Goal: Information Seeking & Learning: Learn about a topic

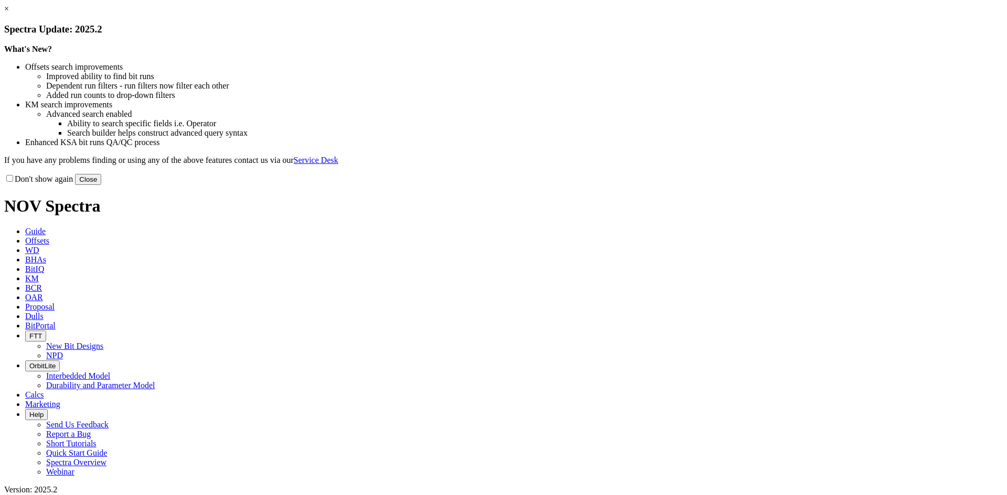
click at [9, 13] on link "×" at bounding box center [6, 8] width 5 height 9
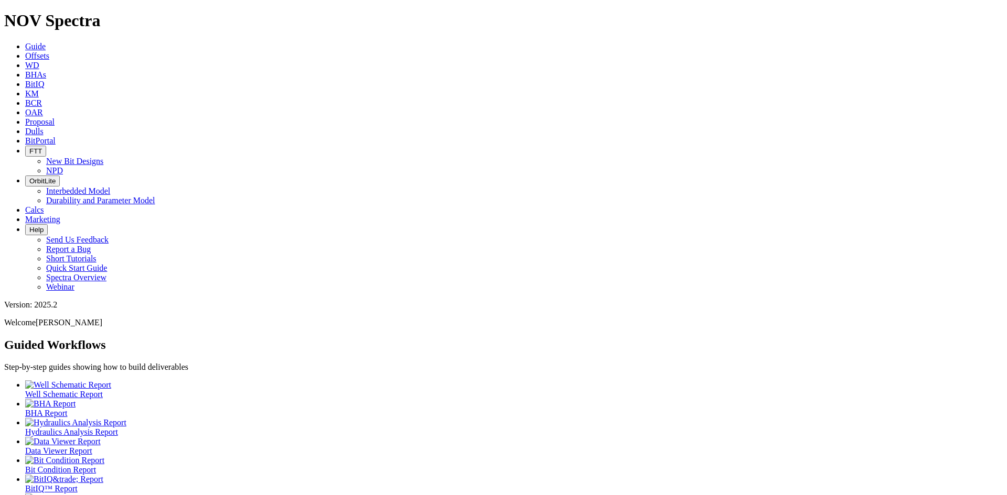
click at [44, 127] on span "Dulls" at bounding box center [34, 131] width 18 height 9
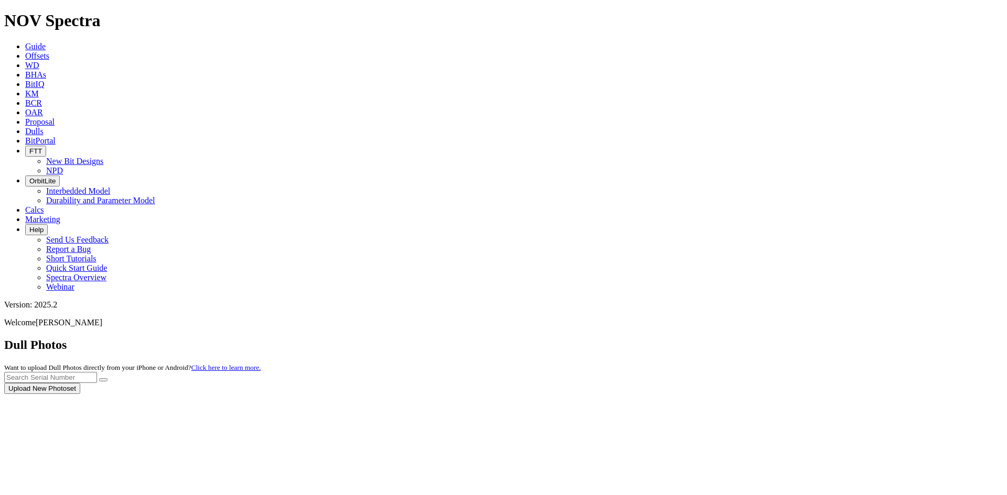
click at [787, 394] on div at bounding box center [503, 394] width 998 height 0
click at [97, 372] on input "text" at bounding box center [50, 377] width 93 height 11
paste input "A309824"
type input "A309824"
click at [107, 379] on button "submit" at bounding box center [103, 380] width 8 height 3
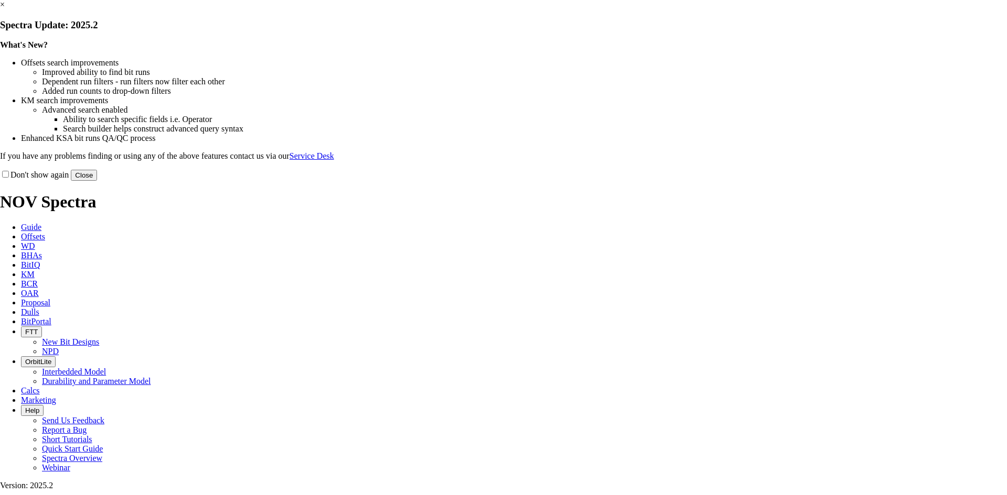
click at [5, 9] on link "×" at bounding box center [2, 4] width 5 height 9
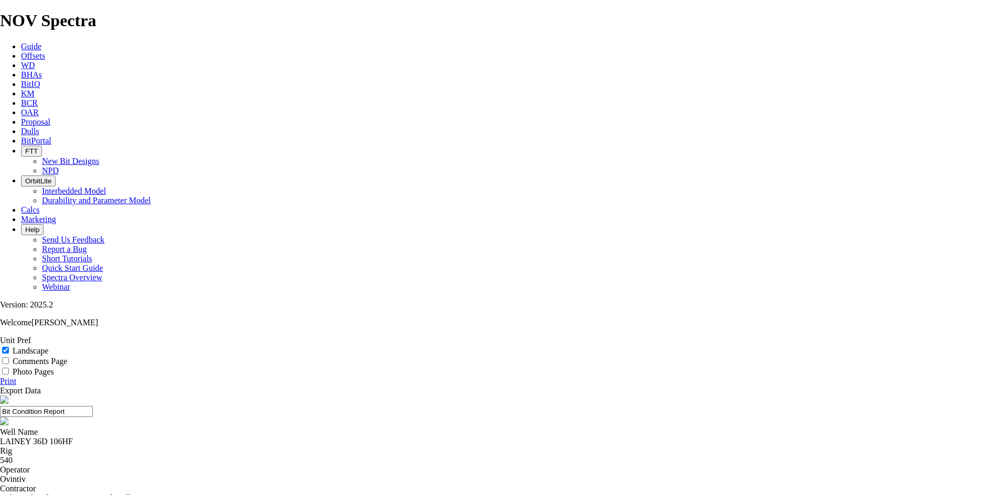
select select "string:TD"
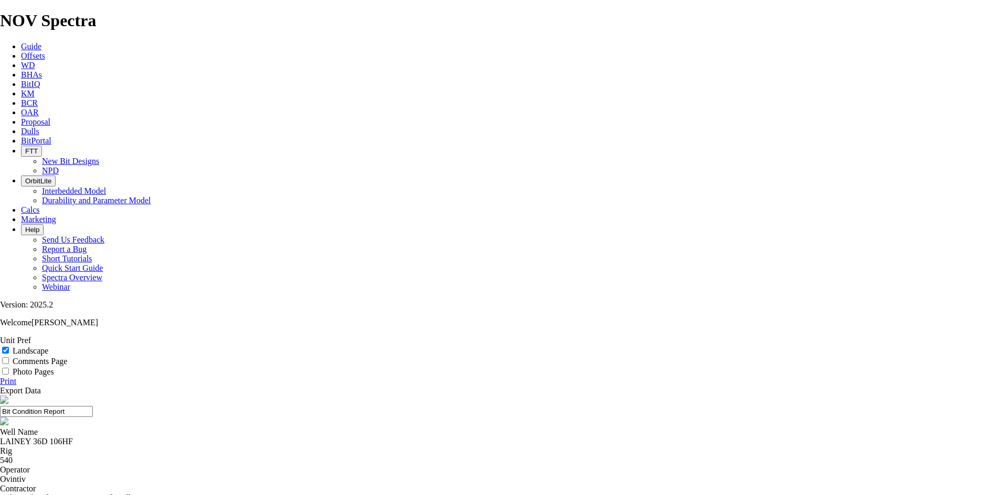
drag, startPoint x: 476, startPoint y: 70, endPoint x: 394, endPoint y: 73, distance: 82.4
click at [93, 406] on input "Bit Condition Report" at bounding box center [46, 411] width 93 height 11
click at [93, 406] on input "A309824" at bounding box center [46, 411] width 93 height 11
drag, startPoint x: 526, startPoint y: 77, endPoint x: 403, endPoint y: 83, distance: 123.4
click at [93, 406] on input "7.88 TKF66 A309824" at bounding box center [46, 411] width 93 height 11
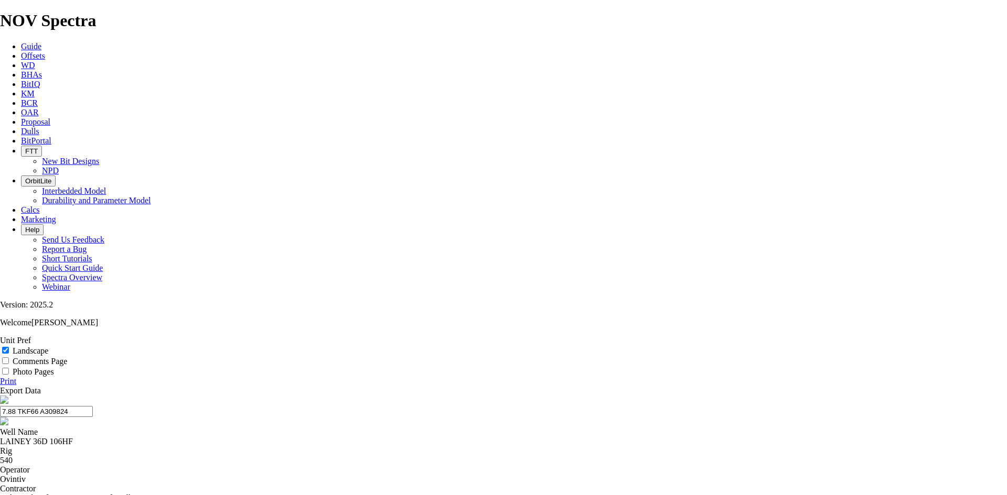
type input "7.88 TKF66 A309824"
click at [16, 377] on link "Print" at bounding box center [8, 381] width 16 height 9
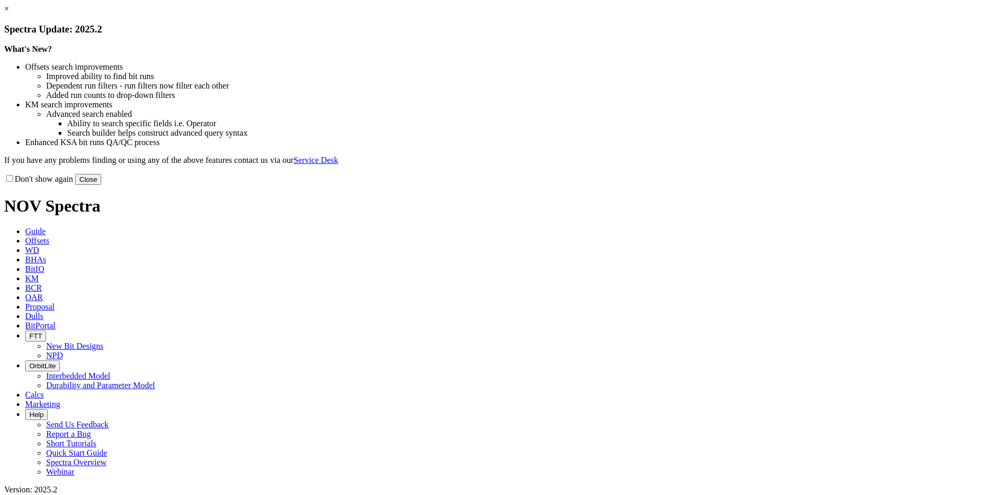
click at [9, 13] on link "×" at bounding box center [6, 8] width 5 height 9
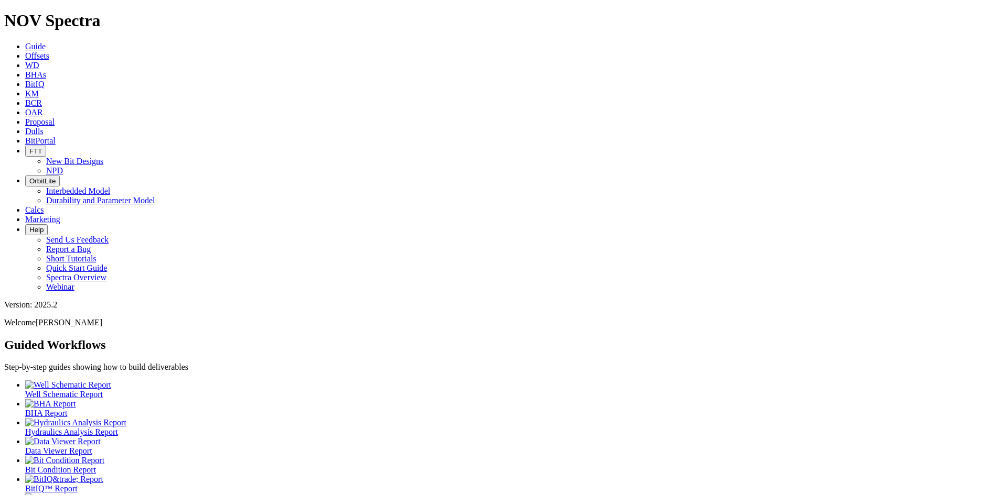
click at [49, 51] on span "Offsets" at bounding box center [37, 55] width 24 height 9
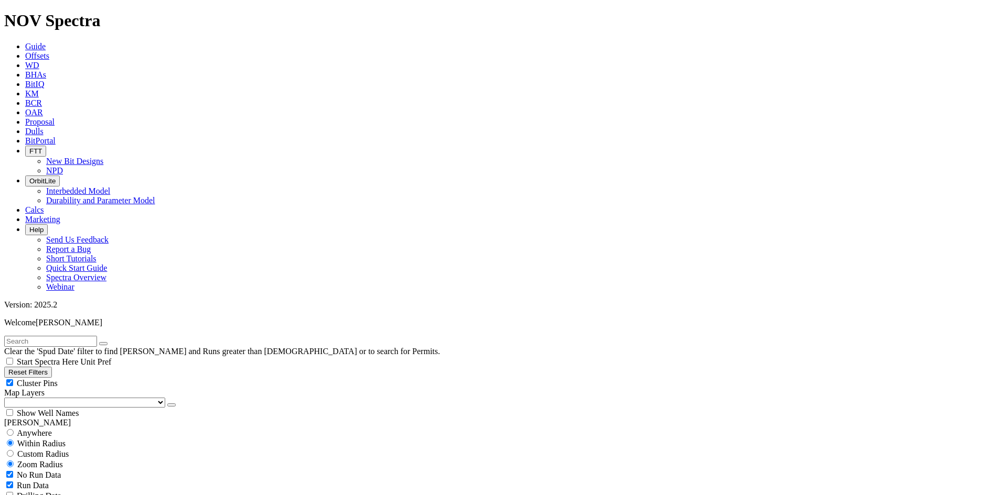
scroll to position [262, 0]
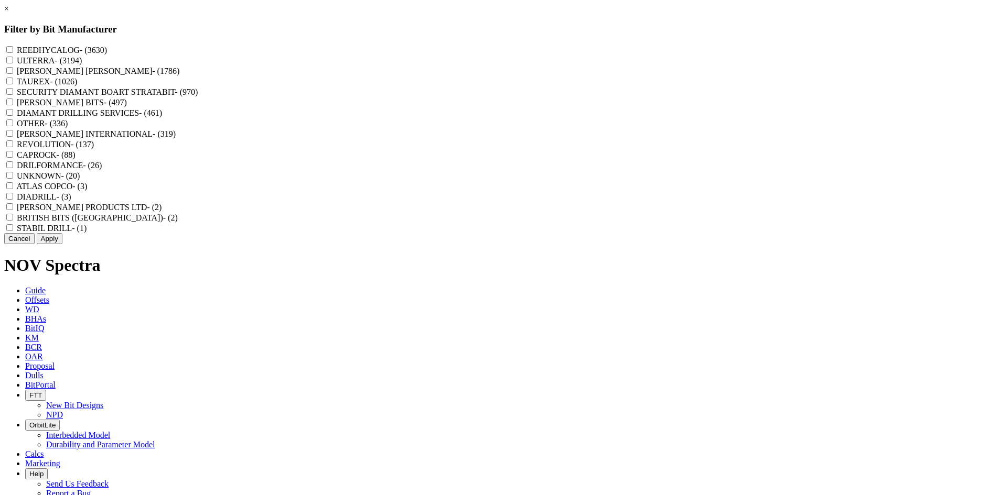
click at [107, 50] on label "REEDHYCALOG - (3630)" at bounding box center [62, 50] width 90 height 9
click at [13, 50] on input "REEDHYCALOG - (3630)" at bounding box center [9, 49] width 7 height 7
checkbox input "true"
click at [62, 244] on button "Apply" at bounding box center [50, 238] width 26 height 11
checkbox input "false"
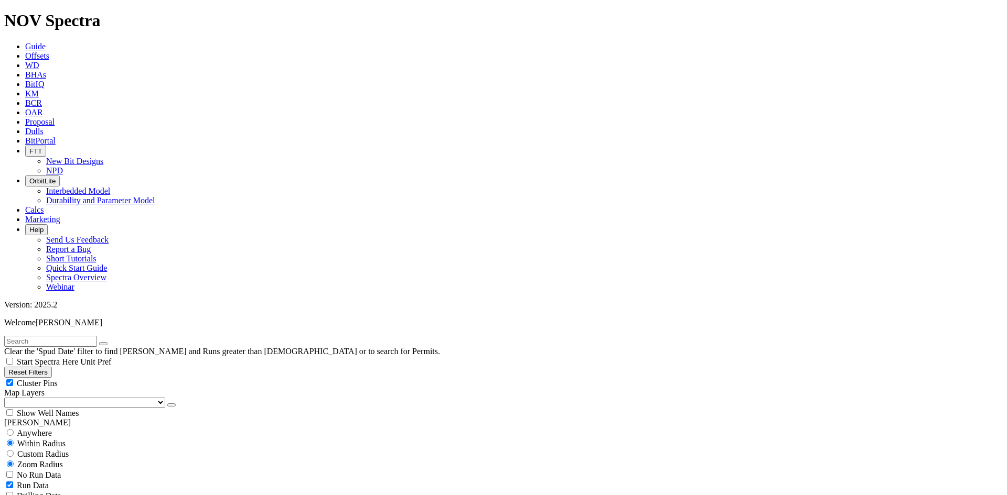
select select "? number:12.25 ?"
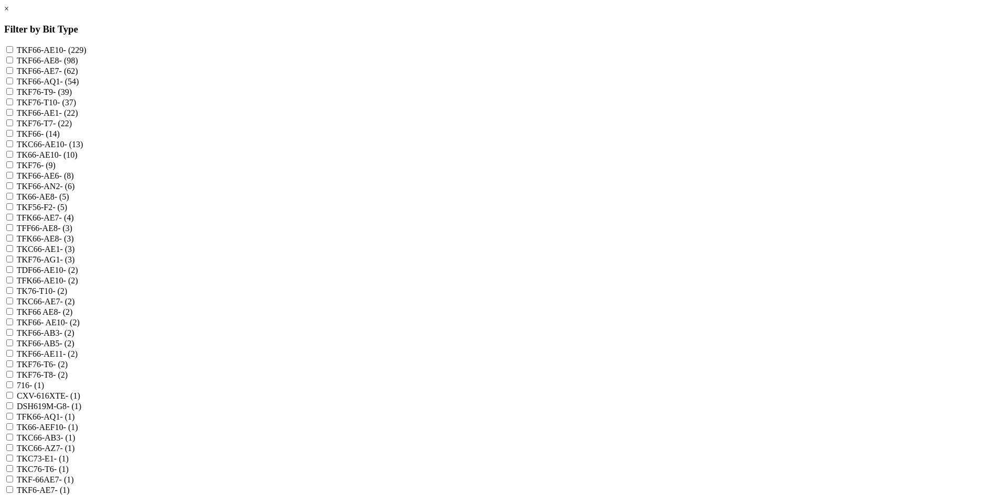
click at [87, 51] on label "TKF66-AE10 - (229)" at bounding box center [52, 50] width 70 height 9
click at [13, 51] on input "TKF66-AE10 - (229)" at bounding box center [9, 49] width 7 height 7
checkbox input "true"
click at [78, 64] on label "TKF66-AE8 - (98)" at bounding box center [47, 60] width 61 height 9
click at [13, 63] on input "TKF66-AE8 - (98)" at bounding box center [9, 60] width 7 height 7
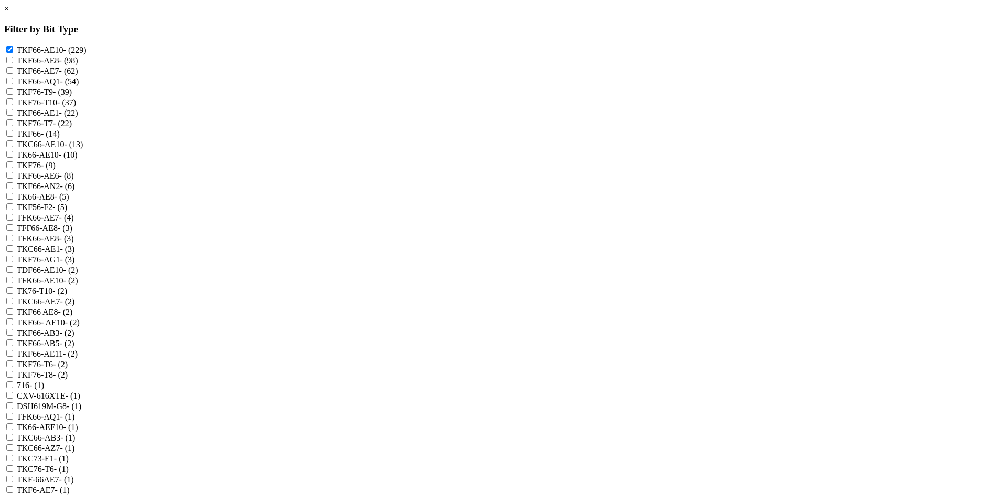
checkbox input "true"
click at [78, 75] on label "TKF66-AE7 - (62)" at bounding box center [47, 71] width 61 height 9
click at [13, 74] on input "TKF66-AE7 - (62)" at bounding box center [9, 70] width 7 height 7
checkbox input "true"
click at [78, 117] on label "TKF66-AE1 - (22)" at bounding box center [47, 113] width 61 height 9
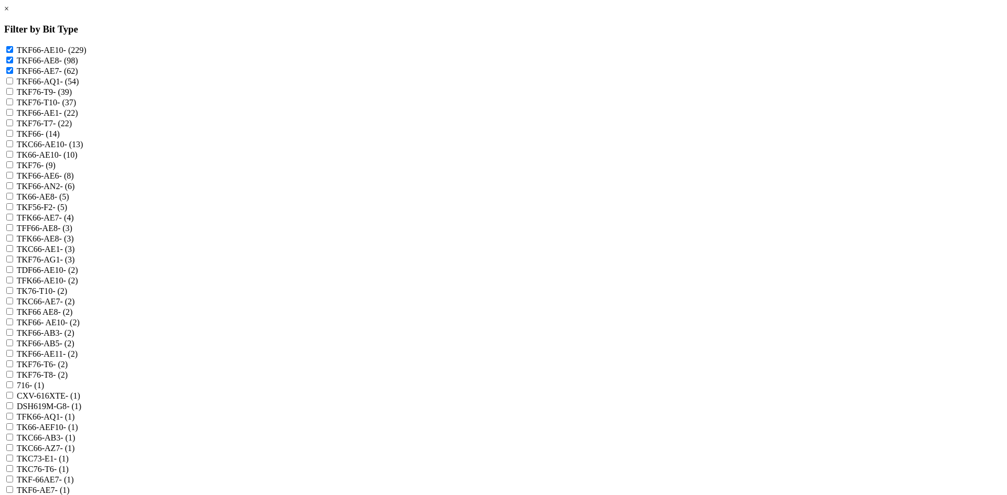
click at [13, 116] on input "TKF66-AE1 - (22)" at bounding box center [9, 112] width 7 height 7
checkbox input "true"
click at [83, 149] on label "TKC66-AE10 - (13)" at bounding box center [50, 144] width 67 height 9
click at [13, 147] on input "TKC66-AE10 - (13)" at bounding box center [9, 144] width 7 height 7
checkbox input "true"
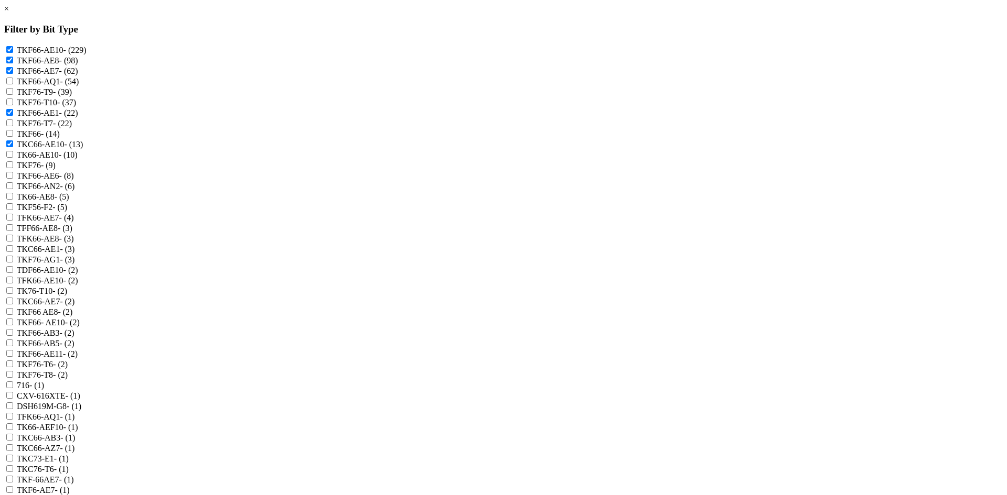
click at [78, 159] on label "TK66-AE10 - (10)" at bounding box center [47, 154] width 61 height 9
click at [13, 158] on input "TK66-AE10 - (10)" at bounding box center [9, 154] width 7 height 7
checkbox input "true"
click at [74, 180] on label "TKF66-AE6 - (8)" at bounding box center [45, 175] width 57 height 9
click at [13, 179] on input "TKF66-AE6 - (8)" at bounding box center [9, 175] width 7 height 7
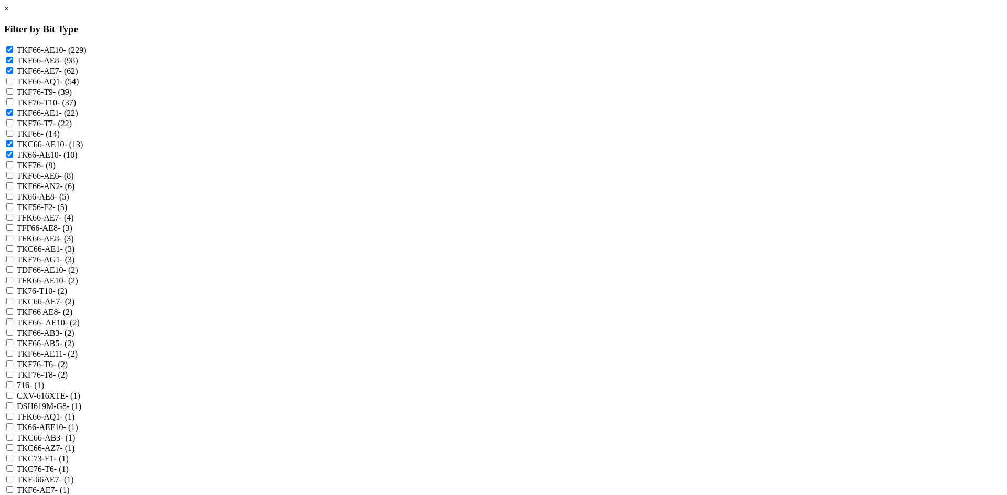
checkbox input "true"
click at [69, 201] on label "TK66-AE8 - (5)" at bounding box center [43, 196] width 52 height 9
click at [13, 200] on input "TK66-AE8 - (5)" at bounding box center [9, 196] width 7 height 7
checkbox input "true"
click at [74, 222] on label "TFK66-AE7 - (4)" at bounding box center [45, 217] width 57 height 9
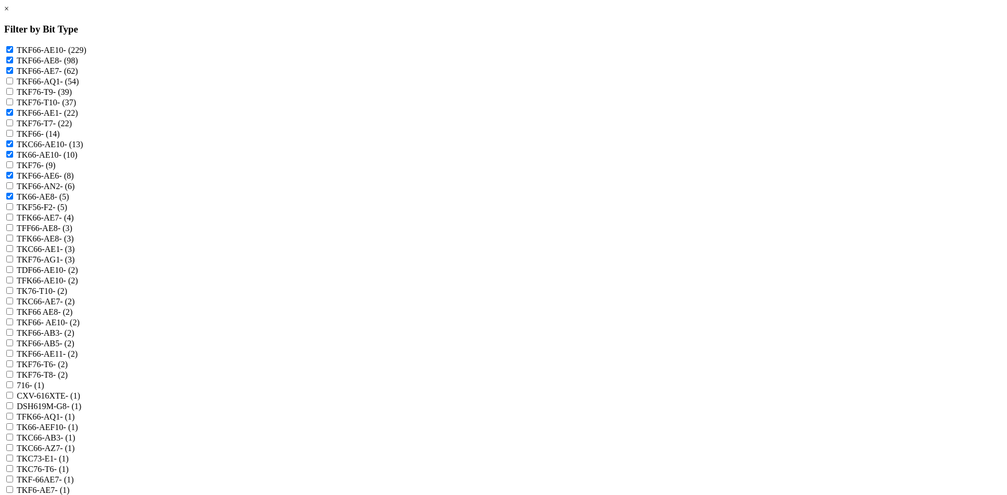
click at [13, 221] on input "TFK66-AE7 - (4)" at bounding box center [9, 217] width 7 height 7
checkbox input "true"
click at [72, 233] on label "TFF66-AE8 - (3)" at bounding box center [45, 228] width 56 height 9
click at [13, 231] on input "TFF66-AE8 - (3)" at bounding box center [9, 227] width 7 height 7
checkbox input "true"
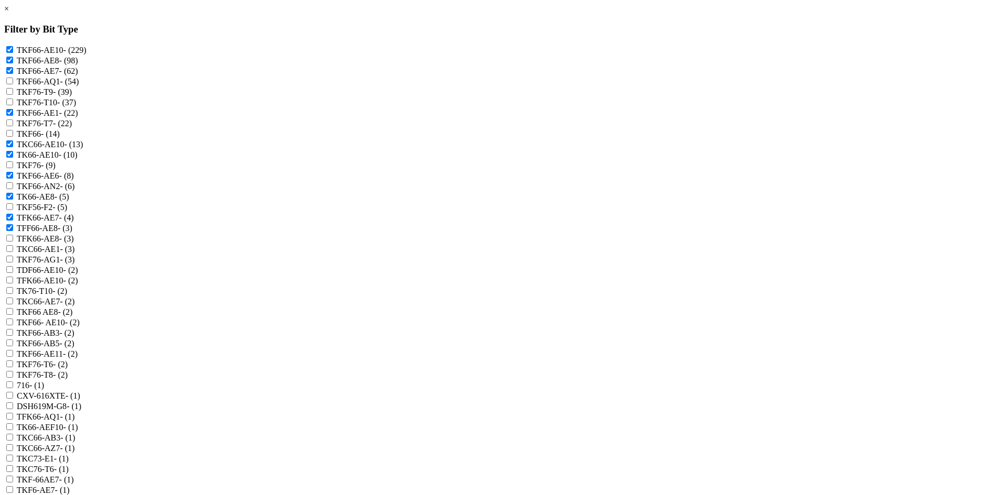
click at [74, 243] on label "TFK66-AE8 - (3)" at bounding box center [45, 238] width 57 height 9
click at [13, 242] on input "TFK66-AE8 - (3)" at bounding box center [9, 238] width 7 height 7
checkbox input "true"
click at [75, 254] on label "TKC66-AE1 - (3)" at bounding box center [46, 249] width 58 height 9
click at [13, 252] on input "TKC66-AE1 - (3)" at bounding box center [9, 248] width 7 height 7
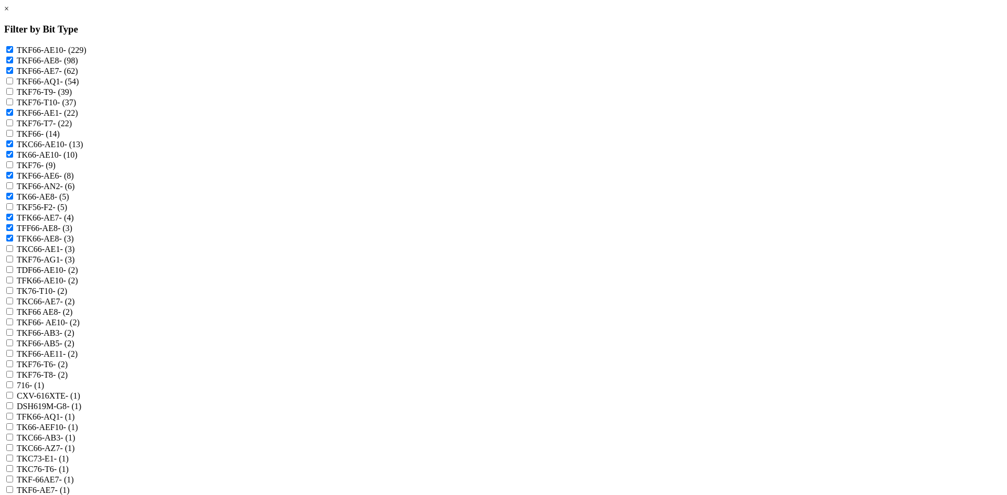
checkbox input "true"
click at [78, 275] on label "TDF66-AE10 - (2)" at bounding box center [47, 270] width 61 height 9
click at [13, 273] on input "TDF66-AE10 - (2)" at bounding box center [9, 269] width 7 height 7
checkbox input "true"
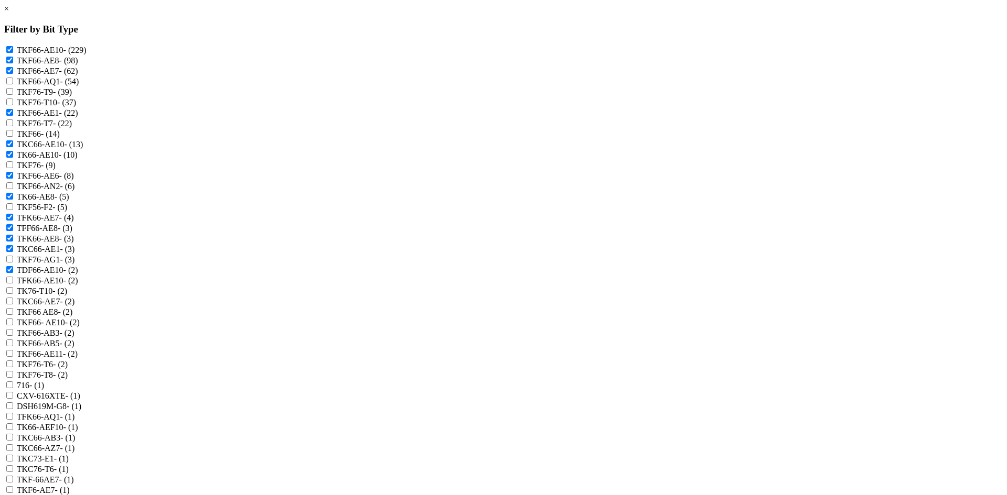
click at [78, 285] on label "TFK66-AE10 - (2)" at bounding box center [47, 280] width 61 height 9
click at [13, 284] on input "TFK66-AE10 - (2)" at bounding box center [9, 280] width 7 height 7
checkbox input "true"
click at [75, 306] on label "TKC66-AE7 - (2)" at bounding box center [46, 301] width 58 height 9
click at [13, 305] on input "TKC66-AE7 - (2)" at bounding box center [9, 301] width 7 height 7
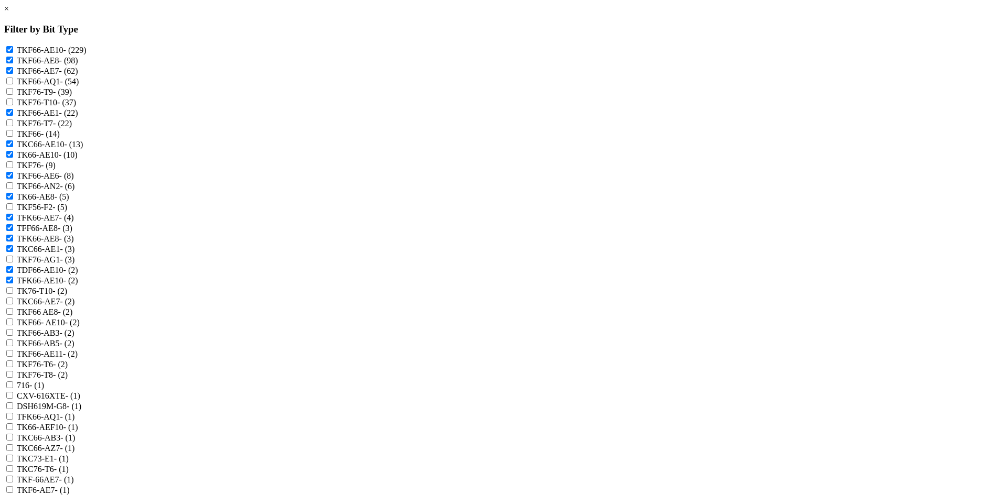
checkbox input "true"
click at [73, 317] on label "TKF66 AE8 - (2)" at bounding box center [45, 312] width 56 height 9
click at [13, 315] on AE8 "TKF66 AE8 - (2)" at bounding box center [9, 311] width 7 height 7
checkbox AE8 "true"
click at [80, 327] on label "TKF66- AE10 - (2)" at bounding box center [48, 322] width 63 height 9
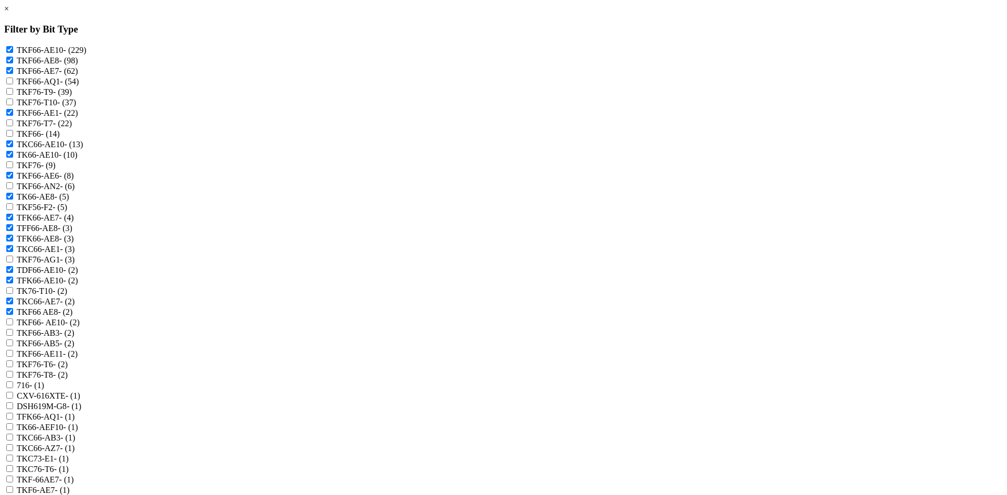
click at [13, 326] on AE10 "TKF66- AE10 - (2)" at bounding box center [9, 322] width 7 height 7
checkbox AE10 "true"
click at [78, 359] on label "TKF66-AE11 - (2)" at bounding box center [47, 354] width 61 height 9
click at [13, 357] on input "TKF66-AE11 - (2)" at bounding box center [9, 353] width 7 height 7
checkbox input "true"
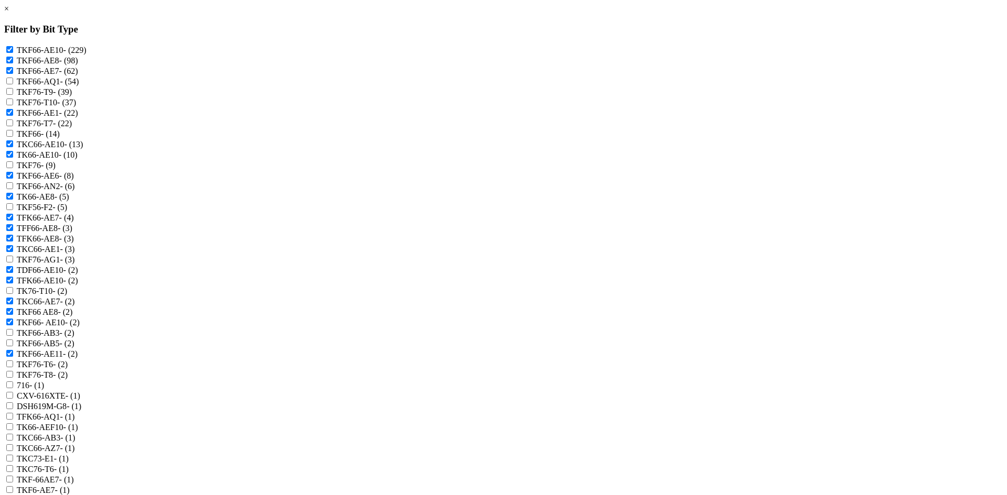
scroll to position [157, 0]
click at [78, 423] on label "TK66-AEF10 - (1)" at bounding box center [47, 427] width 61 height 9
click at [13, 424] on input "TK66-AEF10 - (1)" at bounding box center [9, 427] width 7 height 7
checkbox input "true"
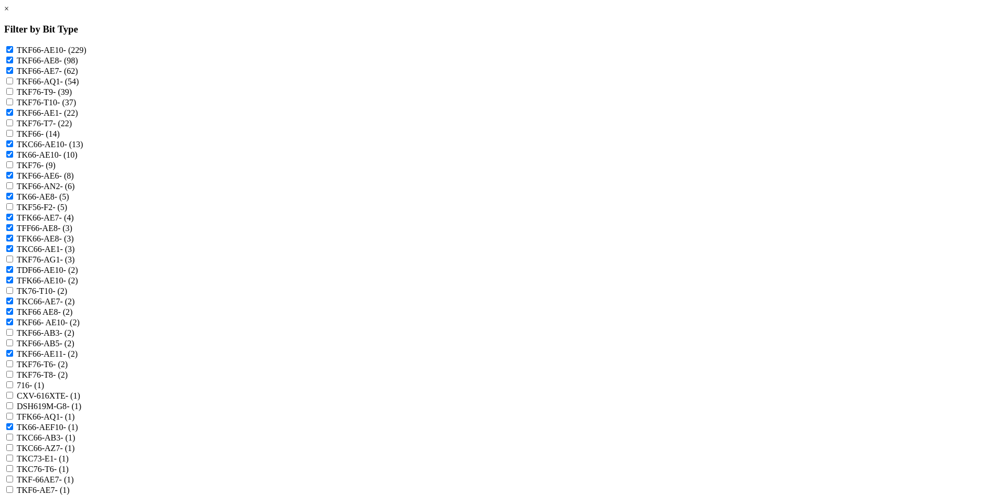
click at [70, 486] on label "TKF6-AE7 - (1)" at bounding box center [43, 490] width 53 height 9
click at [13, 487] on input "TKF6-AE7 - (1)" at bounding box center [9, 490] width 7 height 7
checkbox input "true"
click at [74, 476] on label "TKF-66AE7 - (1)" at bounding box center [45, 480] width 57 height 9
click at [13, 476] on input "TKF-66AE7 - (1)" at bounding box center [9, 479] width 7 height 7
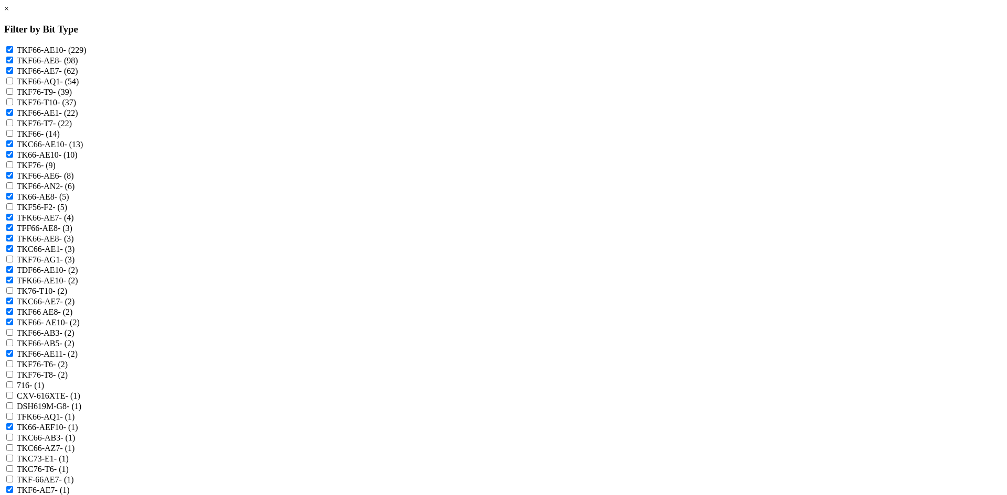
checkbox input "true"
click at [69, 495] on label "TKF66-A1 - (1)" at bounding box center [43, 500] width 52 height 9
click at [13, 495] on input "TKF66-A1 - (1)" at bounding box center [9, 500] width 7 height 7
click at [69, 495] on label "TKF66-A1 - (1)" at bounding box center [43, 500] width 52 height 9
click at [13, 495] on input "TKF66-A1 - (1)" at bounding box center [9, 500] width 7 height 7
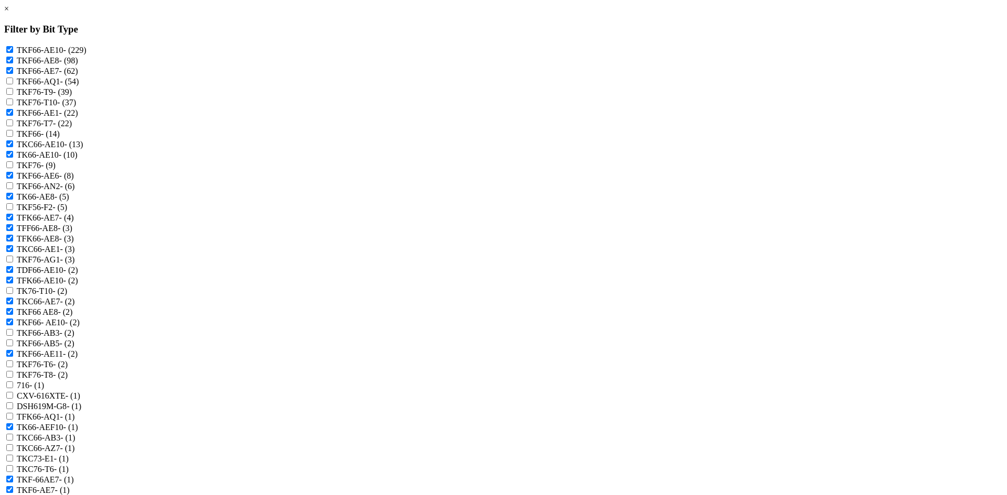
checkbox input "false"
checkbox input "true"
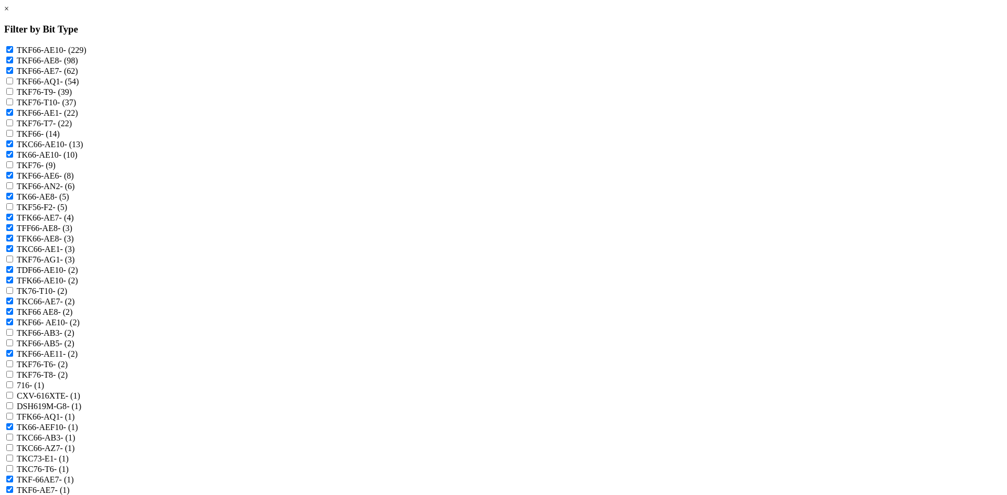
checkbox input "true"
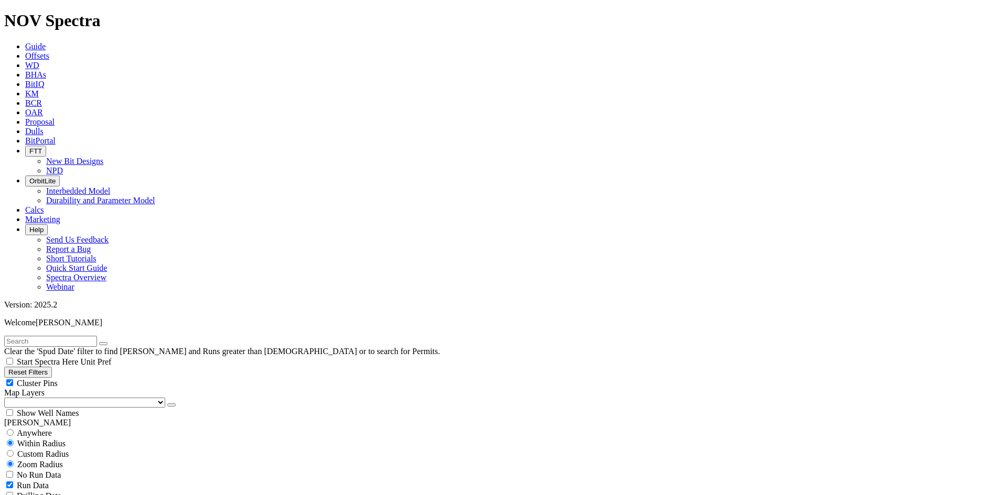
click at [58, 379] on span "Cluster Pins" at bounding box center [37, 383] width 41 height 9
checkbox input "false"
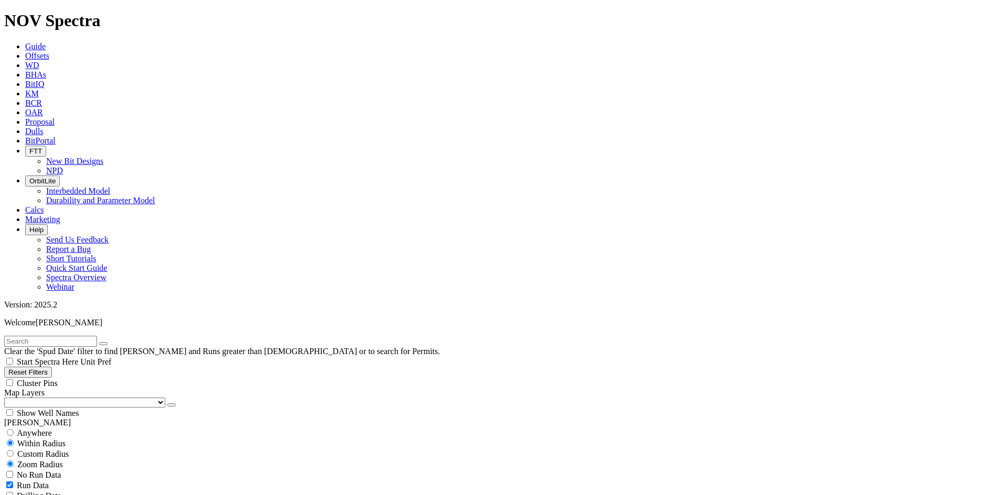
scroll to position [12154, 0]
type input "6500"
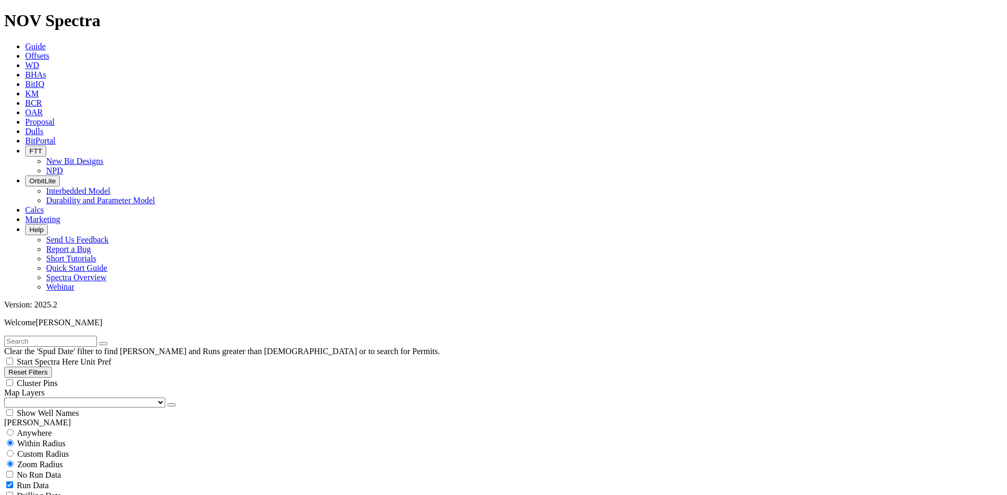
scroll to position [3473, 0]
drag, startPoint x: 76, startPoint y: 464, endPoint x: 56, endPoint y: 465, distance: 20.5
type input "190"
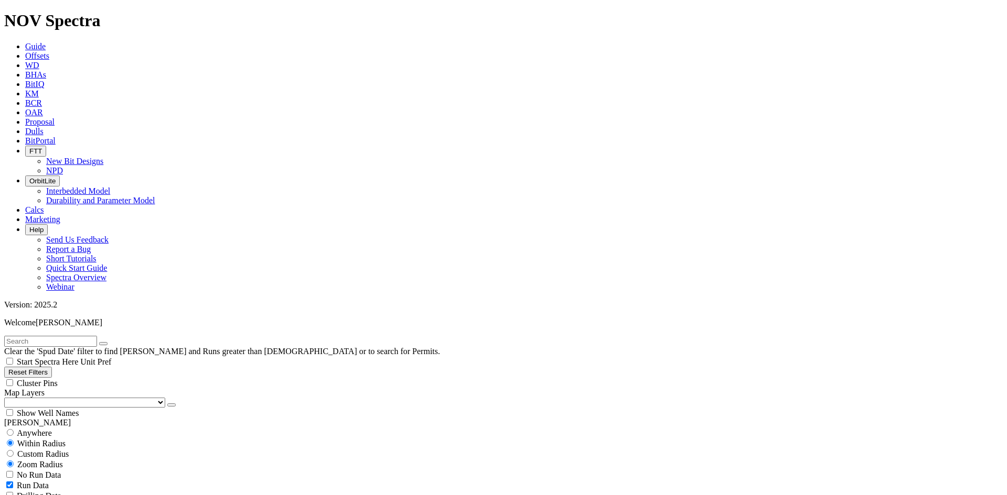
scroll to position [2893, 0]
type input "5000"
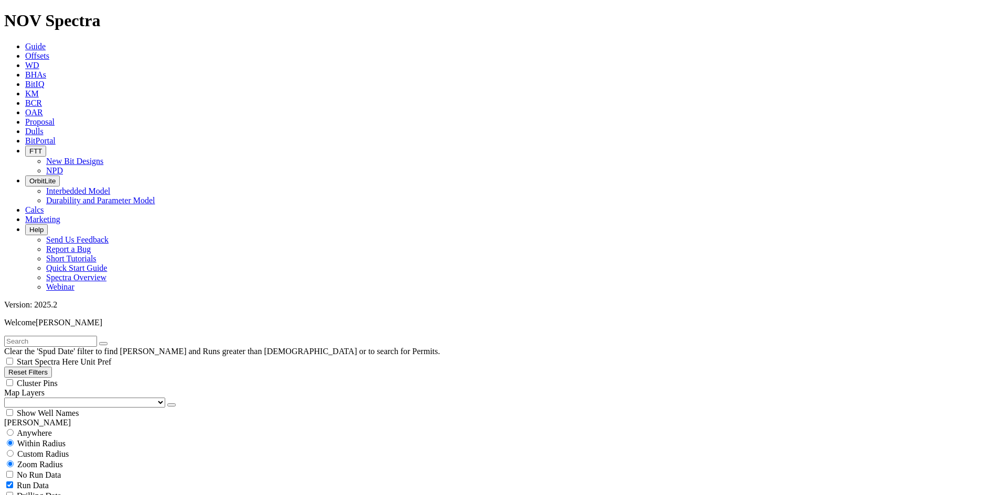
scroll to position [2122, 0]
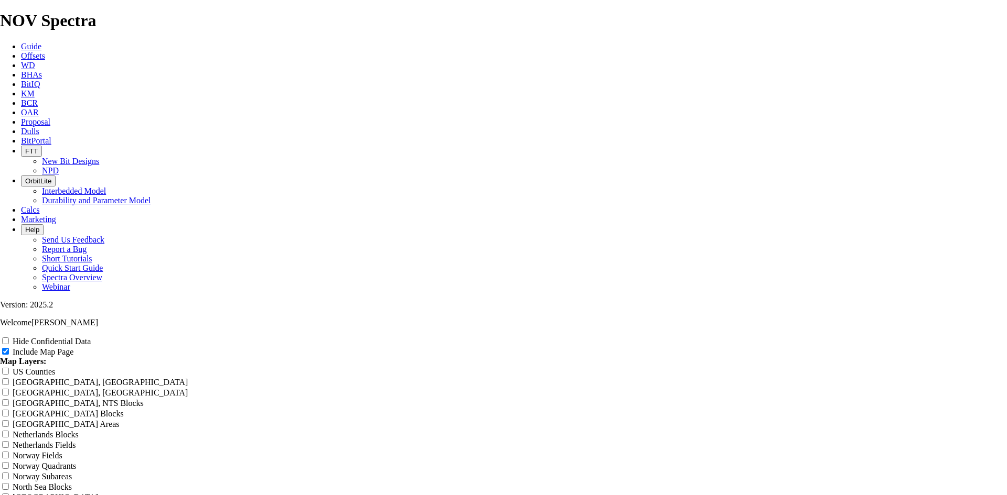
click at [91, 337] on label "Hide Confidential Data" at bounding box center [52, 341] width 78 height 9
click at [9, 338] on input "Hide Confidential Data" at bounding box center [5, 341] width 7 height 7
checkbox input "true"
drag, startPoint x: 603, startPoint y: 78, endPoint x: 371, endPoint y: 90, distance: 233.1
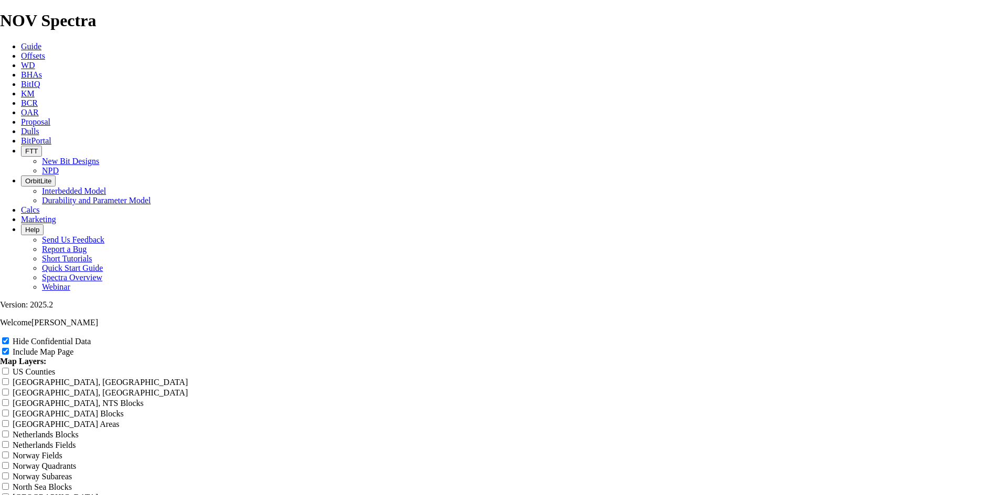
type input "1"
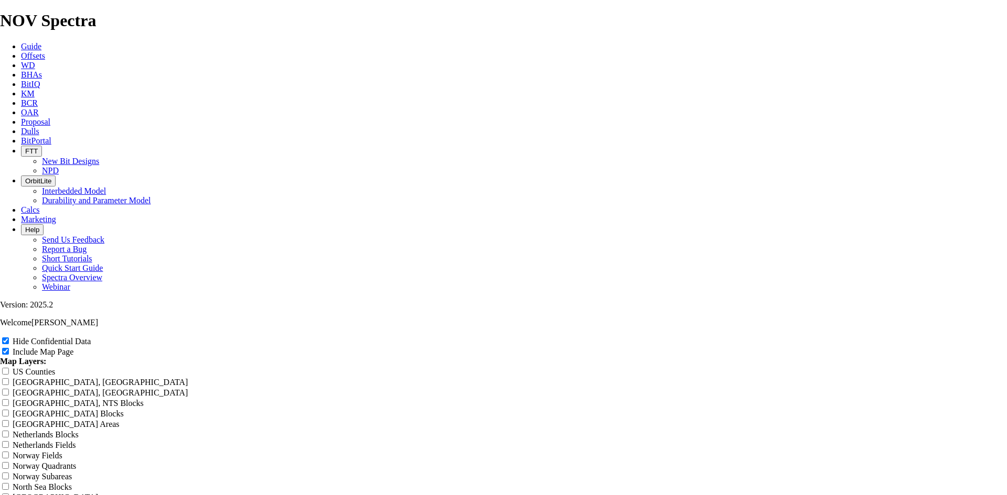
type input "1"
type input "1."
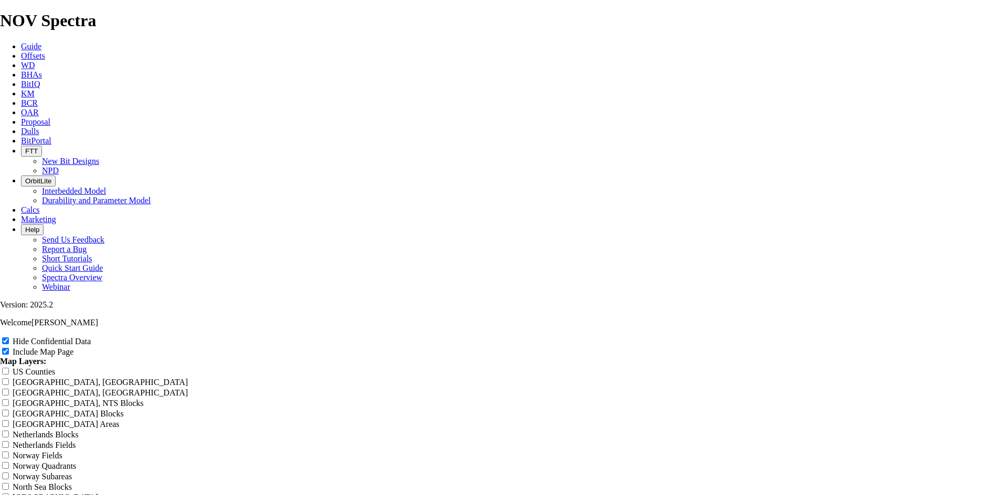
type input "1."
type input "1.2"
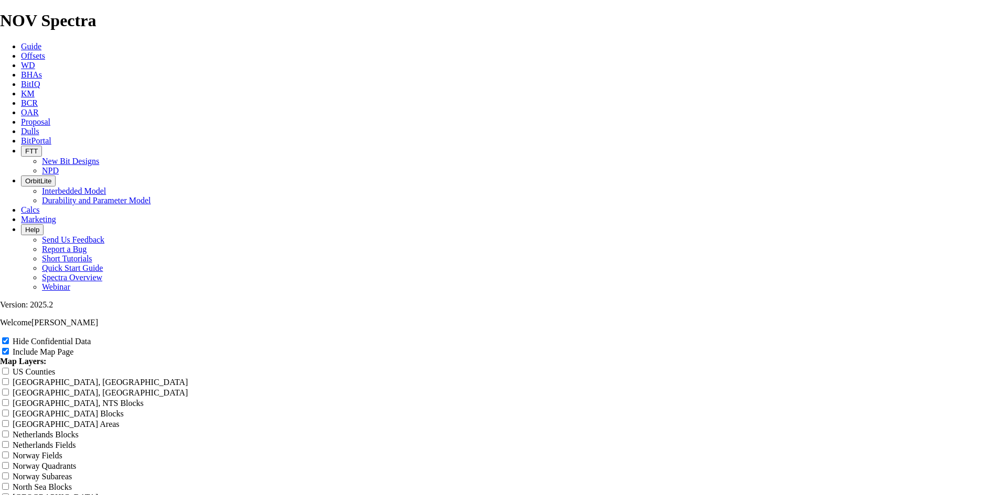
type input "1.2"
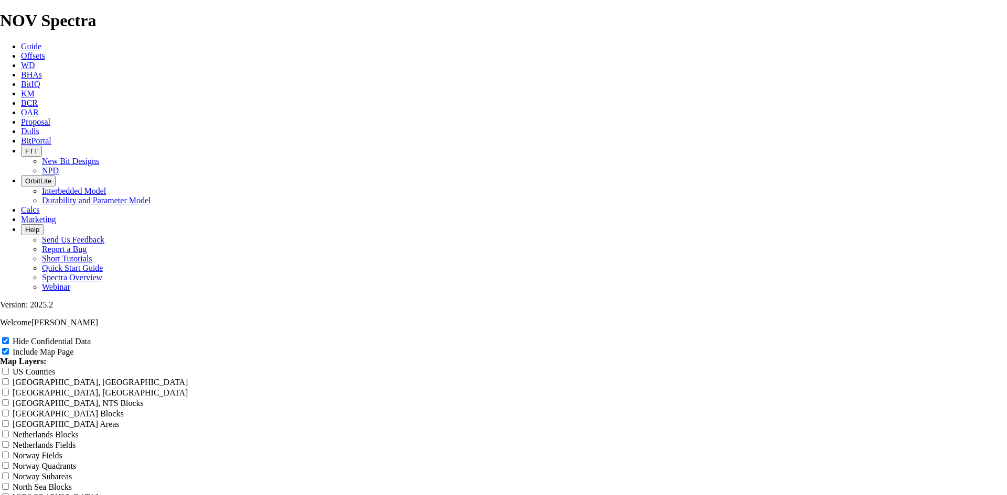
type input "1.2"
type input "1."
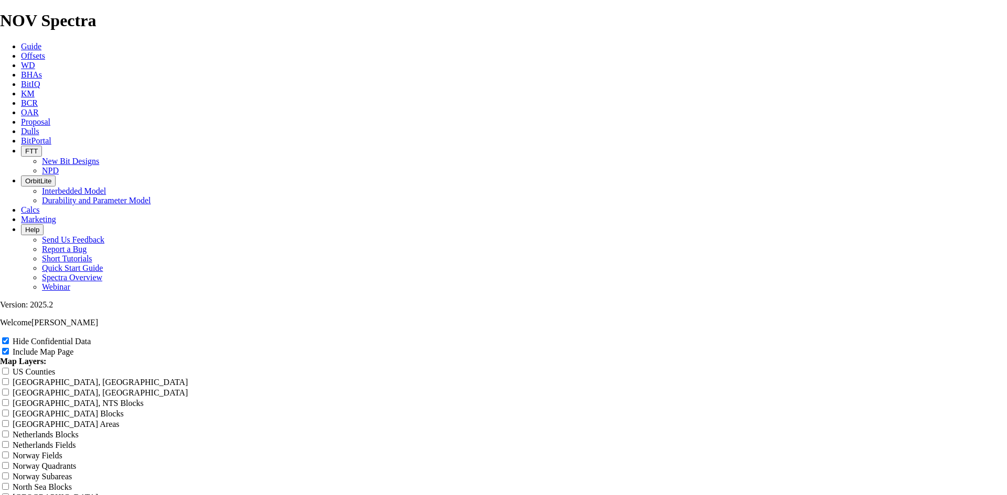
type input "1."
type input "1"
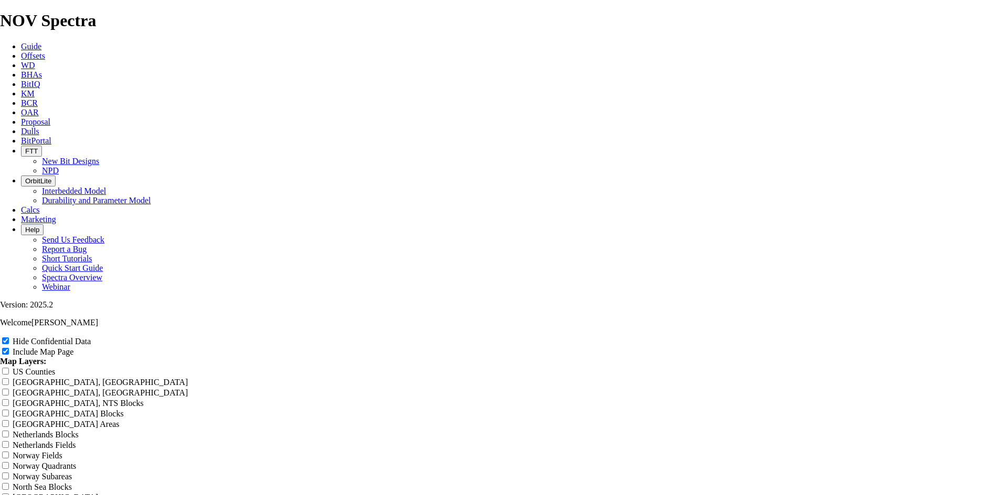
type input "1"
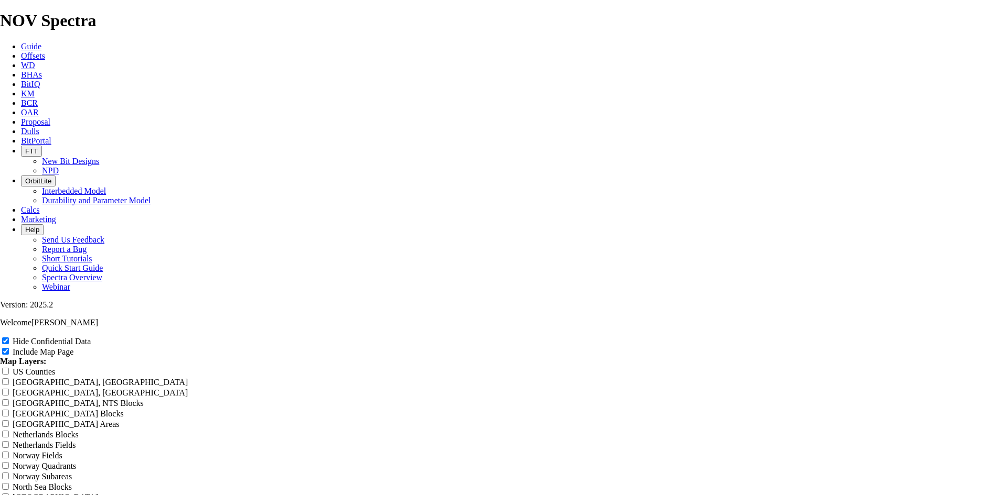
type input "12"
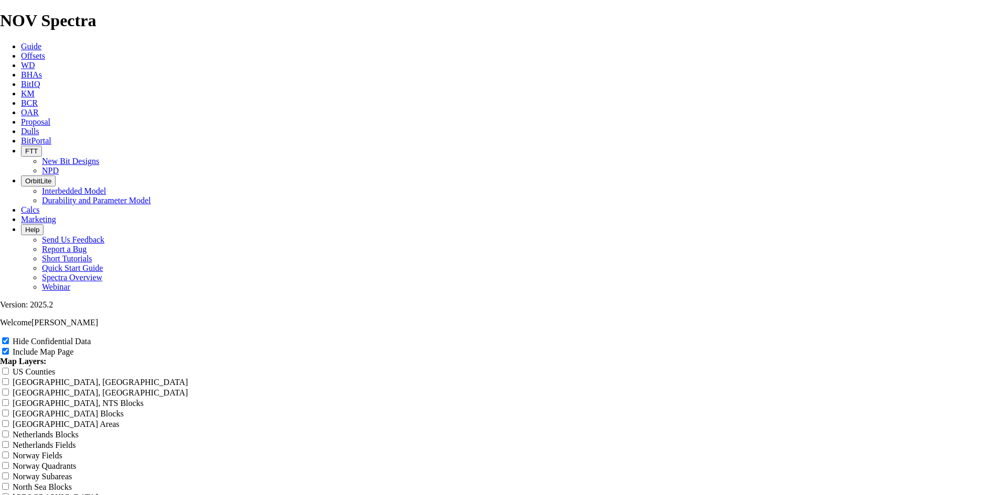
type input "12"
type input "12,"
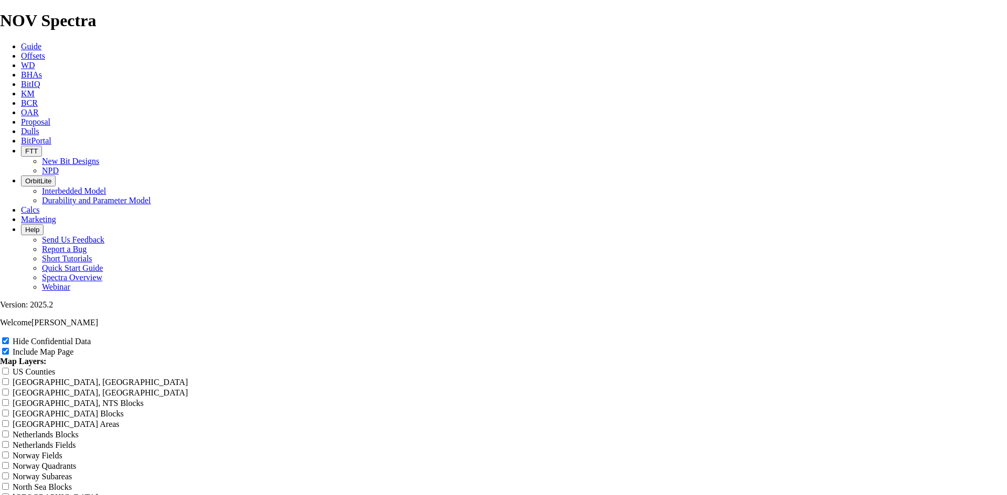
type input "12,"
type input "12,2"
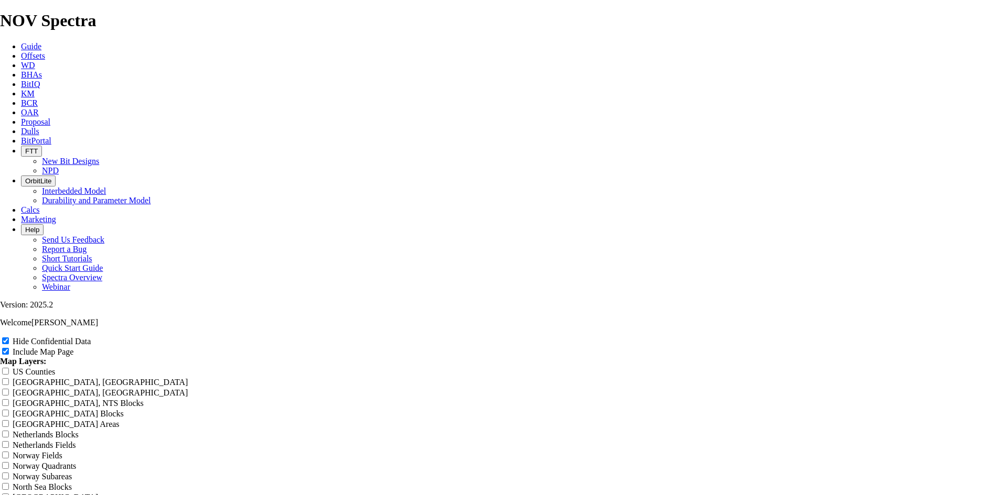
type input "12,2"
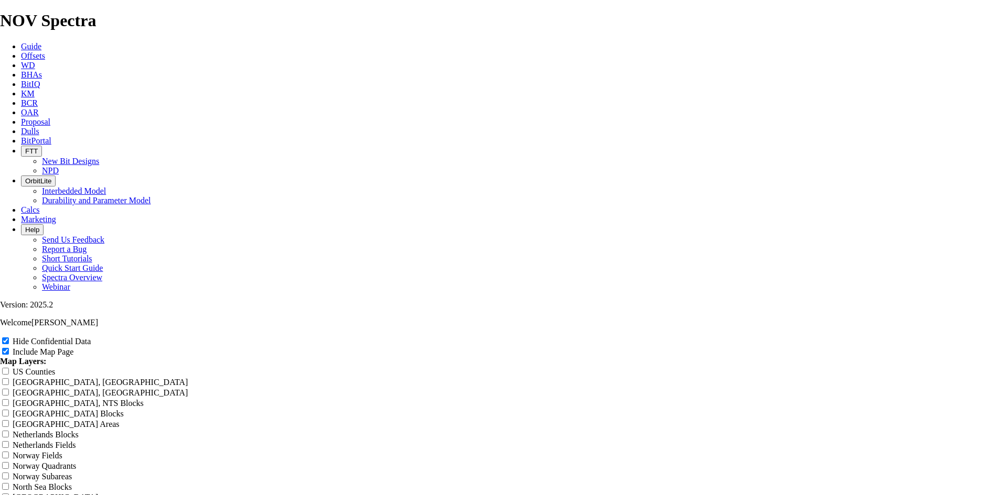
type input "12,2"
type input "12,"
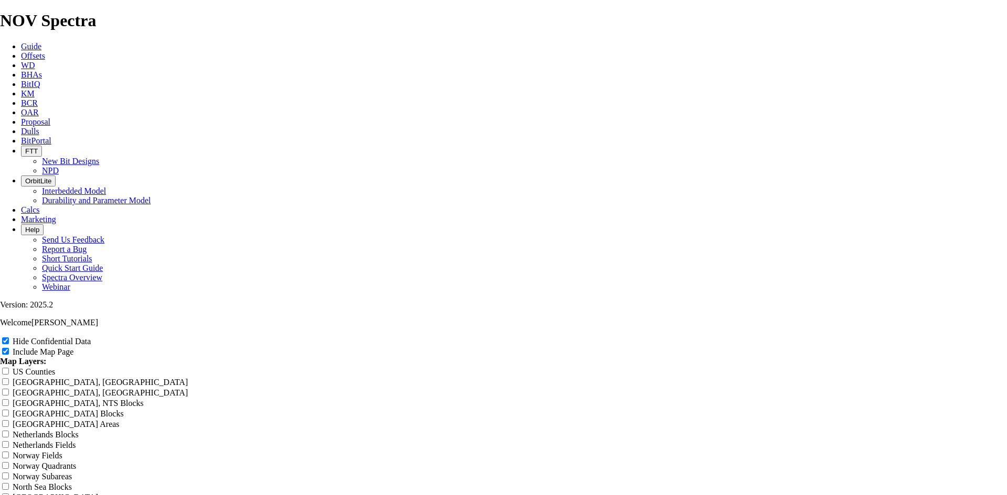
type input "12,"
type input "12"
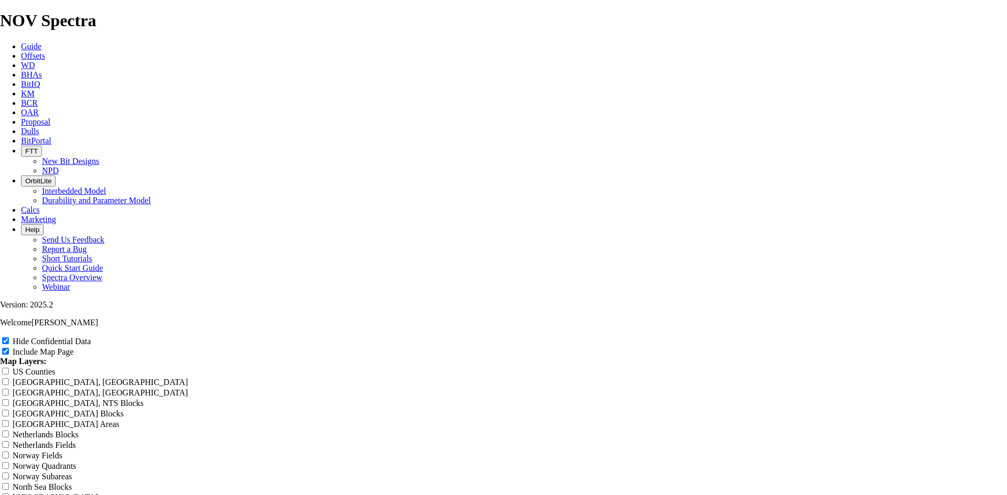
type input "12"
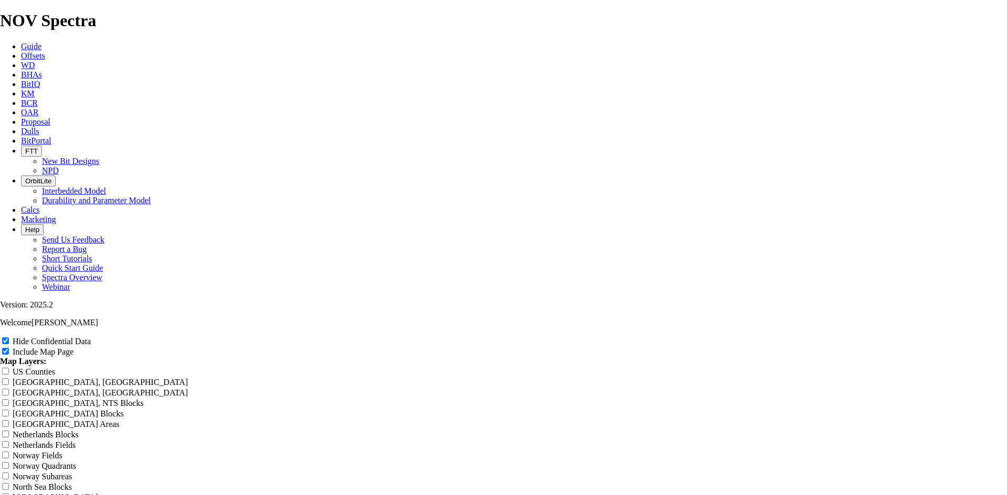
type input "12,"
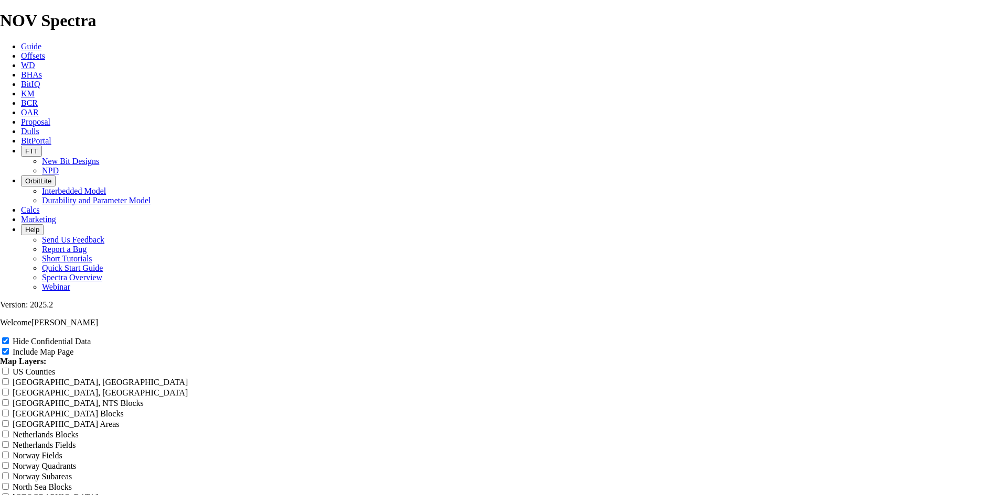
type input "12,"
type input "12"
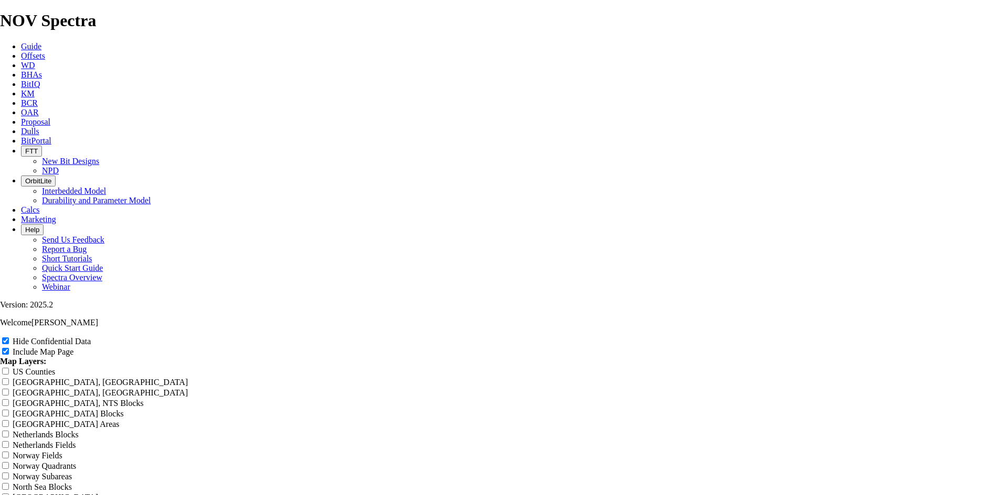
type input "12"
type input "12."
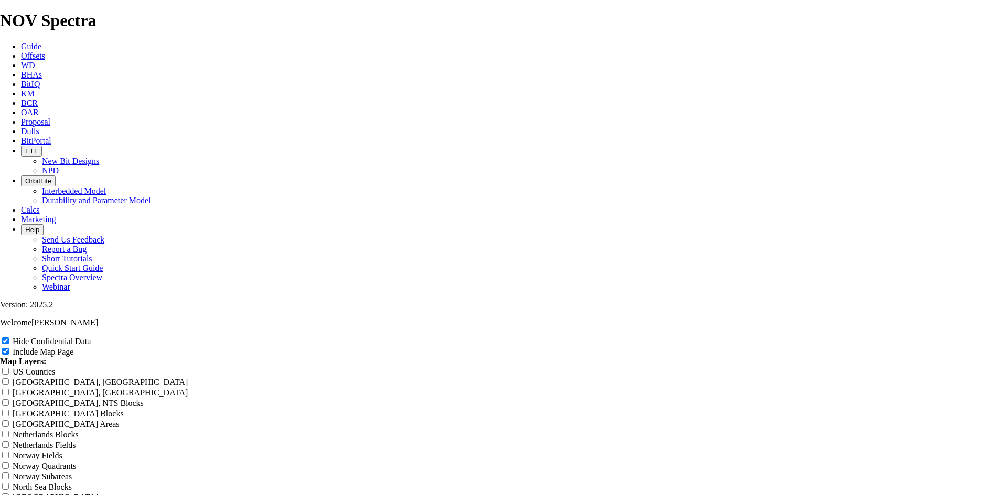
type input "12."
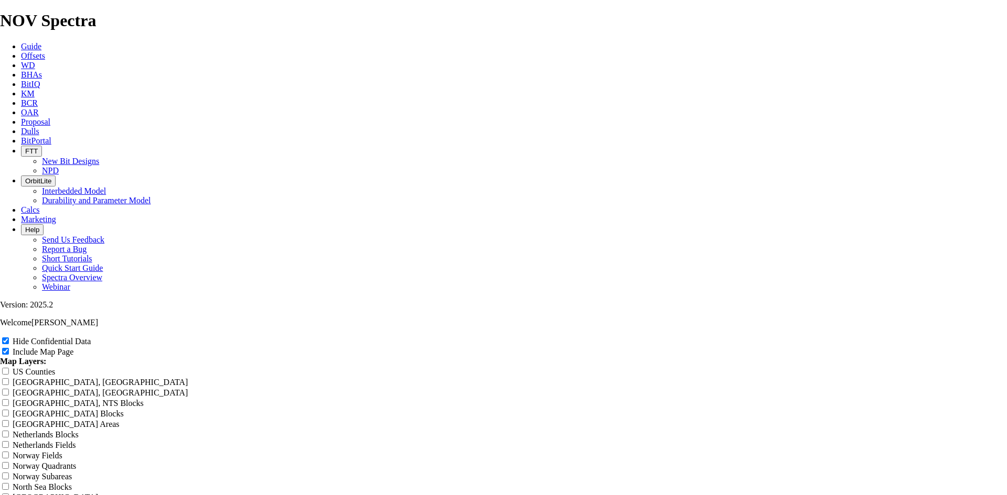
type input "12."
type input "12.2"
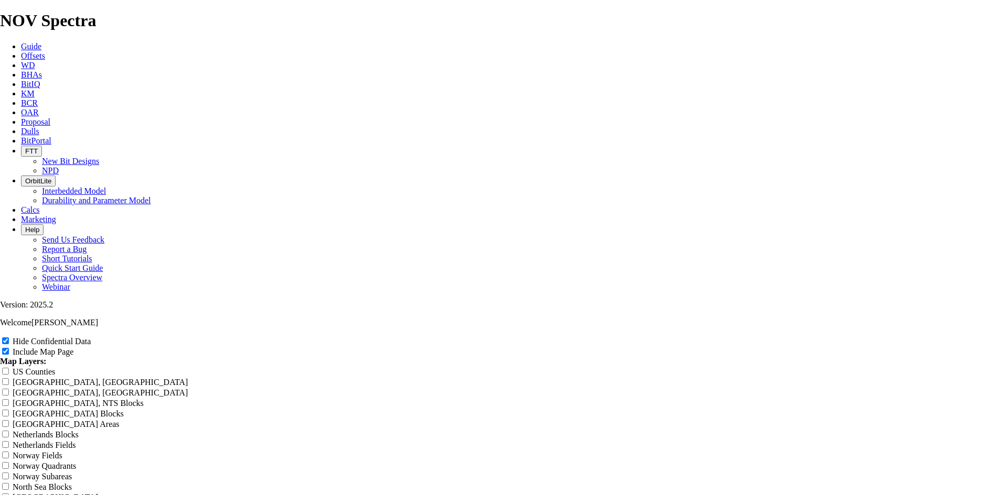
type input "12.2"
type input "12.25"
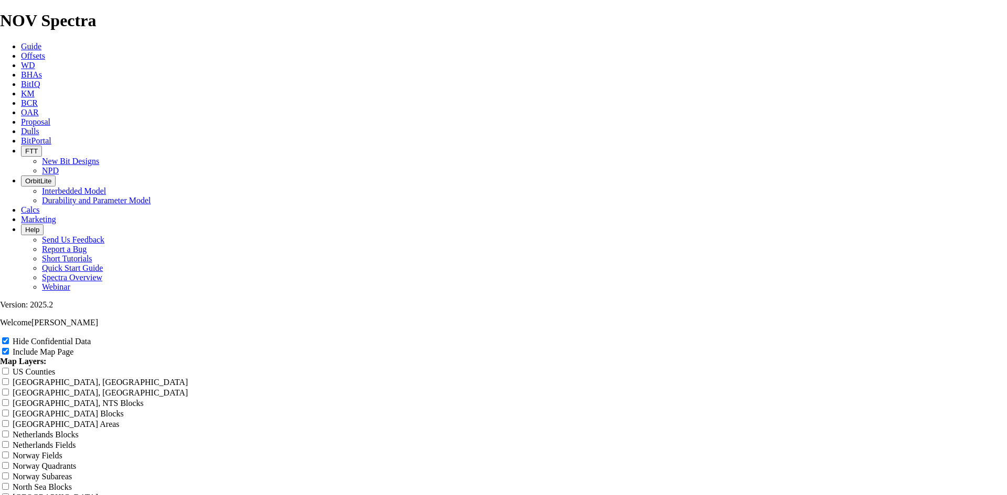
type input "12.25"
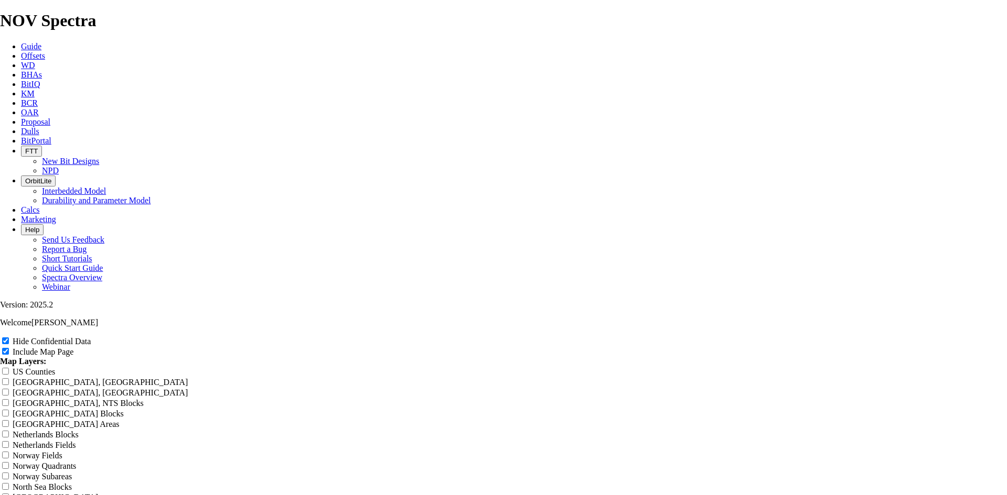
type input "12.25 T"
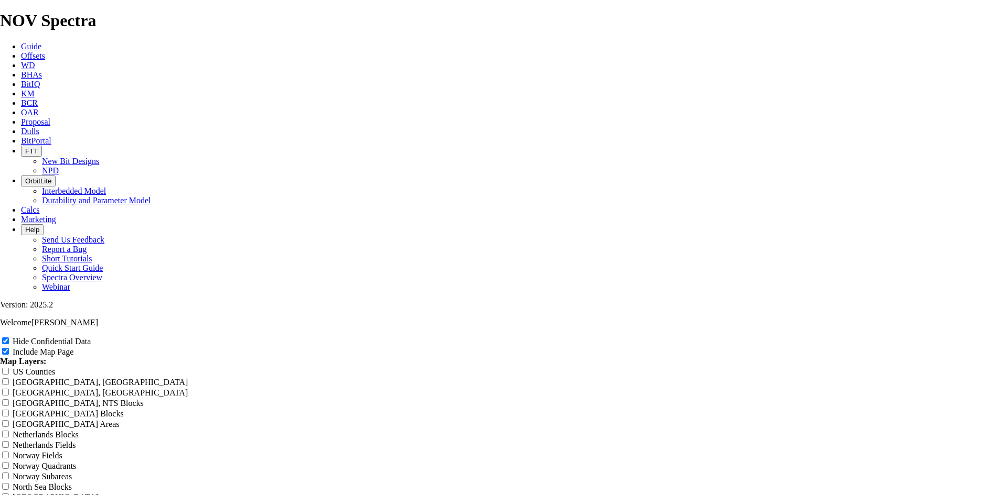
type input "12.25 T"
type input "12.25 TK"
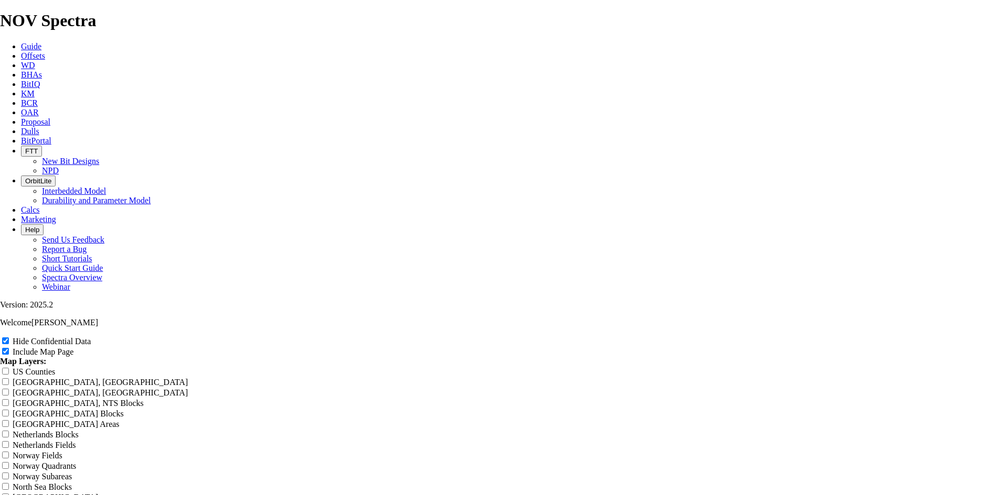
type input "12.25 TK"
type input "12.25 TKF"
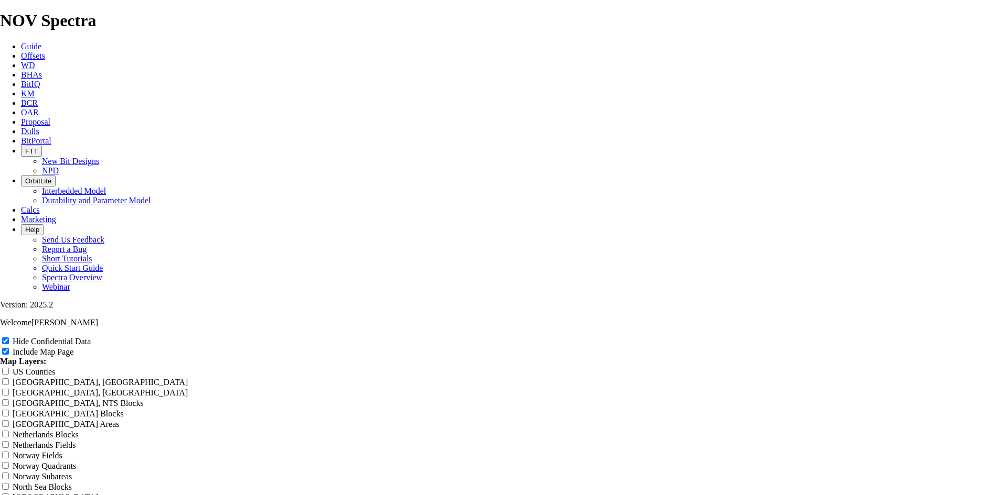
type input "12.25 TKF"
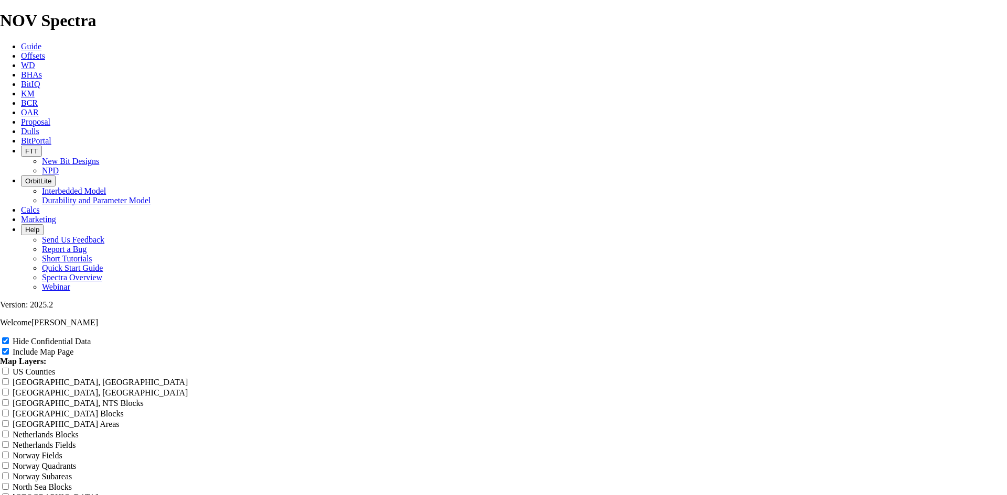
type input "12.25 TKF"
type input "12.25 TKF6"
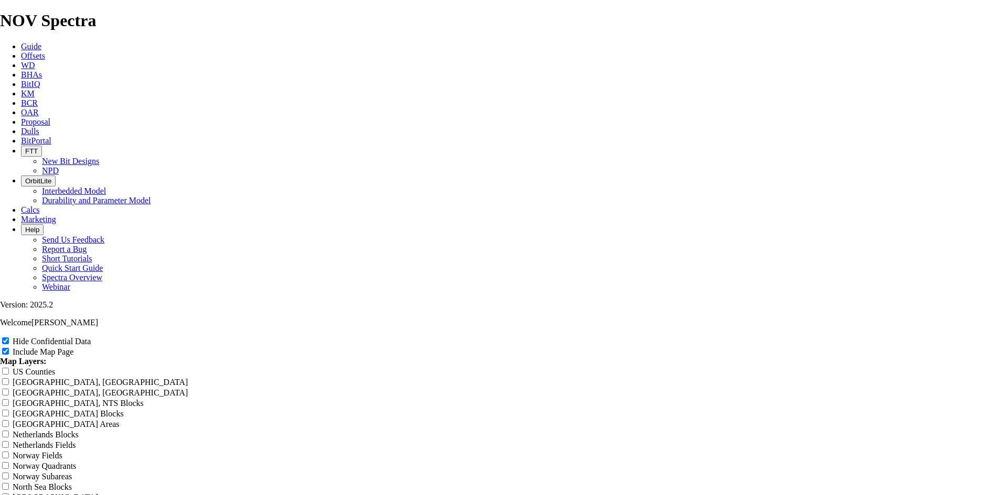
type input "12.25 TKF6"
type input "12.25 TKF66"
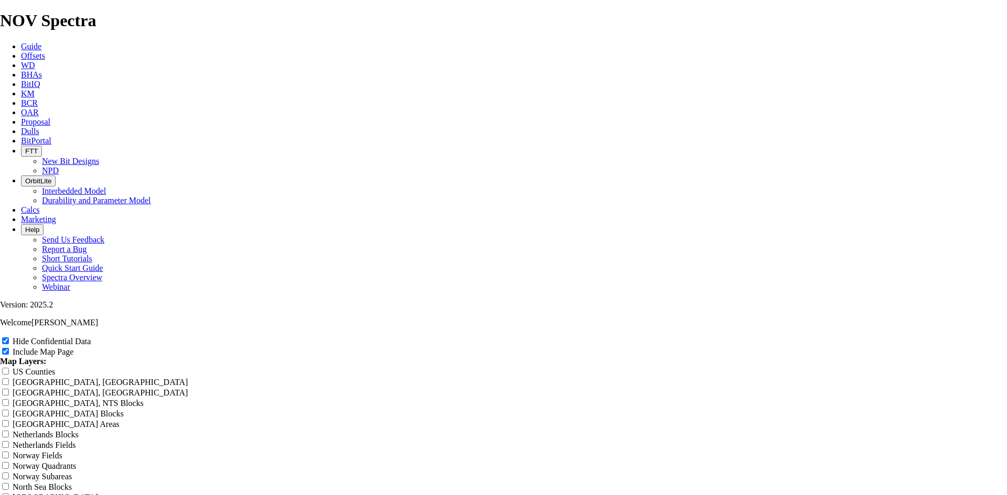
type input "12.25 TKF66"
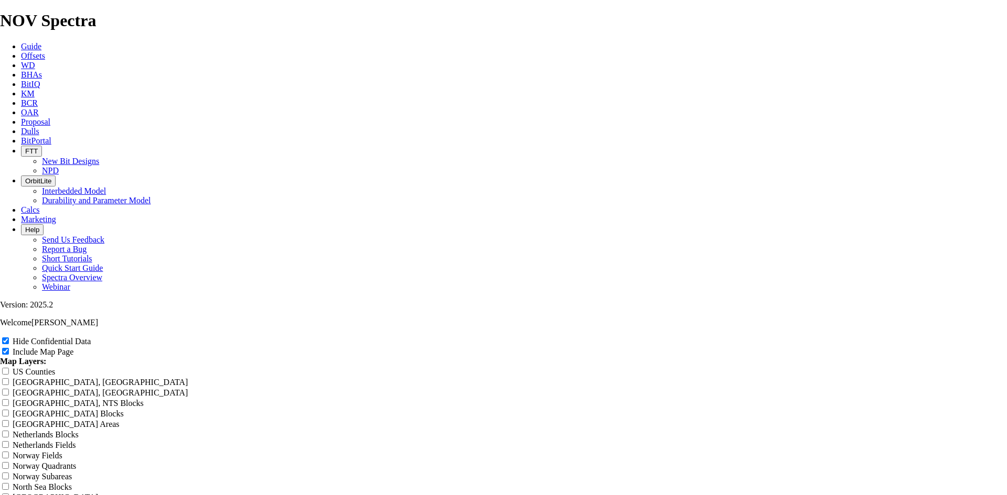
type input "12.25 TKF66 A"
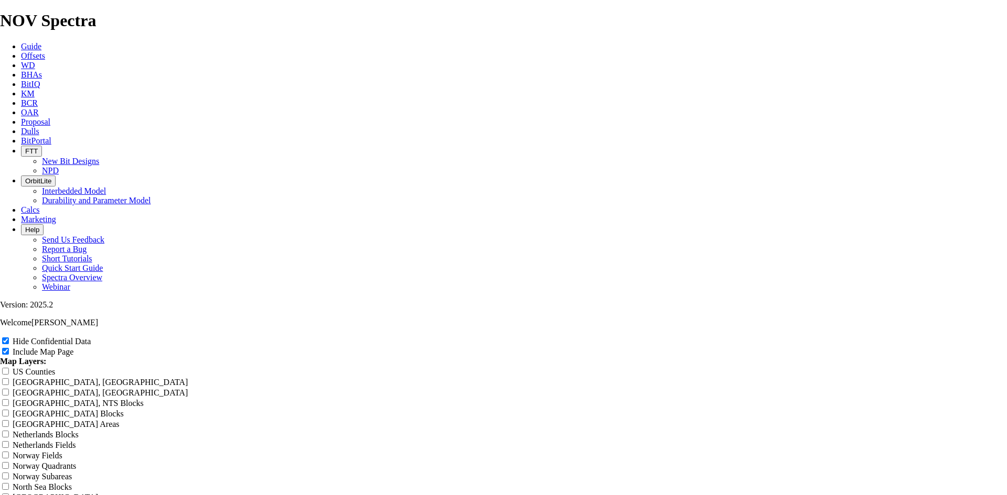
type input "12.25 TKF66 A"
type input "12.25 TKF66 Ae"
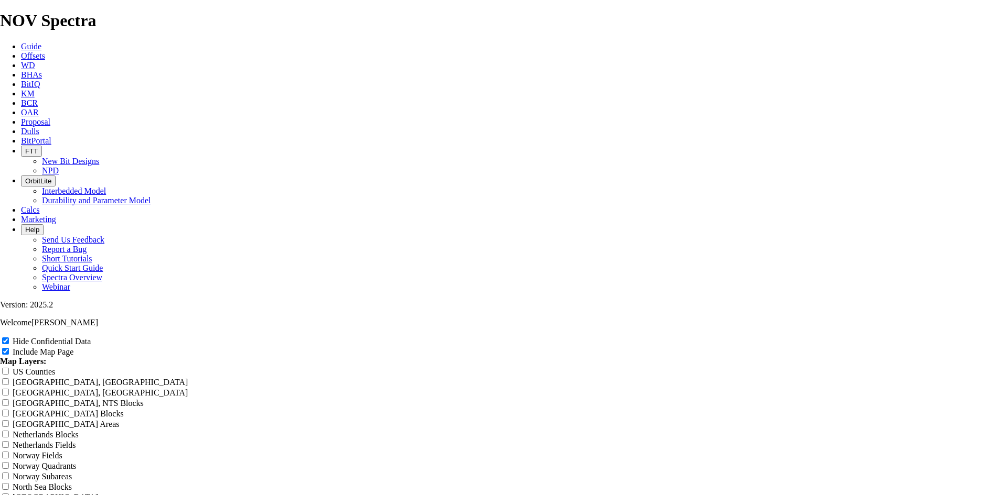
type input "12.25 TKF66 Ae"
type input "12.25 TKF66 A"
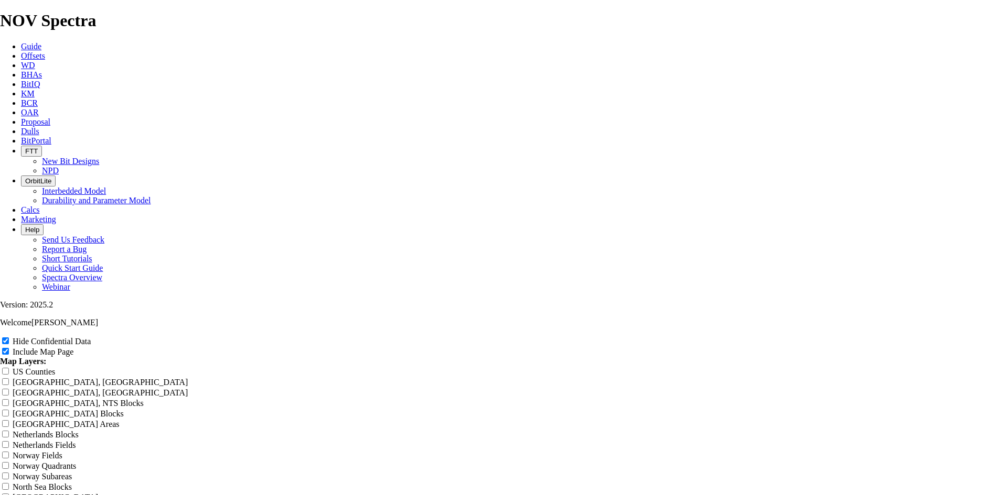
type input "12.25 TKF66 A"
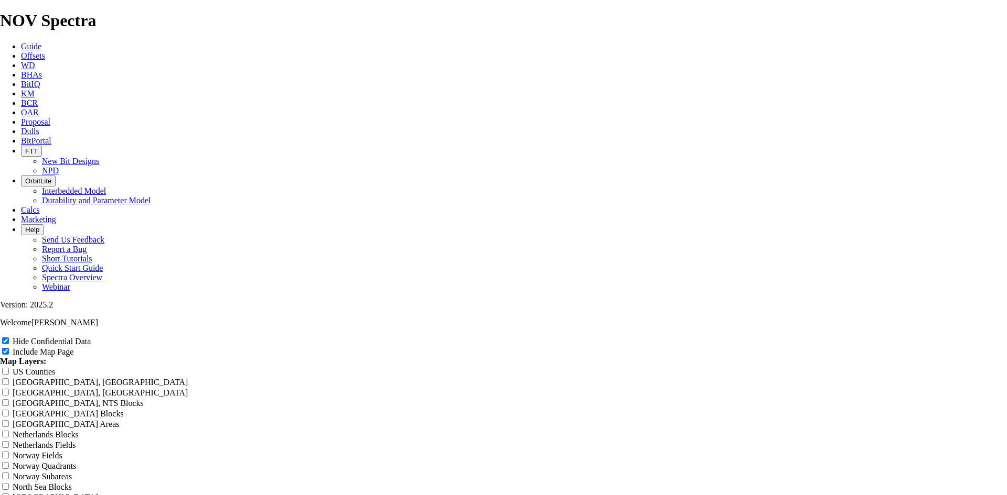
type input "12.25 TKF66 A"
type input "12.25 TKF66 AE"
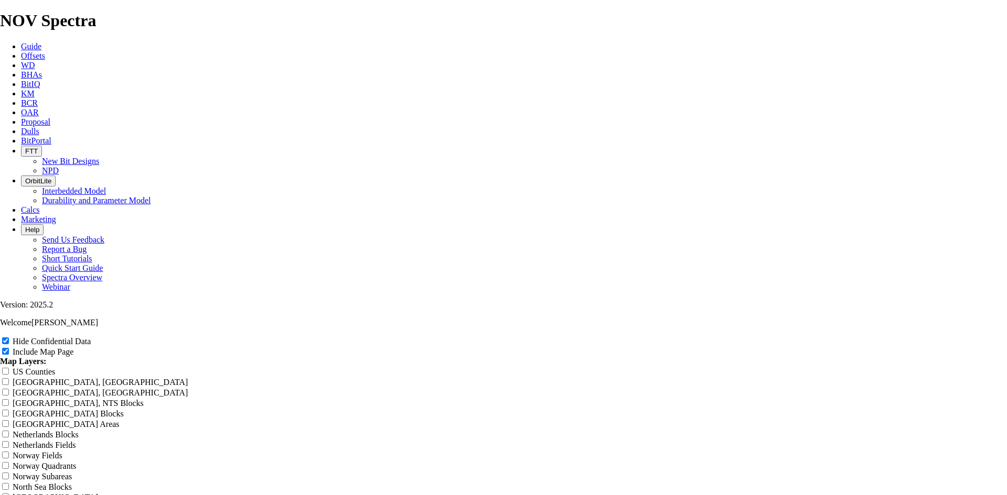
type input "12.25 TKF66 AE"
drag, startPoint x: 608, startPoint y: 96, endPoint x: 387, endPoint y: 100, distance: 221.3
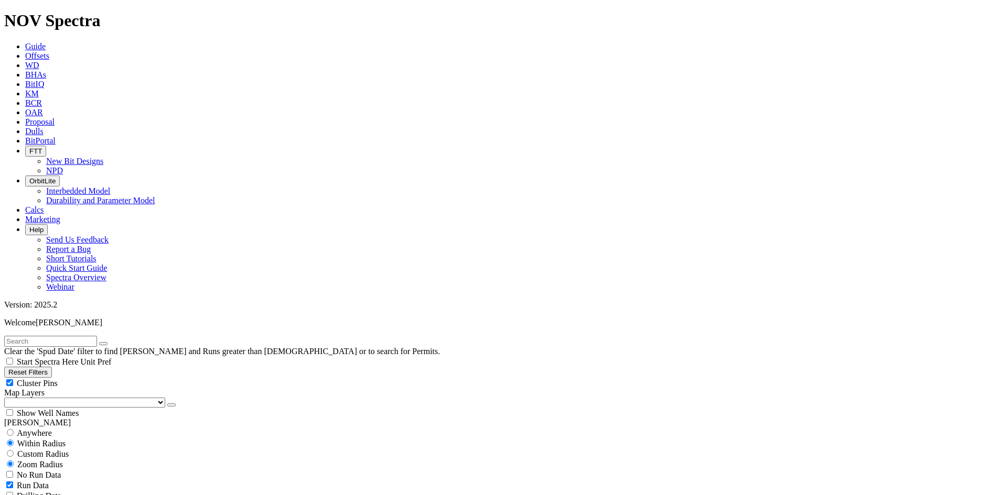
scroll to position [839, 0]
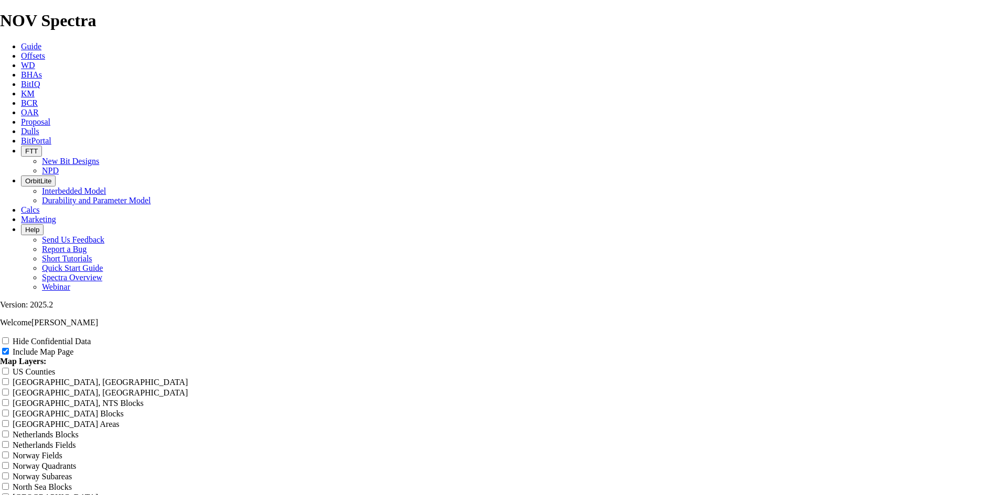
click at [91, 337] on label "Hide Confidential Data" at bounding box center [52, 341] width 78 height 9
click at [9, 338] on input "Hide Confidential Data" at bounding box center [5, 341] width 7 height 7
drag, startPoint x: 484, startPoint y: 75, endPoint x: 303, endPoint y: 96, distance: 182.7
paste input "12.25 TKF66 AE Midland Basin offsets"
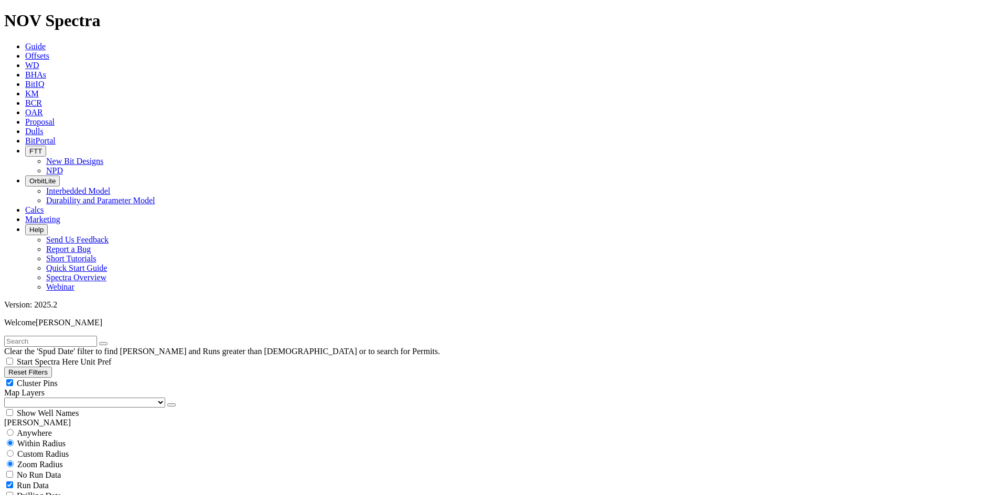
click at [58, 379] on span "Cluster Pins" at bounding box center [37, 383] width 41 height 9
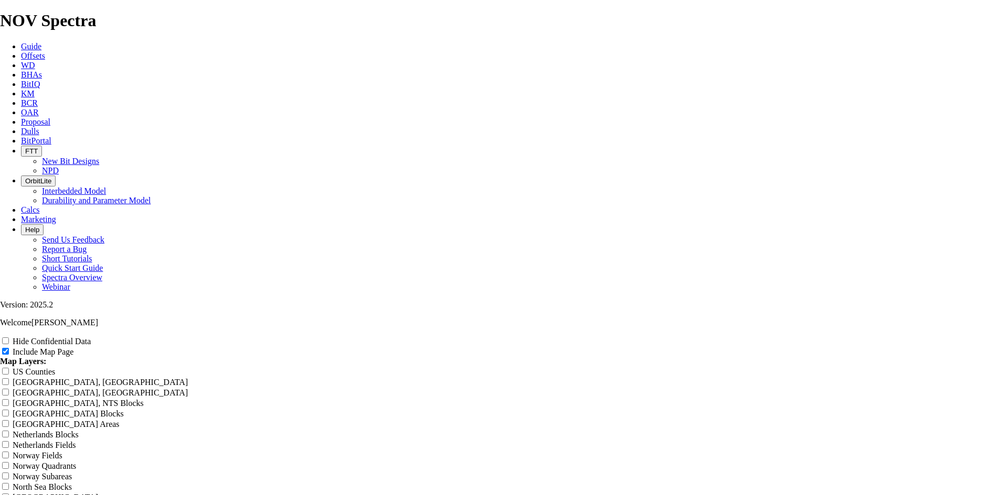
drag, startPoint x: 424, startPoint y: 83, endPoint x: 396, endPoint y: 90, distance: 28.5
paste input "12.25 TKF66 AE Midland Basin offsets"
click at [91, 337] on label "Hide Confidential Data" at bounding box center [52, 341] width 78 height 9
click at [9, 338] on input "Hide Confidential Data" at bounding box center [5, 341] width 7 height 7
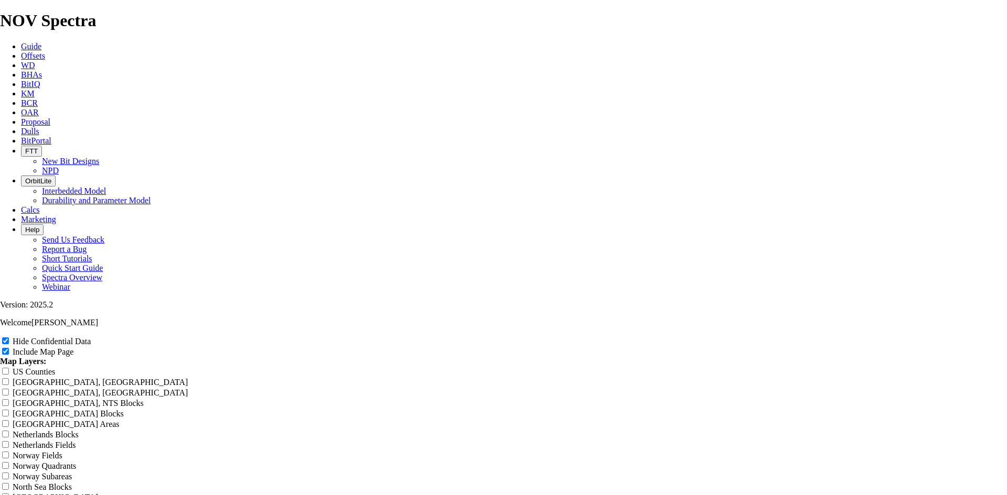
drag, startPoint x: 609, startPoint y: 76, endPoint x: 485, endPoint y: 75, distance: 123.2
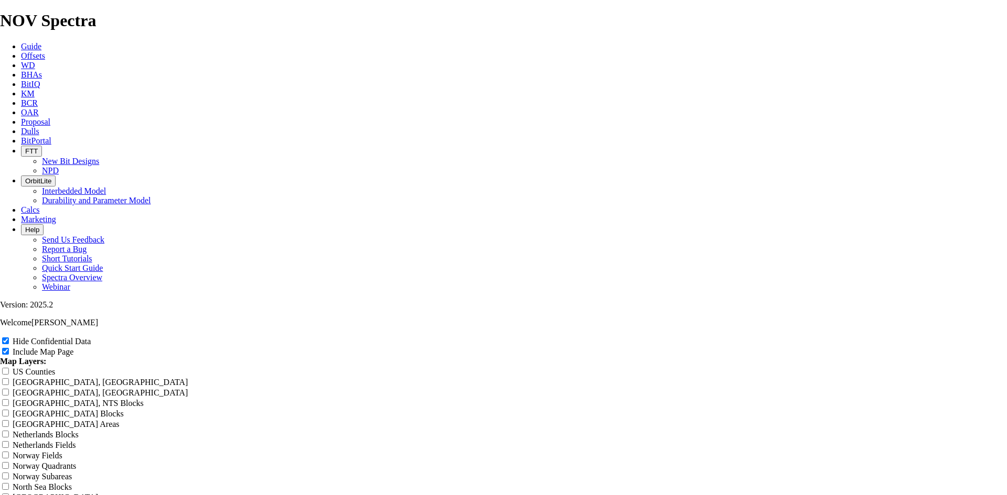
click at [39, 127] on span "Dulls" at bounding box center [30, 131] width 18 height 9
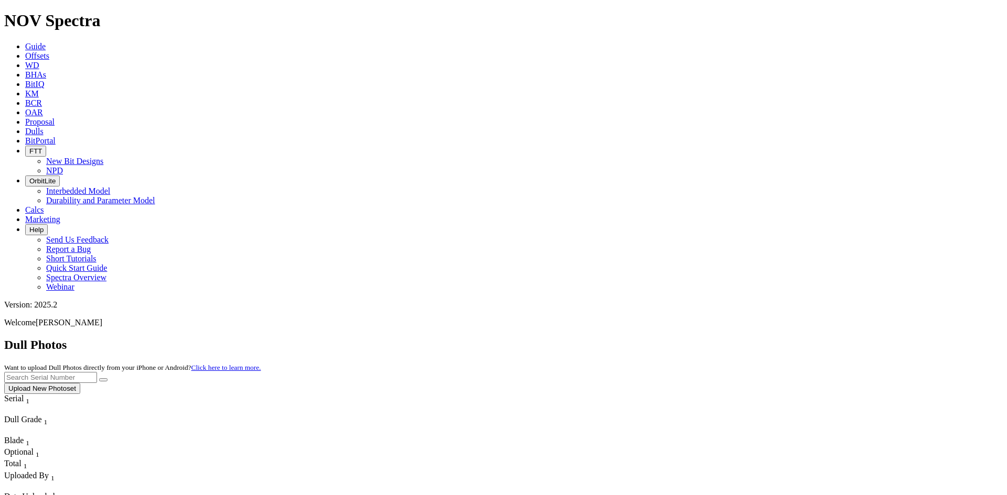
click at [97, 372] on input "text" at bounding box center [50, 377] width 93 height 11
click at [99, 379] on button "submit" at bounding box center [103, 380] width 8 height 3
drag, startPoint x: 784, startPoint y: 46, endPoint x: 715, endPoint y: 50, distance: 69.9
click at [715, 338] on div "Dull Photos Want to upload Dull Photos directly from your iPhone or Android? Cl…" at bounding box center [503, 366] width 998 height 56
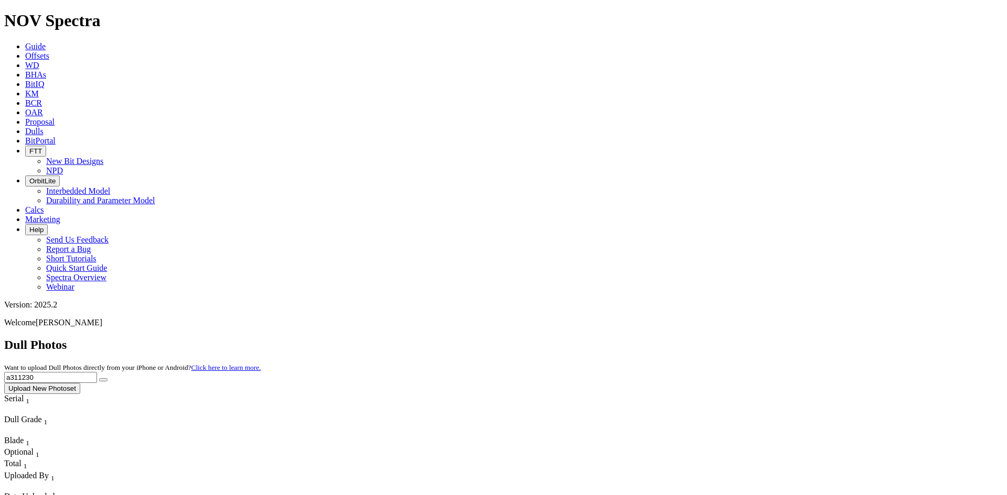
click at [103, 380] on icon "submit" at bounding box center [103, 380] width 0 height 0
drag, startPoint x: 768, startPoint y: 43, endPoint x: 687, endPoint y: 56, distance: 81.2
click at [688, 338] on div "Dull Photos Want to upload Dull Photos directly from your iPhone or Android? Cl…" at bounding box center [503, 366] width 998 height 56
click at [107, 379] on button "submit" at bounding box center [103, 380] width 8 height 3
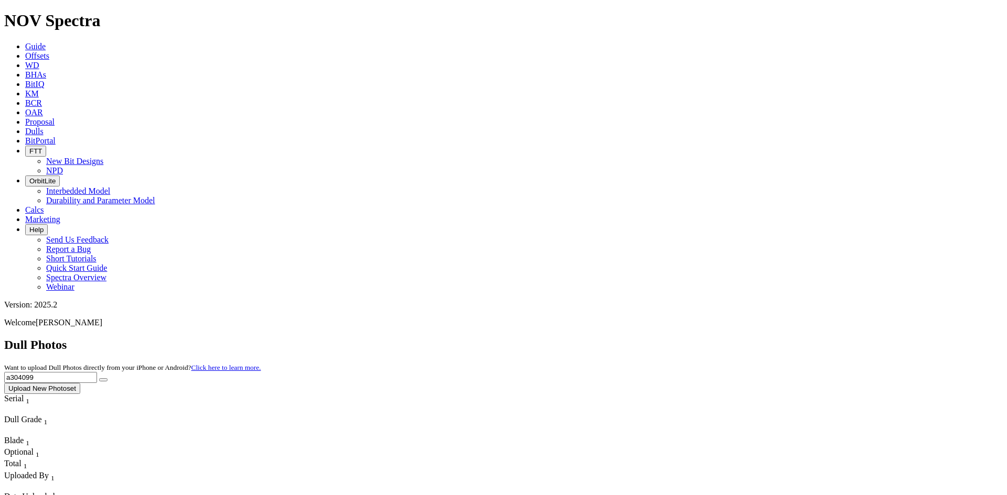
click at [97, 372] on input "a304099" at bounding box center [50, 377] width 93 height 11
paste input "312496"
click at [107, 379] on button "submit" at bounding box center [103, 380] width 8 height 3
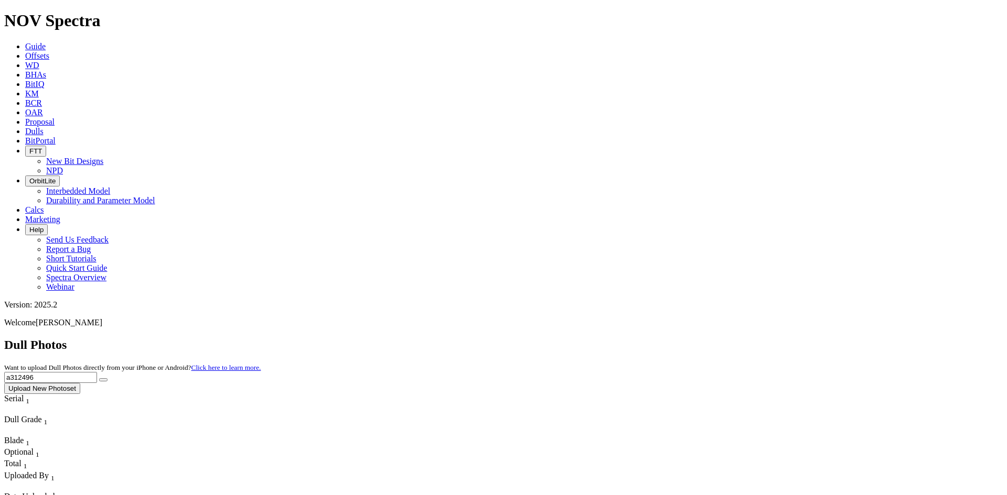
drag, startPoint x: 821, startPoint y: 50, endPoint x: 700, endPoint y: 65, distance: 121.5
paste input "A312231"
click at [103, 380] on icon "submit" at bounding box center [103, 380] width 0 height 0
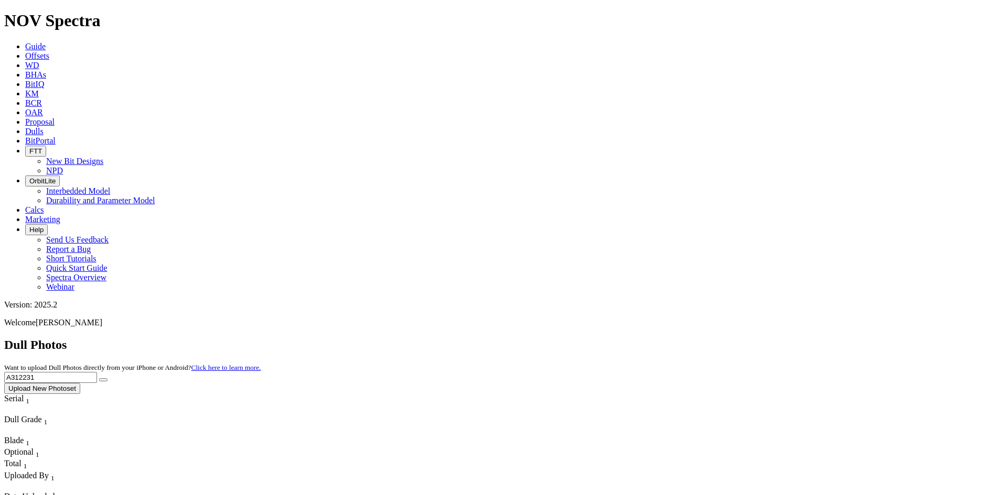
drag, startPoint x: 714, startPoint y: 56, endPoint x: 686, endPoint y: 63, distance: 28.7
click at [686, 338] on div "Dull Photos Want to upload Dull Photos directly from your iPhone or Android? Cl…" at bounding box center [503, 366] width 998 height 56
paste input "A309431"
click at [103, 380] on icon "submit" at bounding box center [103, 380] width 0 height 0
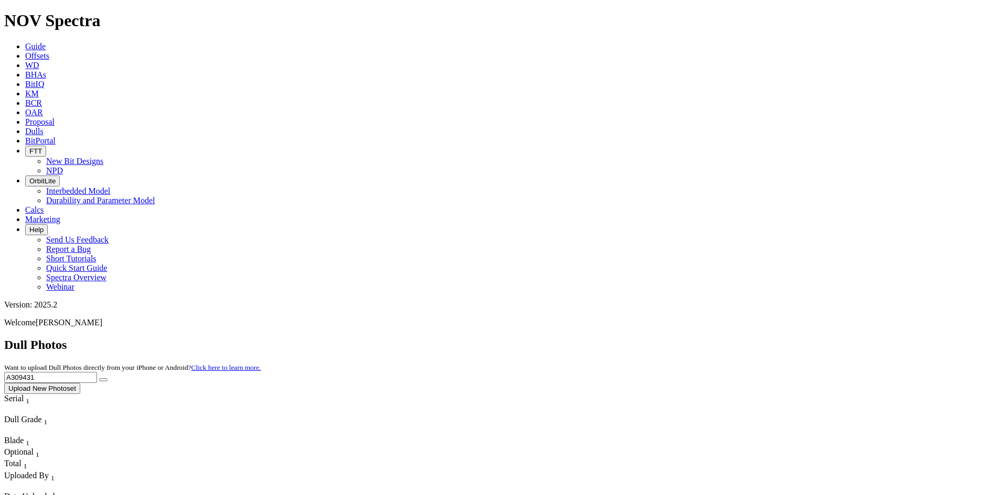
click at [49, 51] on span "Offsets" at bounding box center [37, 55] width 24 height 9
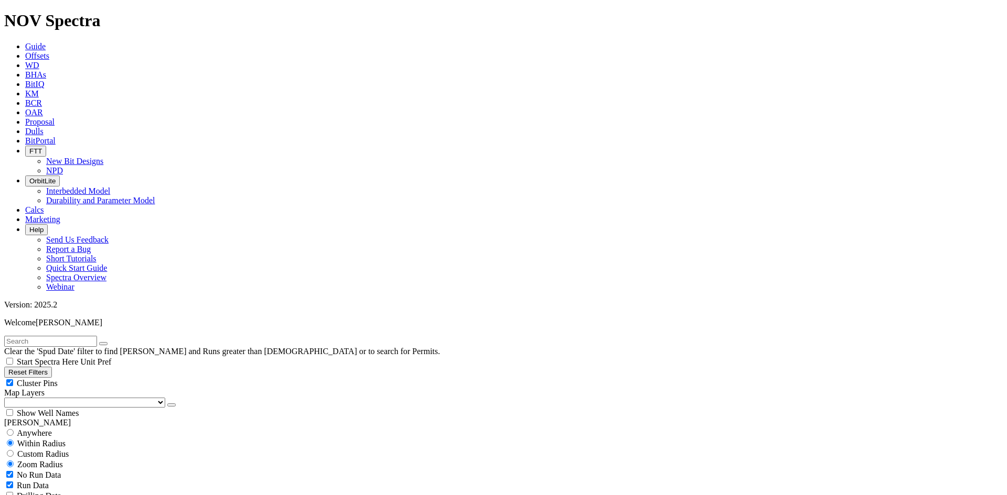
click at [58, 379] on span "Cluster Pins" at bounding box center [37, 383] width 41 height 9
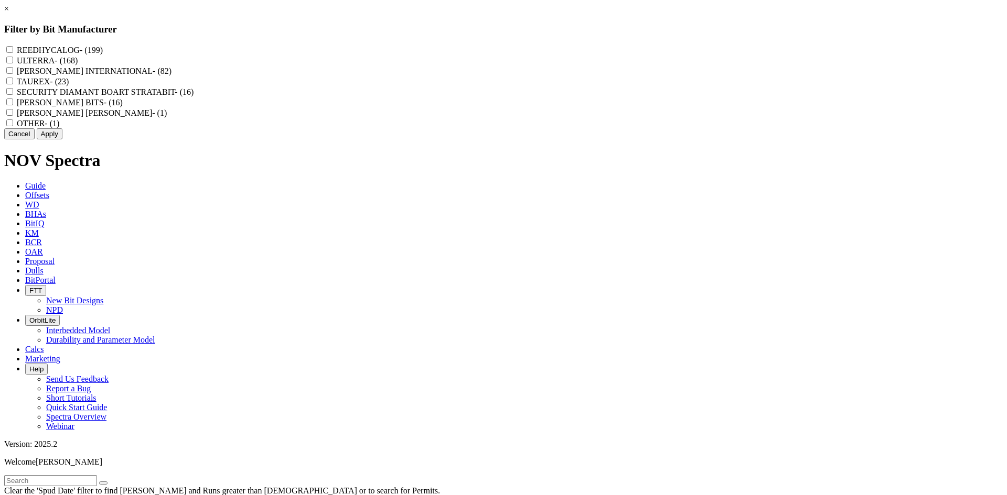
scroll to position [0, 0]
click at [103, 50] on label "REEDHYCALOG - (199)" at bounding box center [60, 50] width 86 height 9
click at [13, 50] on input "REEDHYCALOG - (199)" at bounding box center [9, 49] width 7 height 7
click at [62, 139] on button "Apply" at bounding box center [50, 133] width 26 height 11
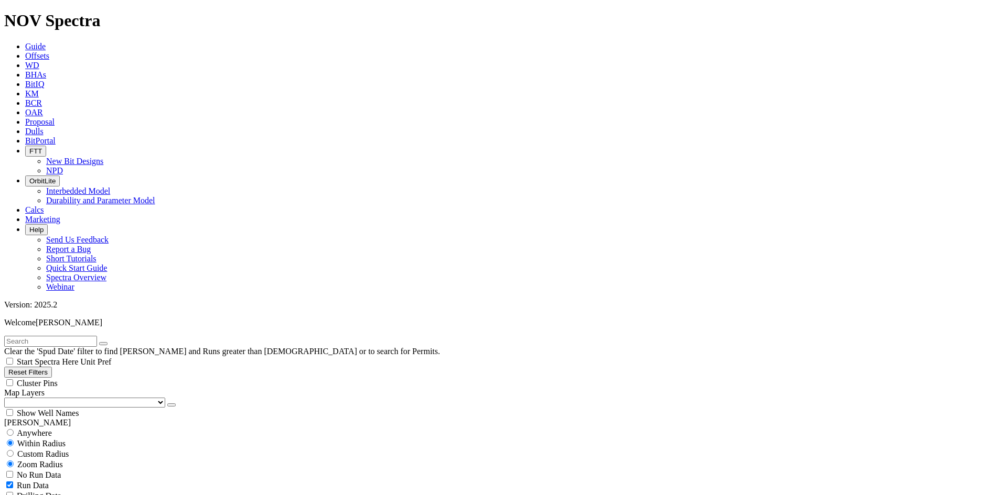
scroll to position [8199, 0]
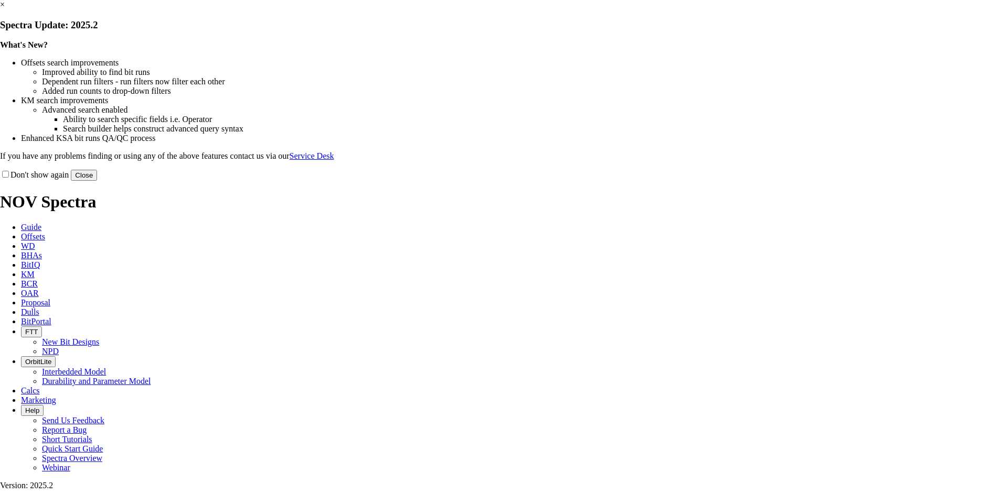
click at [5, 9] on link "×" at bounding box center [2, 4] width 5 height 9
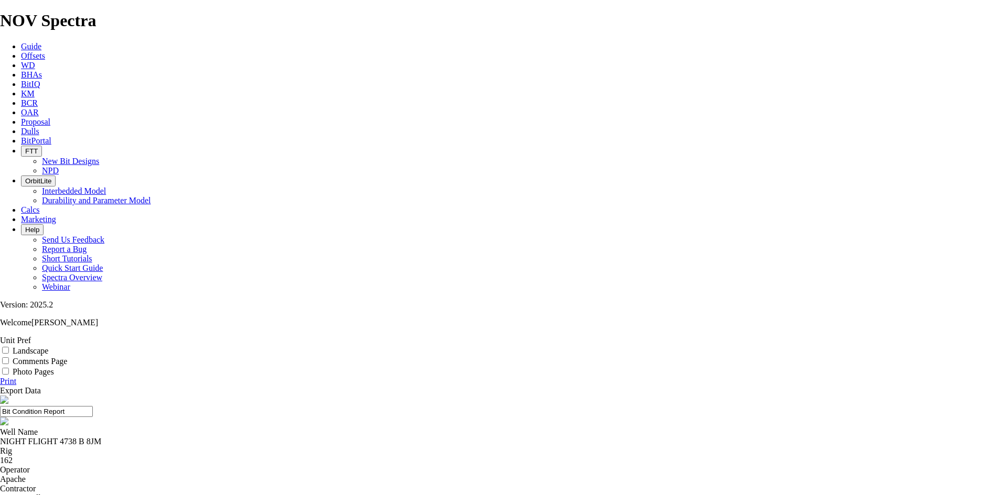
select select "string:TD"
click at [48, 347] on label "Landscape" at bounding box center [31, 351] width 36 height 9
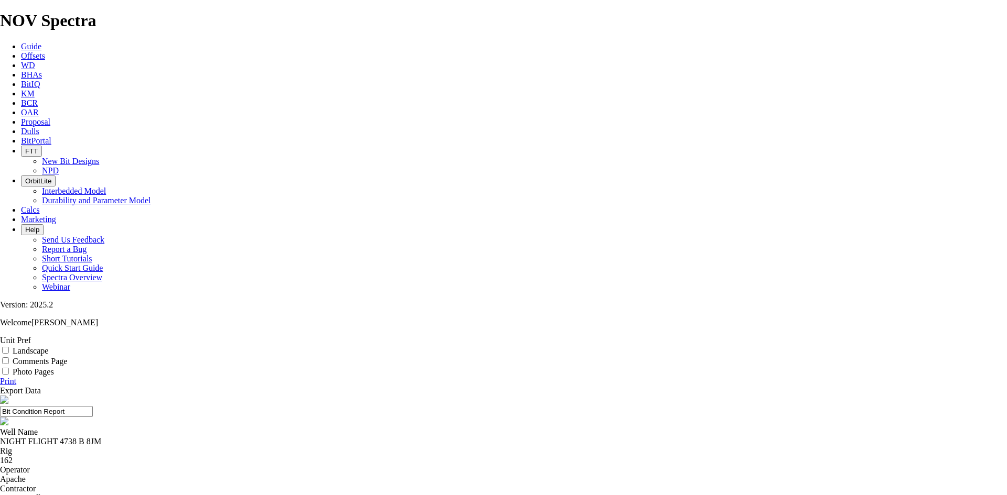
click at [9, 347] on input "Landscape" at bounding box center [5, 350] width 7 height 7
checkbox input "true"
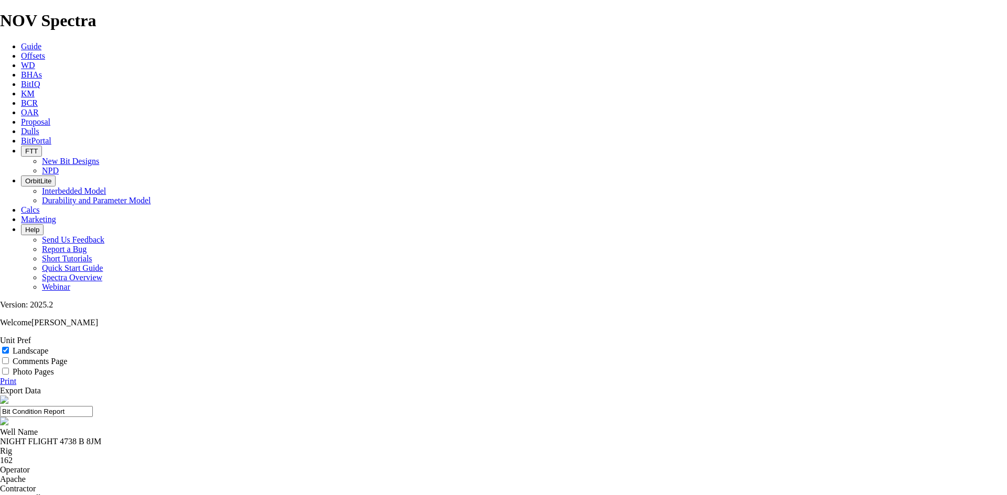
drag, startPoint x: 448, startPoint y: 77, endPoint x: 384, endPoint y: 86, distance: 65.2
click at [384, 396] on header "Bit Condition Report" at bounding box center [503, 412] width 1007 height 32
drag, startPoint x: 588, startPoint y: 73, endPoint x: 401, endPoint y: 86, distance: 187.6
click at [401, 396] on header "12.25 TKF66 AE10 A312458" at bounding box center [503, 412] width 1007 height 32
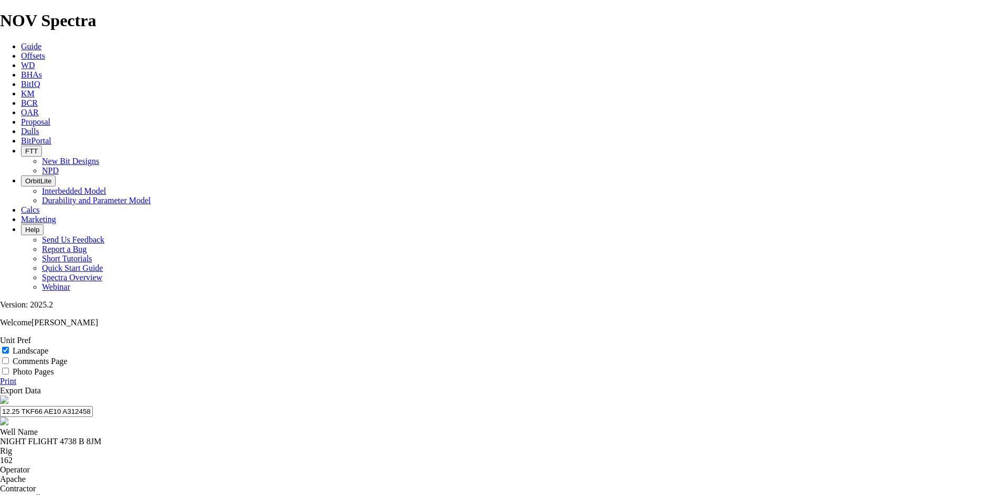
type input "12.25 TKF66 AE10 A312458"
click at [16, 377] on link "Print" at bounding box center [8, 381] width 16 height 9
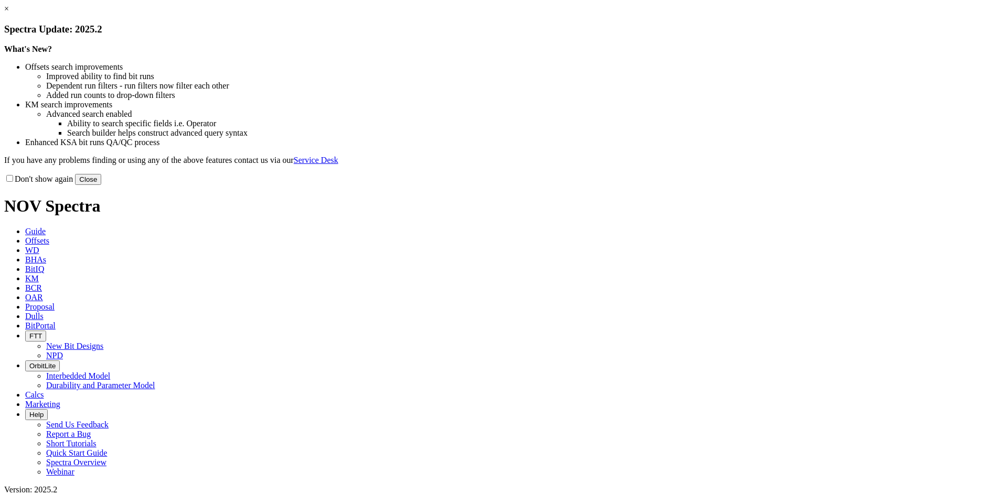
click at [9, 13] on link "×" at bounding box center [6, 8] width 5 height 9
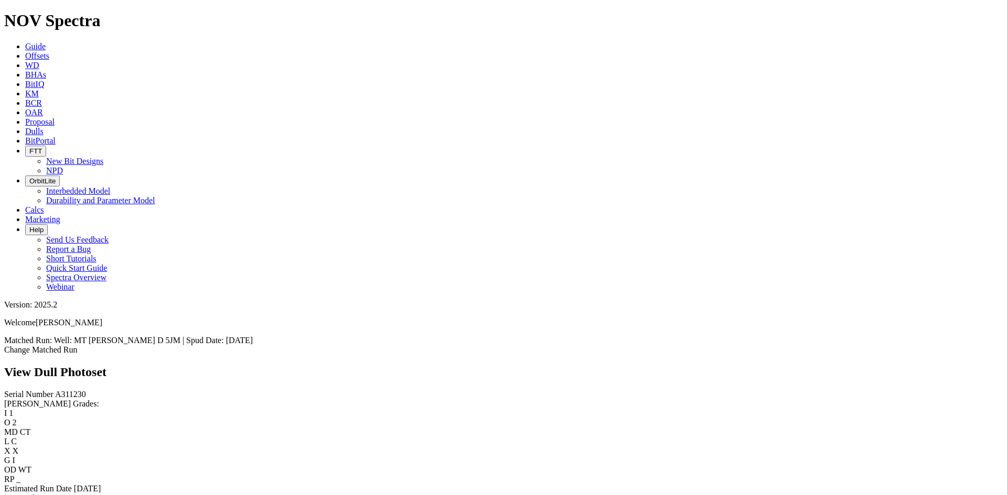
click at [58, 494] on link "Bit Condition Report" at bounding box center [39, 498] width 71 height 9
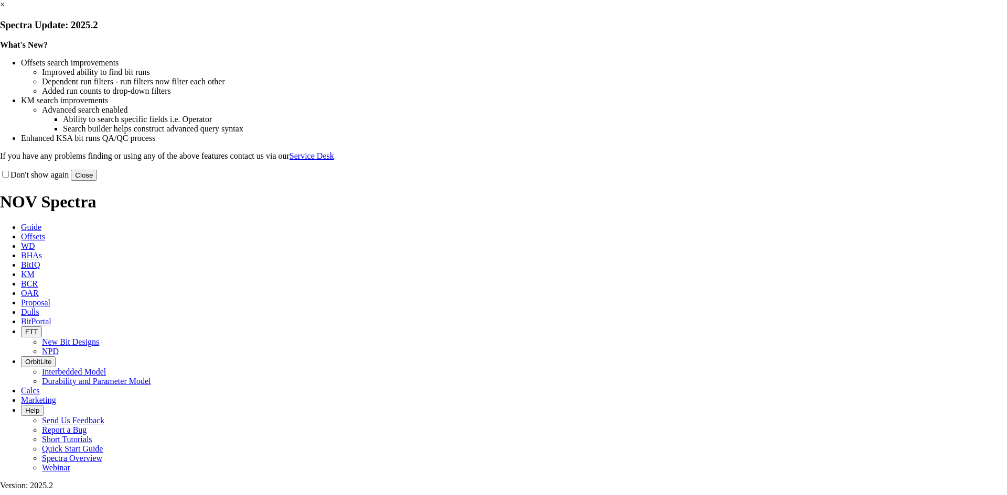
click at [5, 9] on link "×" at bounding box center [2, 4] width 5 height 9
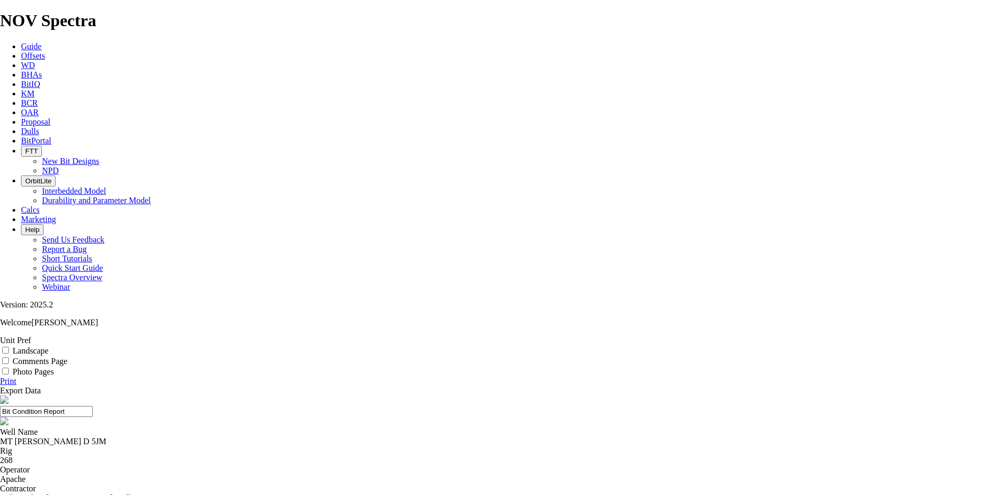
click at [48, 347] on label "Landscape" at bounding box center [31, 351] width 36 height 9
click at [9, 347] on input "Landscape" at bounding box center [5, 350] width 7 height 7
checkbox input "true"
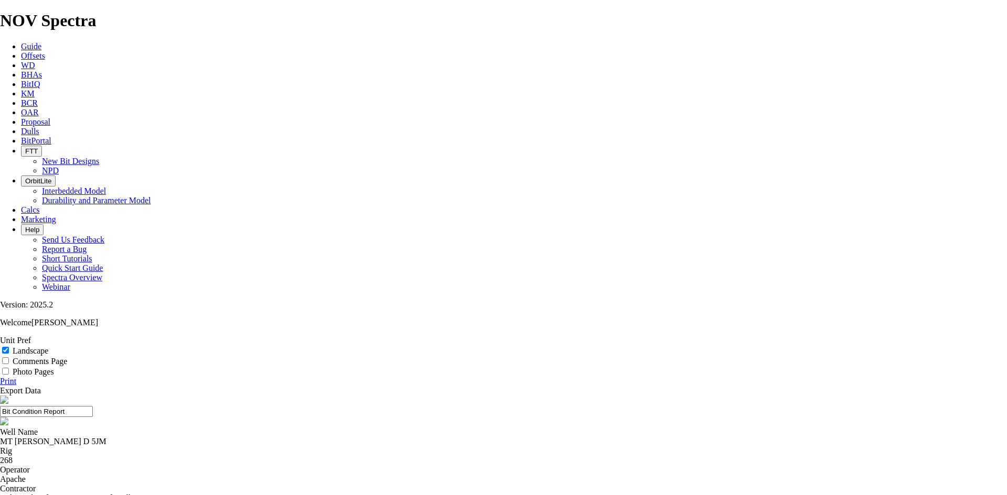
select select "string:TD"
drag, startPoint x: 552, startPoint y: 78, endPoint x: 386, endPoint y: 75, distance: 165.7
click at [93, 406] on input "Bit Condition Report" at bounding box center [46, 411] width 93 height 11
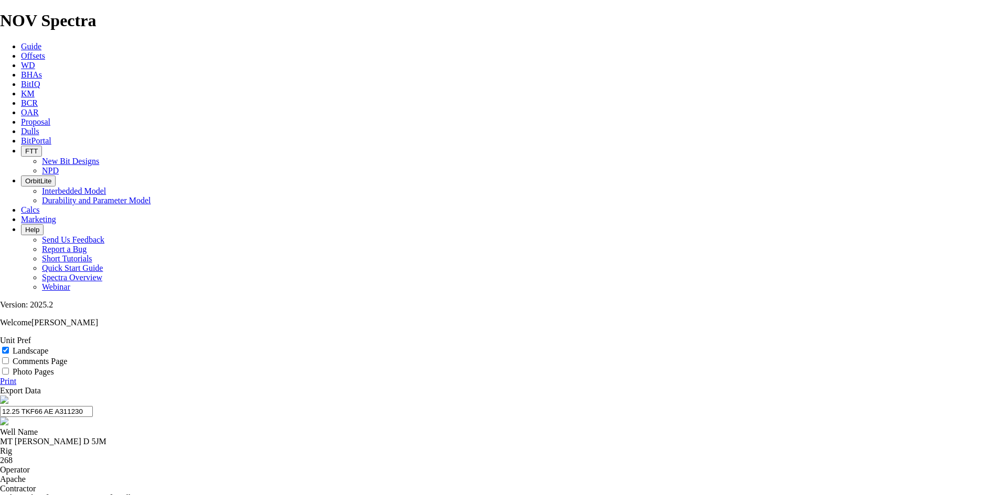
drag, startPoint x: 468, startPoint y: 66, endPoint x: 420, endPoint y: 64, distance: 47.8
click at [93, 406] on input "12.25 TKF66 AE A311230" at bounding box center [46, 411] width 93 height 11
type input "12.25 TKF66 AE A311230"
click at [16, 377] on link "Print" at bounding box center [8, 381] width 16 height 9
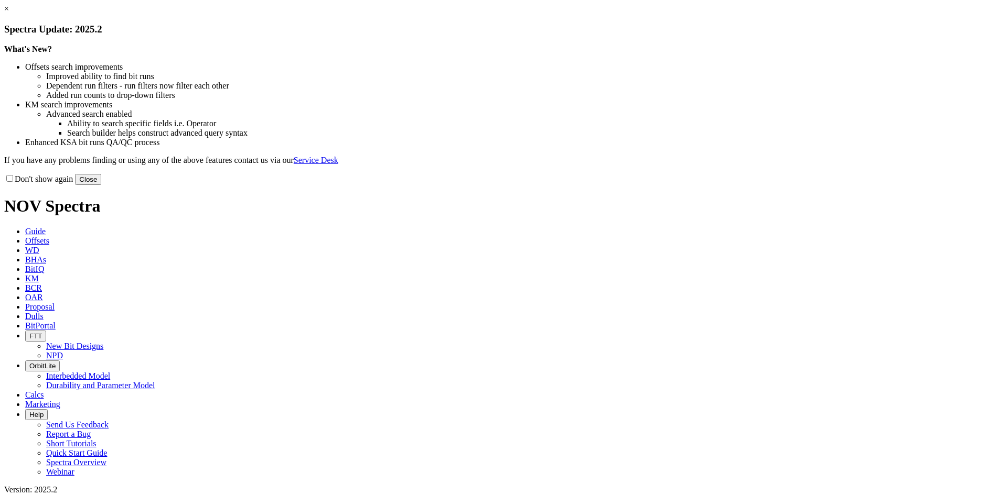
click at [9, 13] on link "×" at bounding box center [6, 8] width 5 height 9
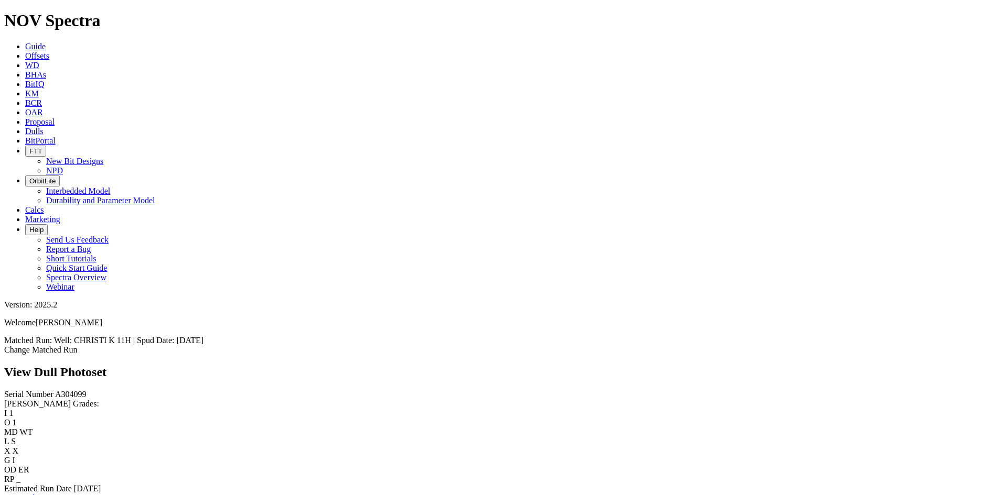
click at [75, 494] on link "Bit Condition Report" at bounding box center [39, 498] width 71 height 9
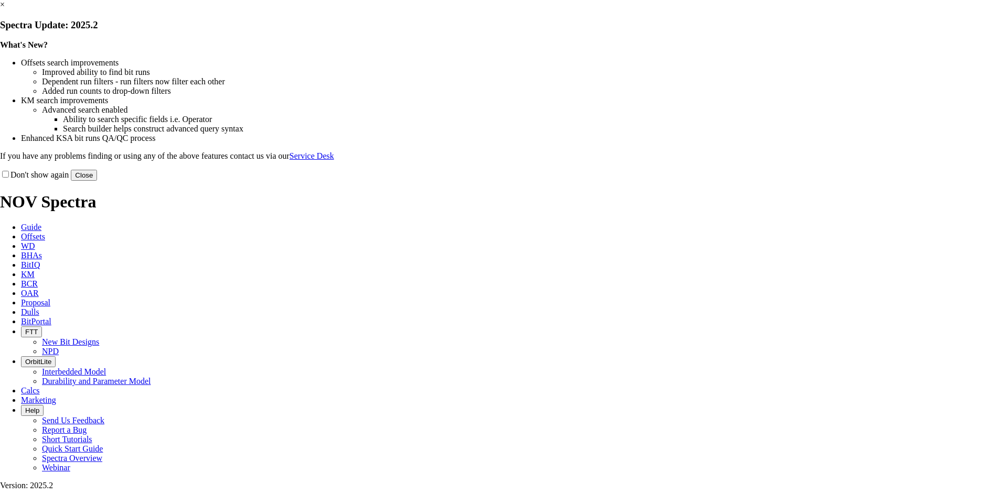
click at [5, 9] on link "×" at bounding box center [2, 4] width 5 height 9
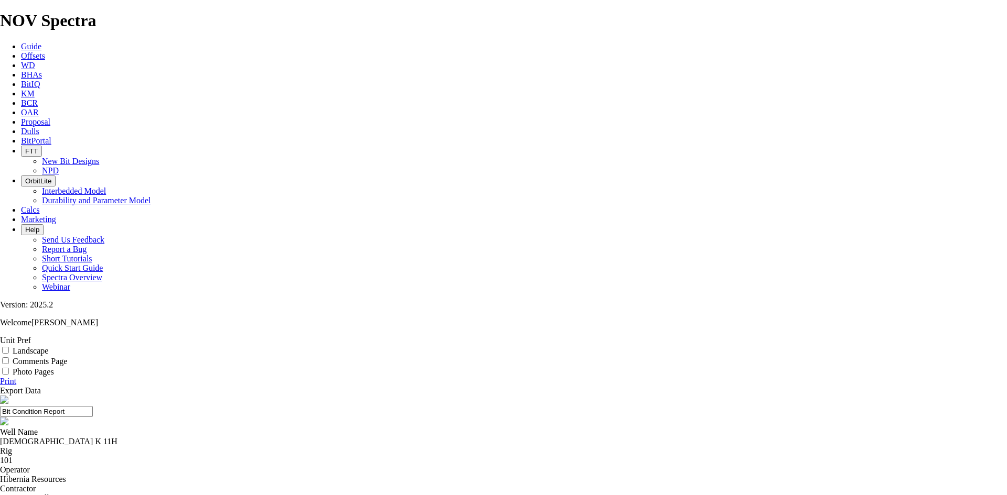
click at [48, 347] on label "Landscape" at bounding box center [31, 351] width 36 height 9
click at [9, 347] on input "Landscape" at bounding box center [5, 350] width 7 height 7
checkbox input "true"
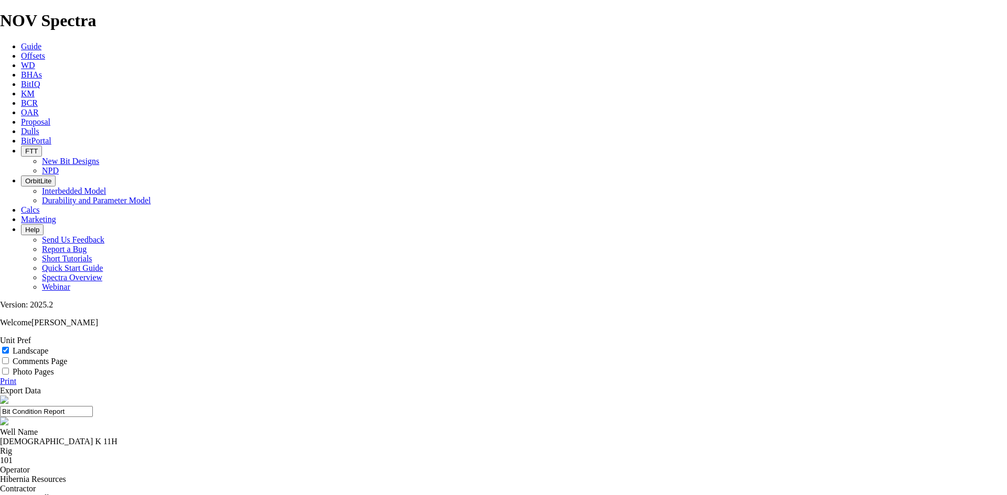
select select "string:TD"
drag, startPoint x: 586, startPoint y: 70, endPoint x: 339, endPoint y: 78, distance: 246.5
click at [93, 406] on input "Bit Condition Report" at bounding box center [46, 411] width 93 height 11
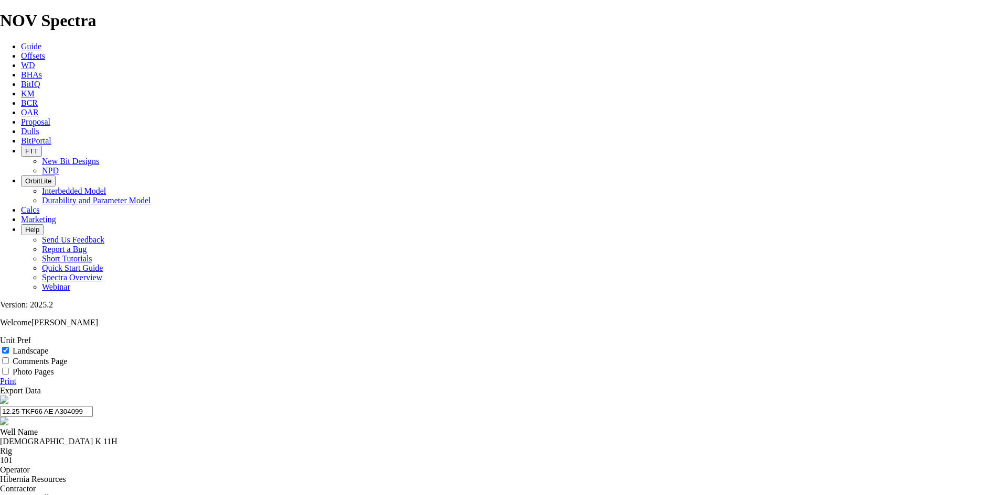
type input "12.25 TKF66 AE A304099"
click at [16, 377] on link "Print" at bounding box center [8, 381] width 16 height 9
drag, startPoint x: 429, startPoint y: 75, endPoint x: 341, endPoint y: 78, distance: 88.1
click at [93, 406] on input "12.25 TKF66 AE A304099" at bounding box center [46, 411] width 93 height 11
click at [16, 377] on link "Print" at bounding box center [8, 381] width 16 height 9
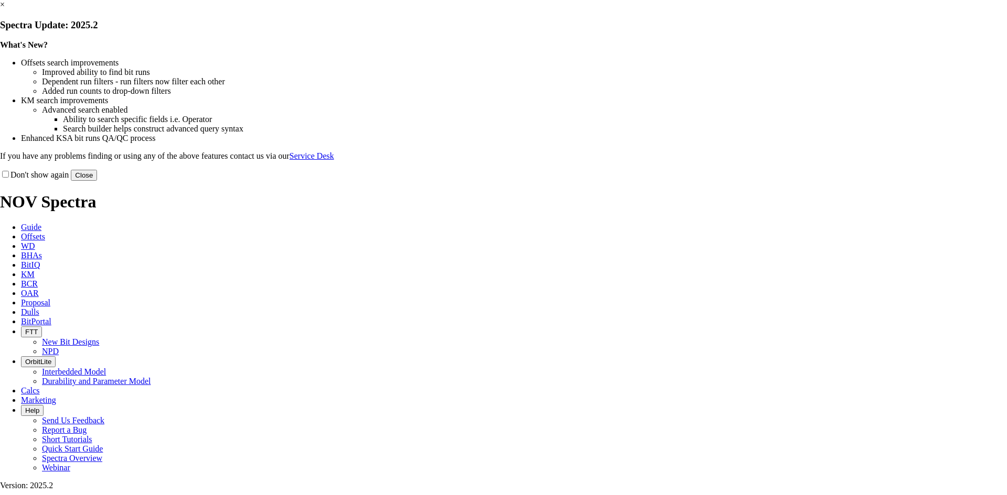
click at [5, 9] on link "×" at bounding box center [2, 4] width 5 height 9
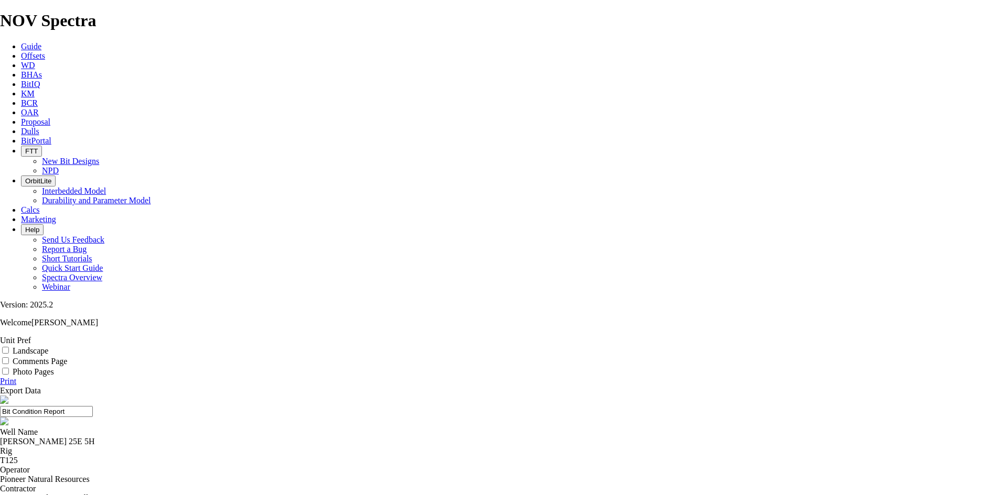
click at [48, 347] on label "Landscape" at bounding box center [31, 351] width 36 height 9
click at [9, 347] on input "Landscape" at bounding box center [5, 350] width 7 height 7
checkbox input "true"
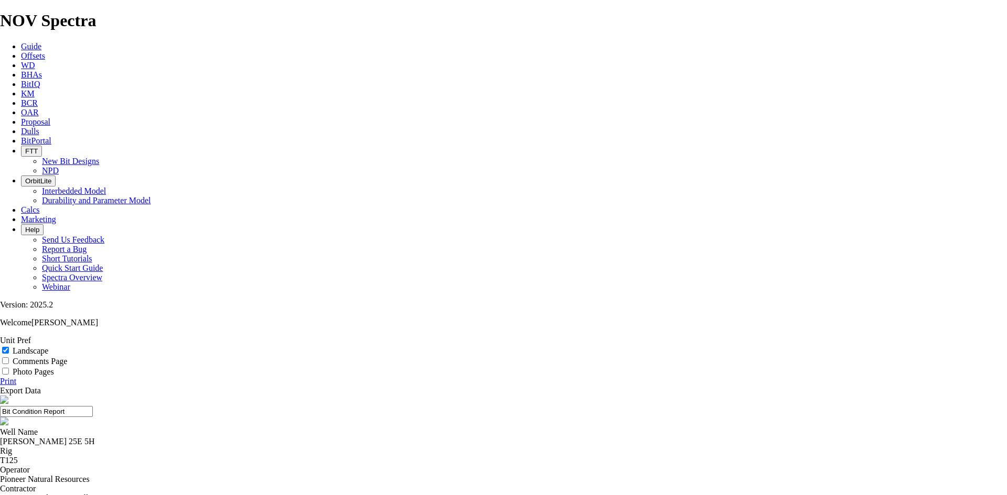
select select "string:TD"
drag, startPoint x: 570, startPoint y: 72, endPoint x: 416, endPoint y: 80, distance: 154.3
click at [93, 406] on input "Bit Condition Report" at bounding box center [46, 411] width 93 height 11
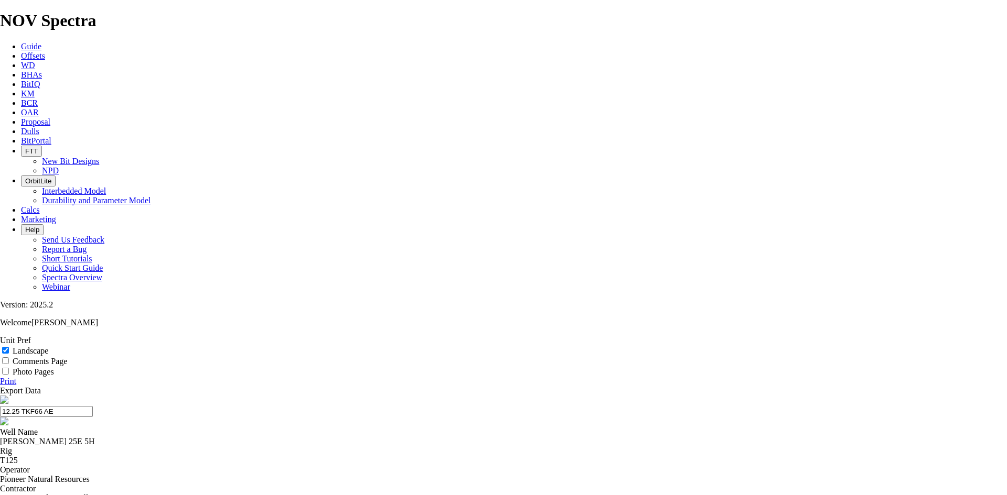
type input "12.25 TKF66 AE A"
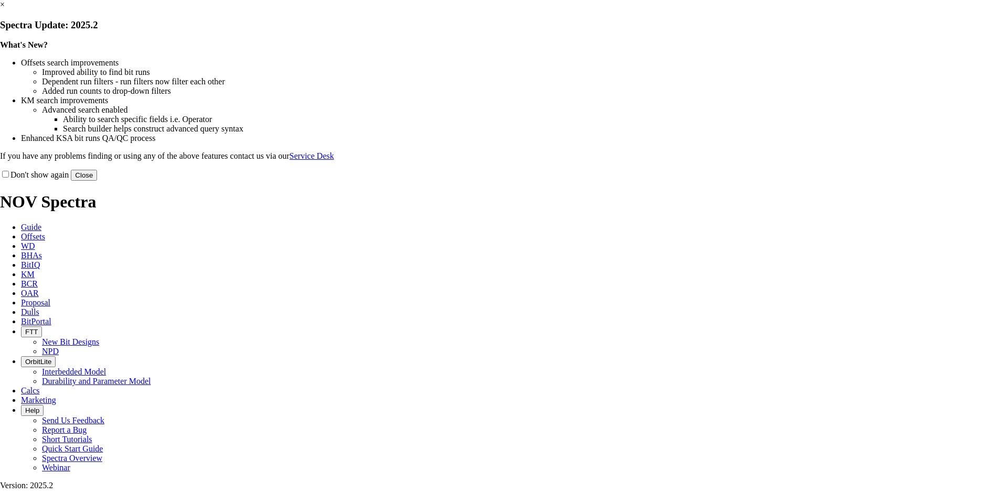
click at [5, 9] on link "×" at bounding box center [2, 4] width 5 height 9
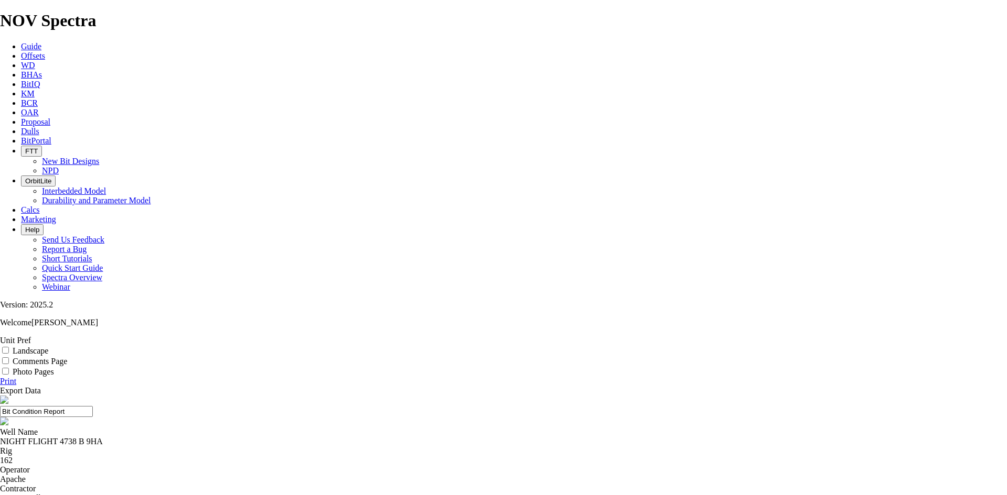
click at [48, 347] on label "Landscape" at bounding box center [31, 351] width 36 height 9
click at [9, 347] on input "Landscape" at bounding box center [5, 350] width 7 height 7
checkbox input "true"
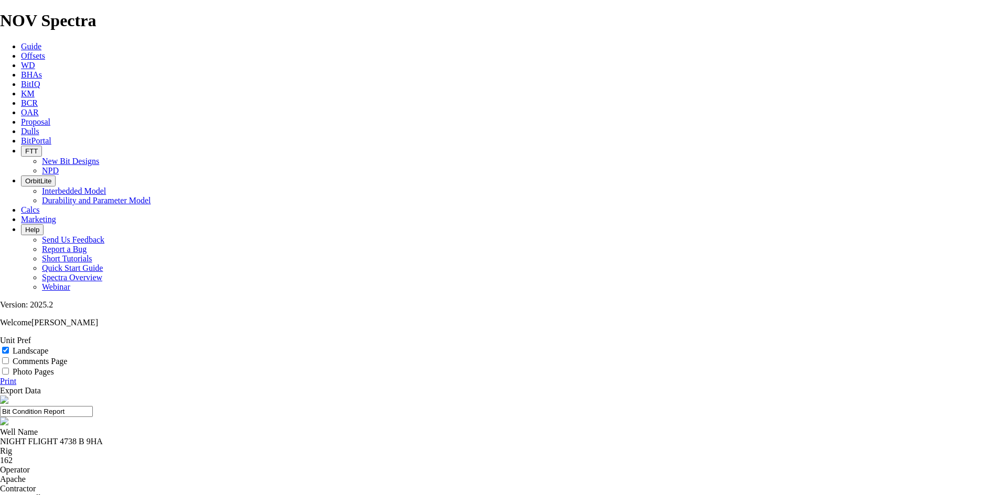
select select "string:TD"
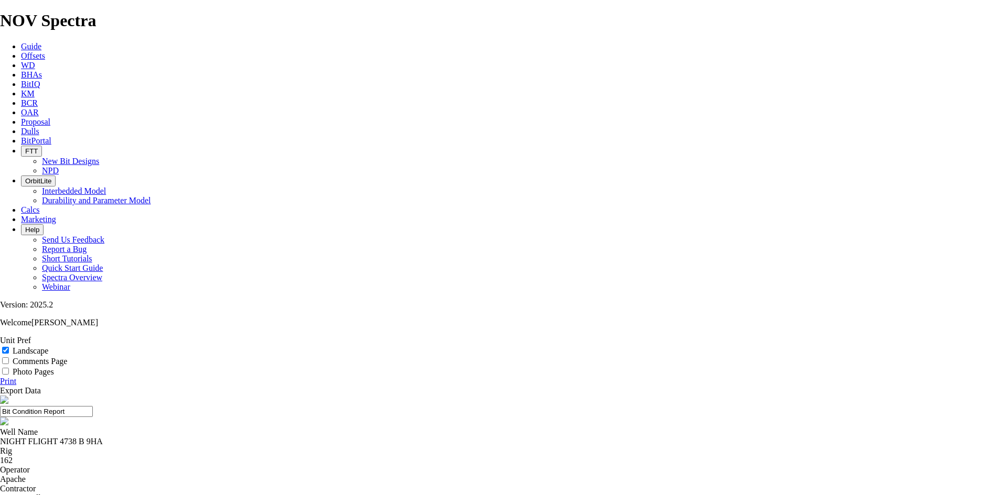
select select "string:TD"
drag, startPoint x: 464, startPoint y: 78, endPoint x: 391, endPoint y: 79, distance: 73.4
click at [93, 406] on input "Bit Condition Report" at bounding box center [46, 411] width 93 height 11
drag, startPoint x: 514, startPoint y: 75, endPoint x: 417, endPoint y: 78, distance: 97.0
click at [93, 406] on input "12.25 TKF66 AE A312231" at bounding box center [46, 411] width 93 height 11
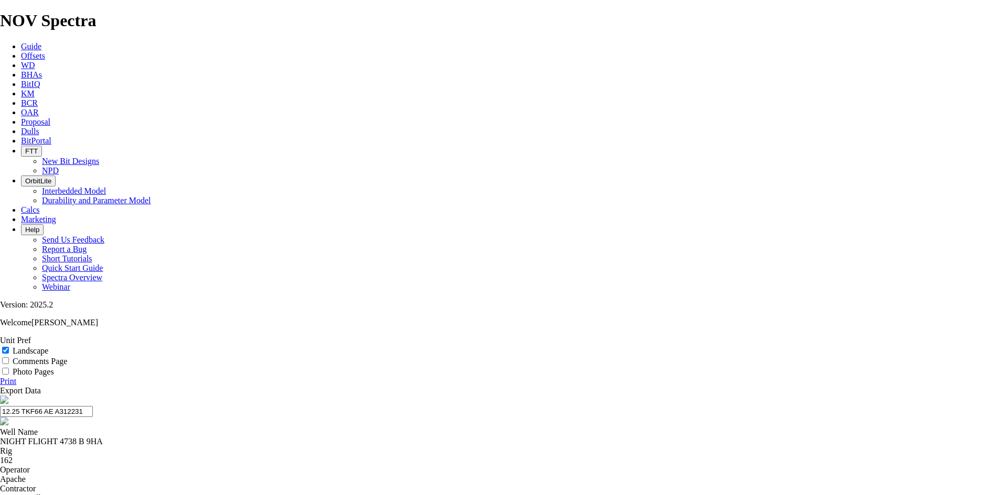
type input "12.25 TKF66 AE A312231"
click at [16, 377] on link "Print" at bounding box center [8, 381] width 16 height 9
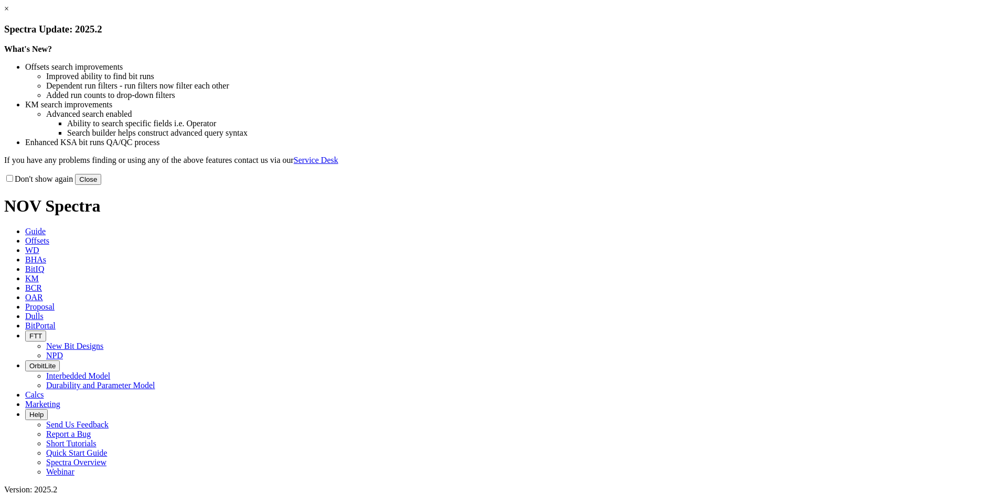
click at [101, 185] on button "Close" at bounding box center [88, 179] width 26 height 11
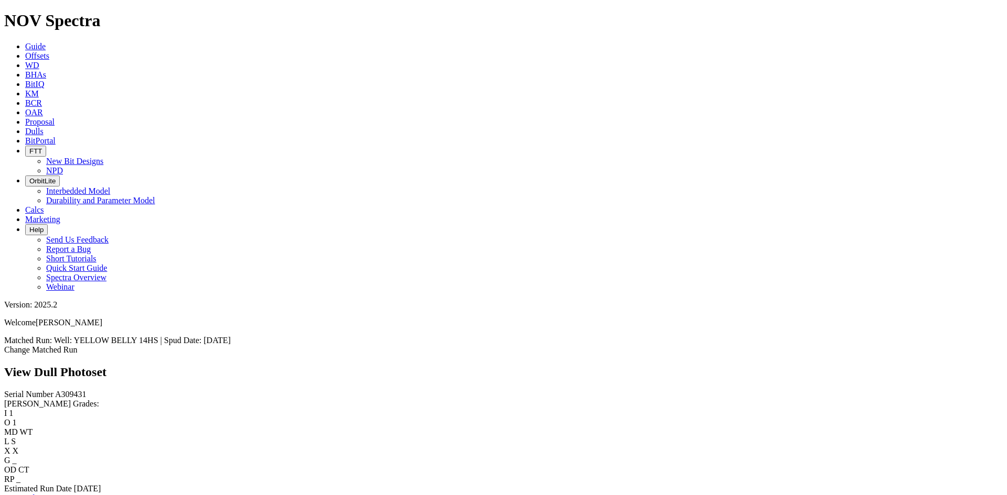
click at [64, 494] on link "Bit Condition Report" at bounding box center [39, 498] width 71 height 9
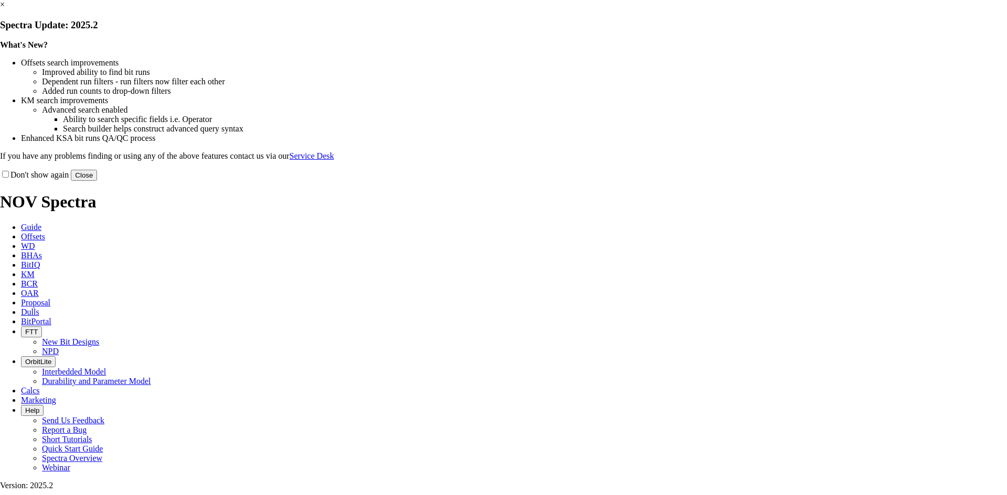
click at [5, 9] on link "×" at bounding box center [2, 4] width 5 height 9
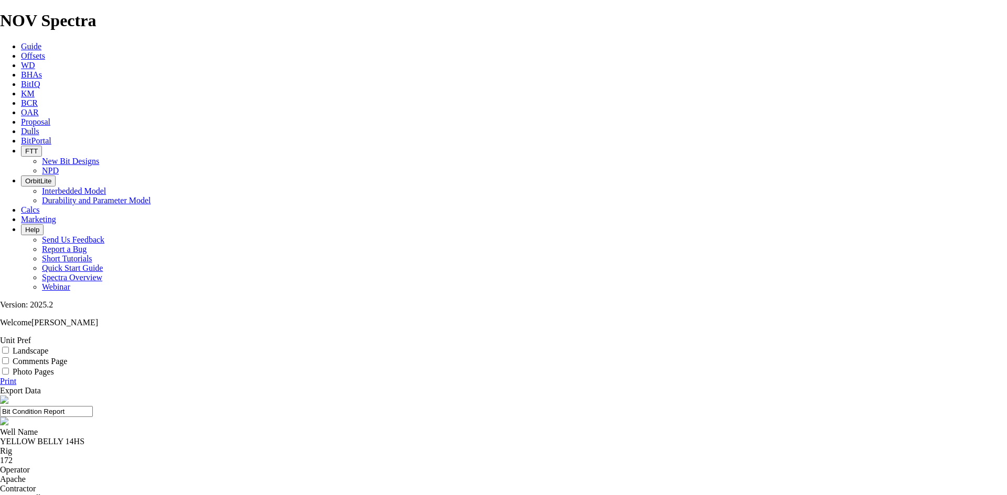
click at [48, 347] on label "Landscape" at bounding box center [31, 351] width 36 height 9
click at [9, 347] on input "Landscape" at bounding box center [5, 350] width 7 height 7
checkbox input "true"
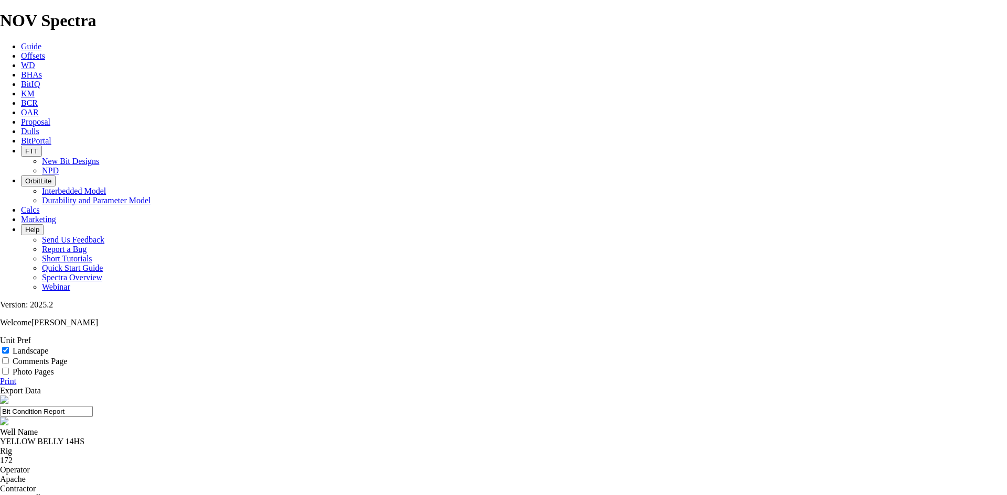
select select "string:TD"
drag, startPoint x: 556, startPoint y: 75, endPoint x: 402, endPoint y: 81, distance: 154.8
click at [93, 406] on input "Bit Condition Report" at bounding box center [46, 411] width 93 height 11
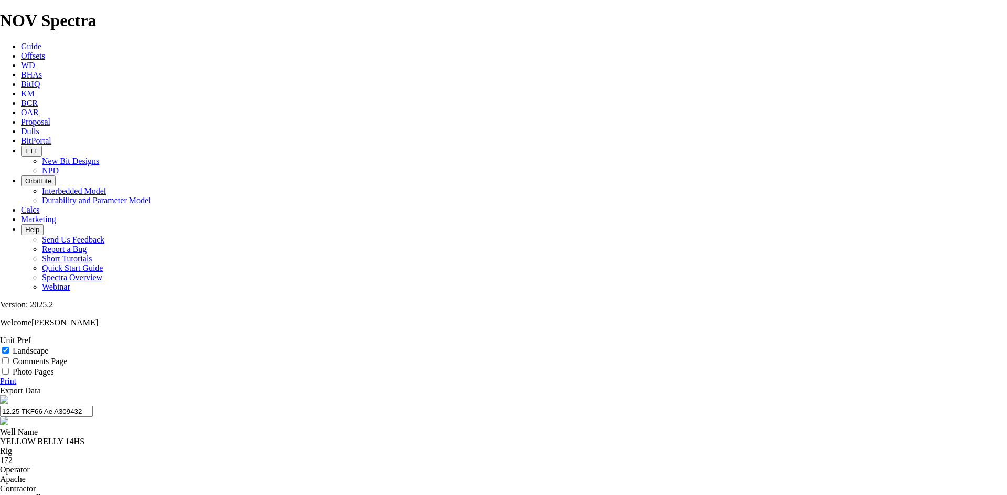
click at [93, 406] on input "12.25 TKF66 Ae A309432" at bounding box center [46, 411] width 93 height 11
drag, startPoint x: 563, startPoint y: 72, endPoint x: 421, endPoint y: 78, distance: 142.2
click at [93, 406] on input "12.25 TKF66 AE A309432" at bounding box center [46, 411] width 93 height 11
type input "12.25 TKF66 AE A309432"
click at [16, 377] on link "Print" at bounding box center [8, 381] width 16 height 9
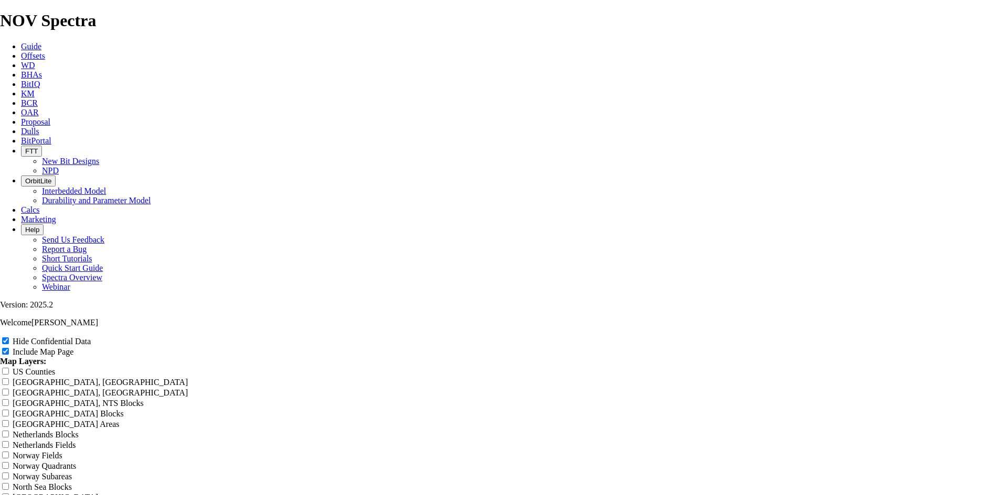
type input "11 TKF66 H d"
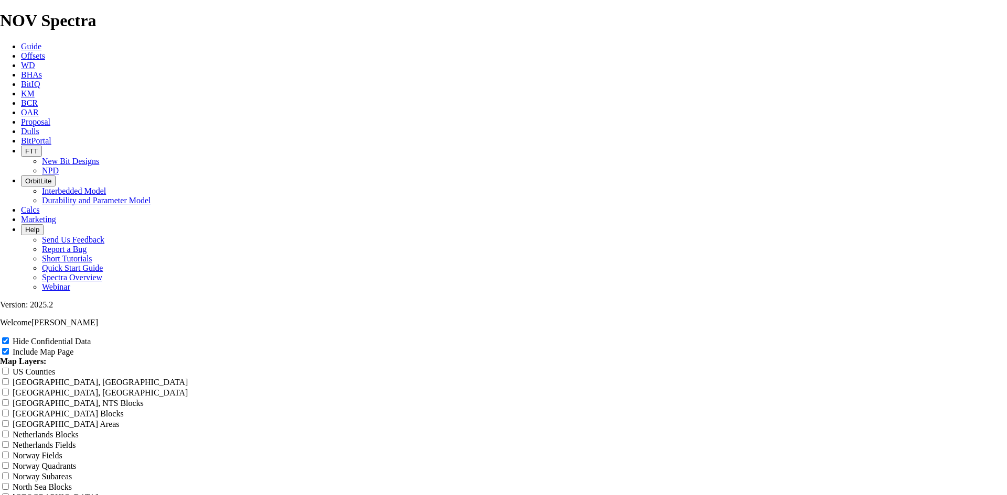
type input "11 TKF66 H d"
type input "11 TKF66 H de"
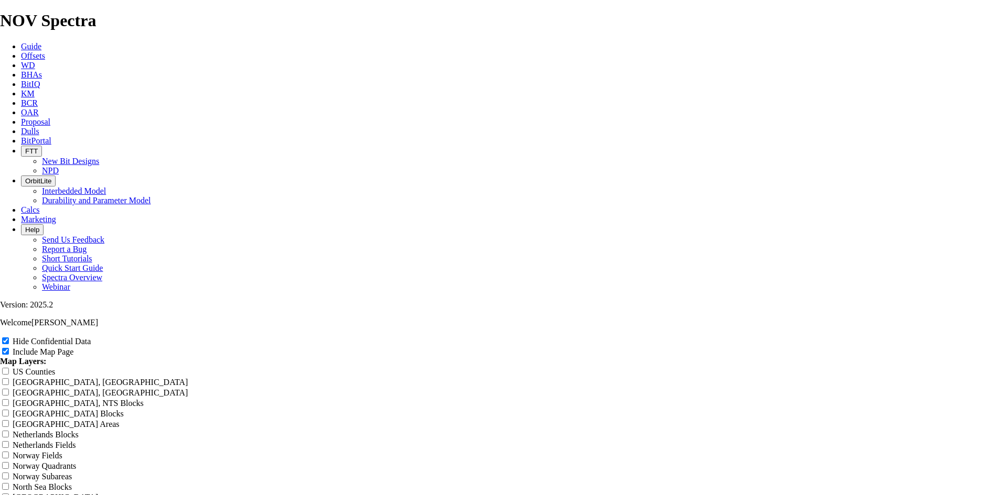
type input "11 TKF66 H de"
type input "11 TKF66 H dee"
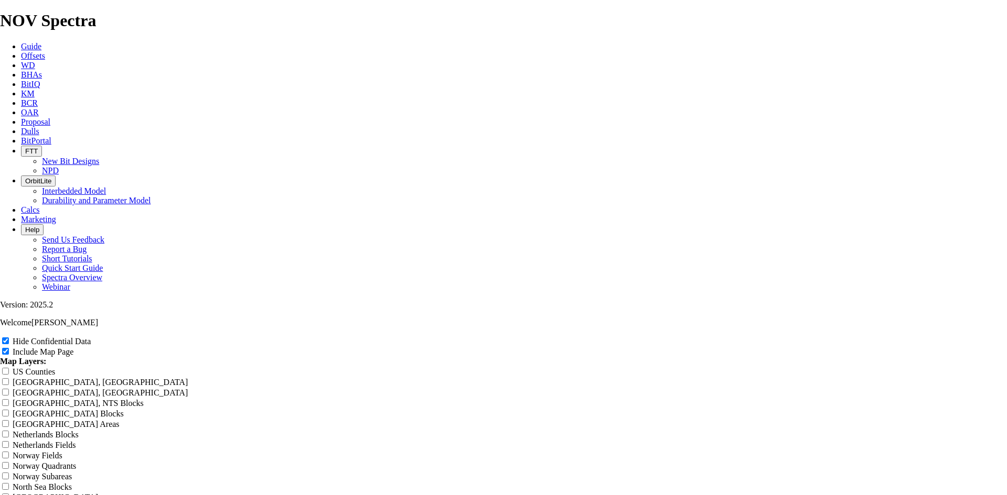
type input "11 TKF66 H dee"
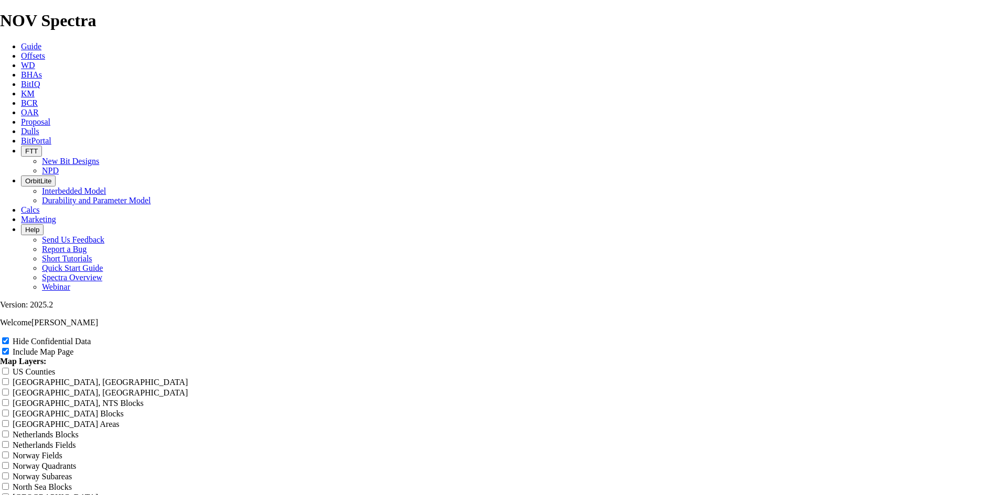
type input "11 TKF66 H dee"
type input "11 TKF66 H deeo"
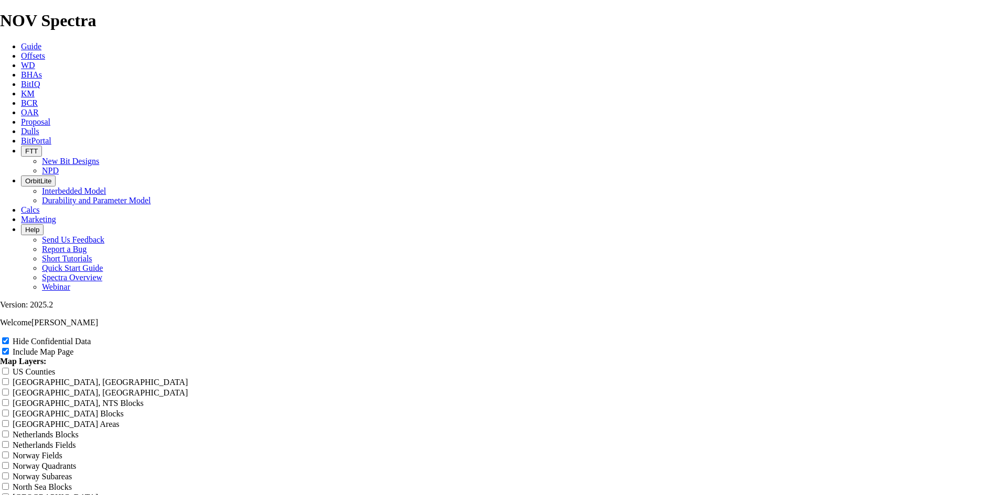
type input "11 TKF66 H deeo"
type input "11 TKF66 H dee"
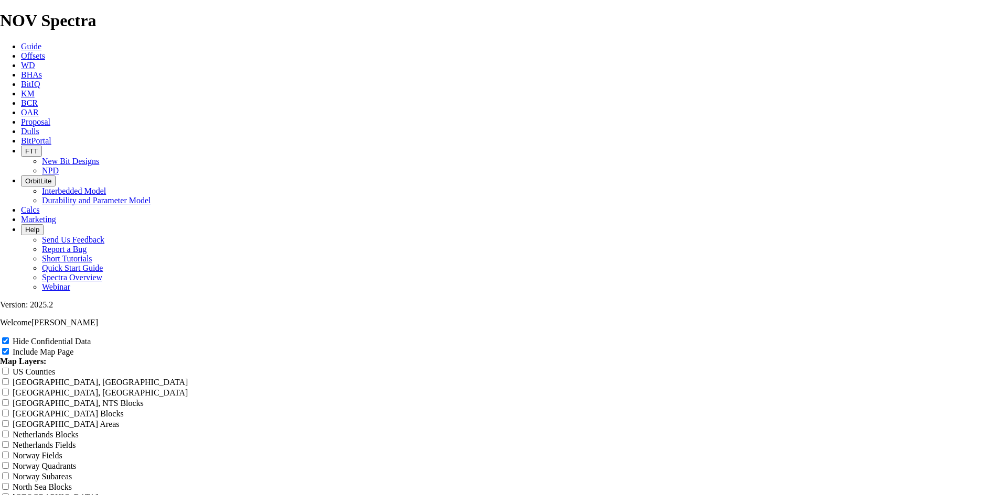
type input "11 TKF66 H dee"
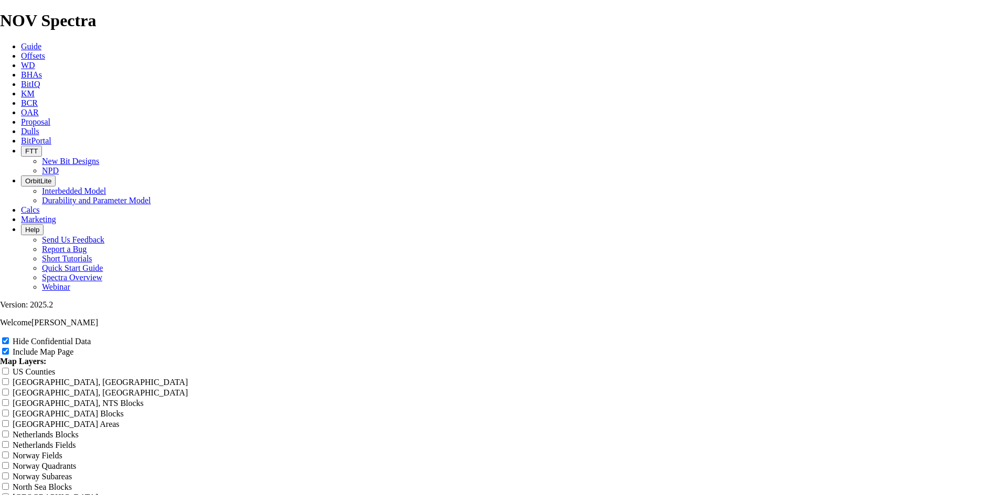
type input "11 TKF66 H deep"
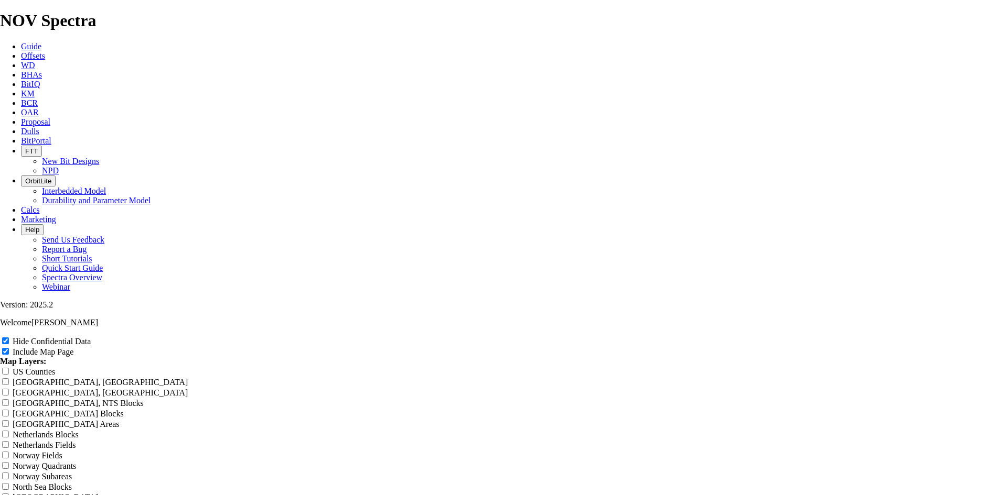
type input "11 TKF66 H deep"
type input "11 TKF66 H deep S"
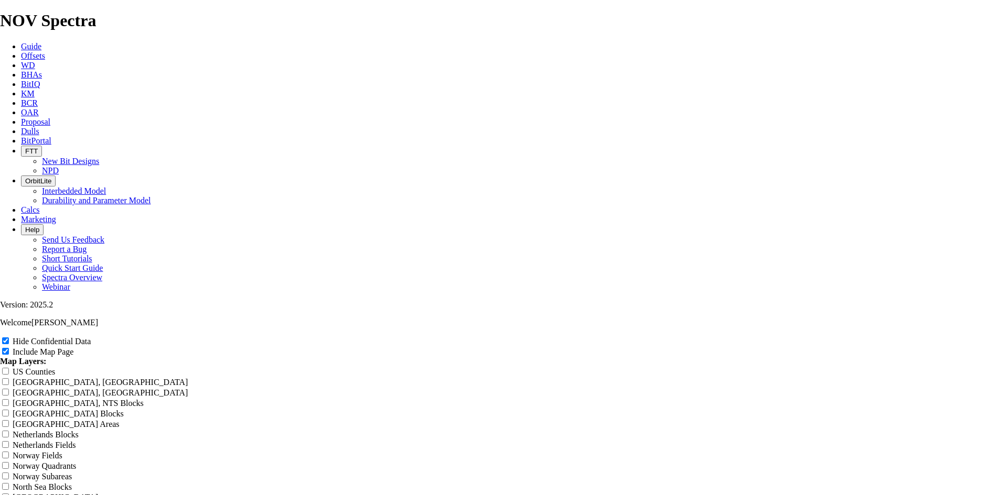
type input "11 TKF66 H deep S"
type input "11 TKF66 H deep Se"
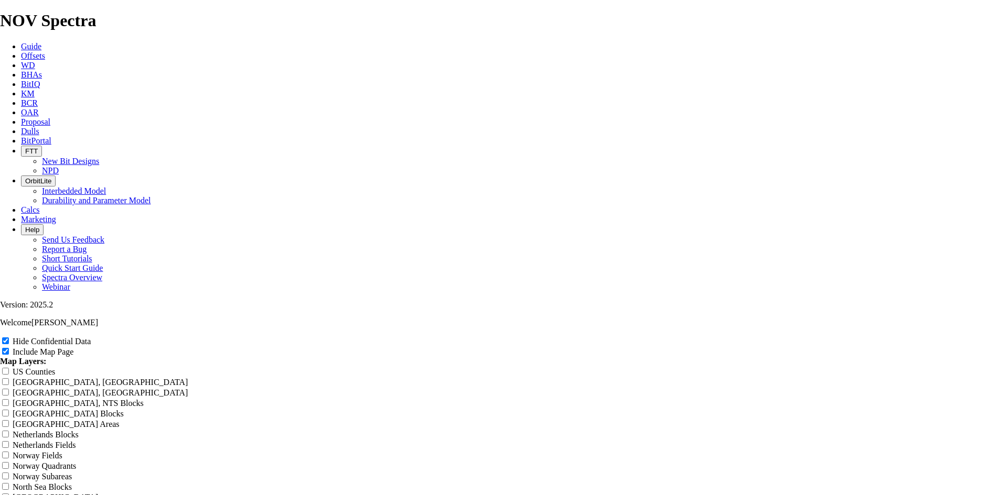
type input "11 TKF66 H deep Se"
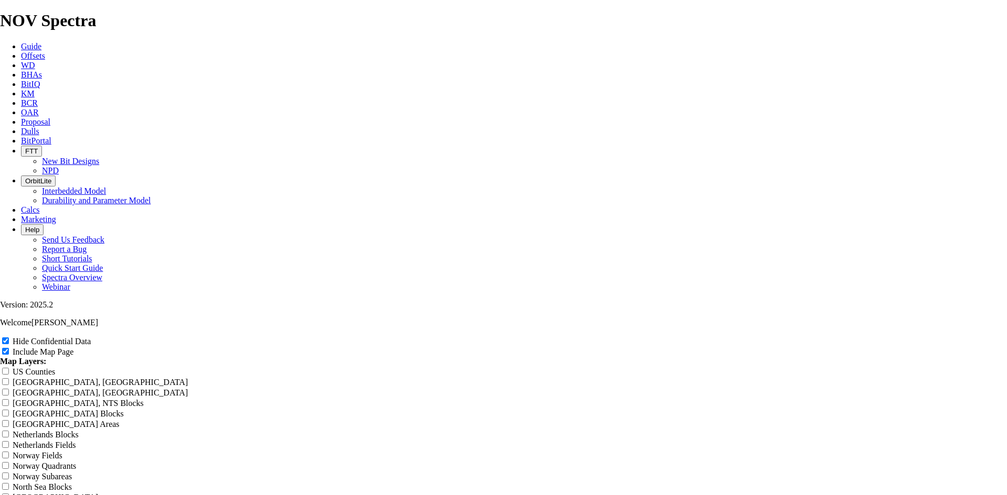
type input "11 TKF66 H deep Se"
type input "11 TKF66 H deep Set"
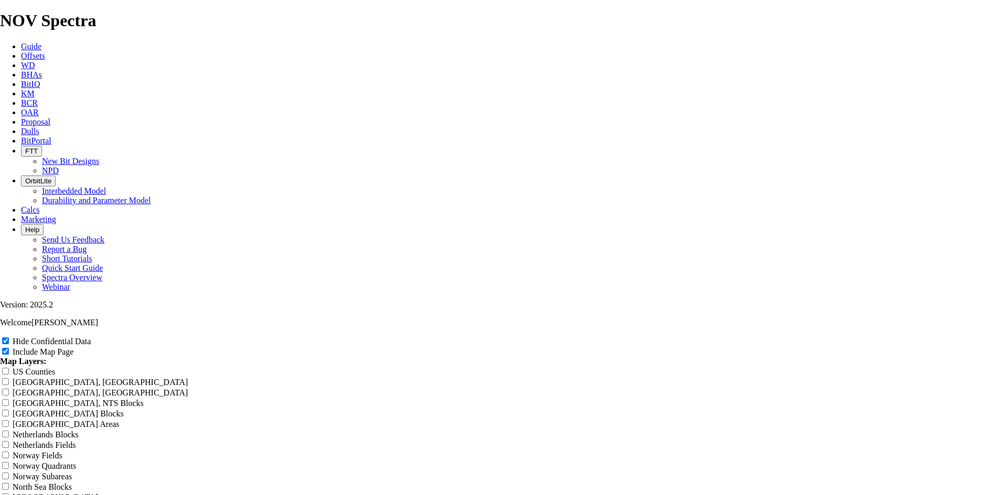
type input "11 TKF66 H deep Set"
type input "11 TKF66 H deep Set M"
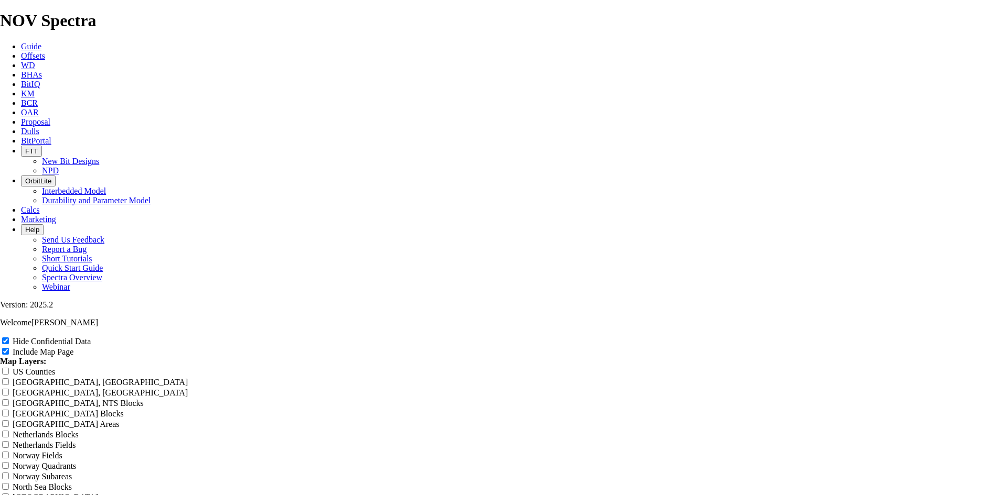
type input "11 TKF66 H deep Set M"
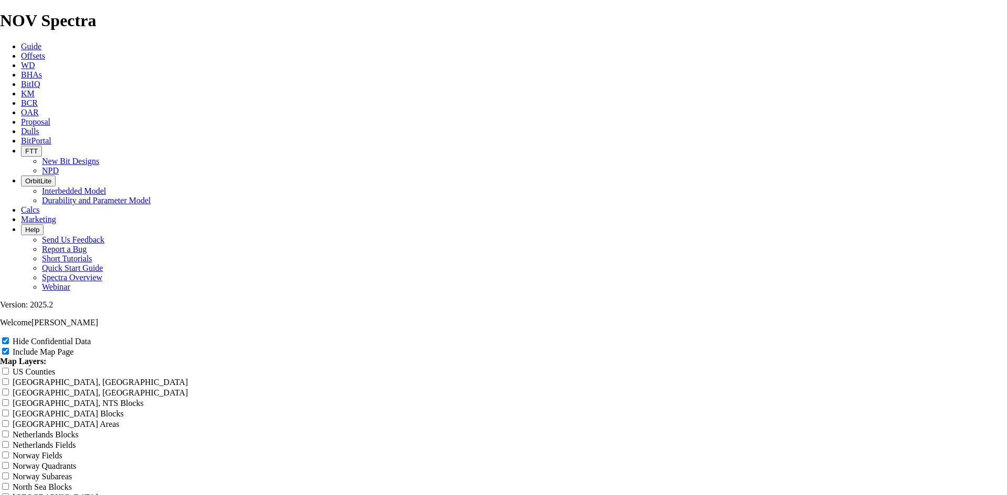
type input "11 TKF66 H deep Set Mo"
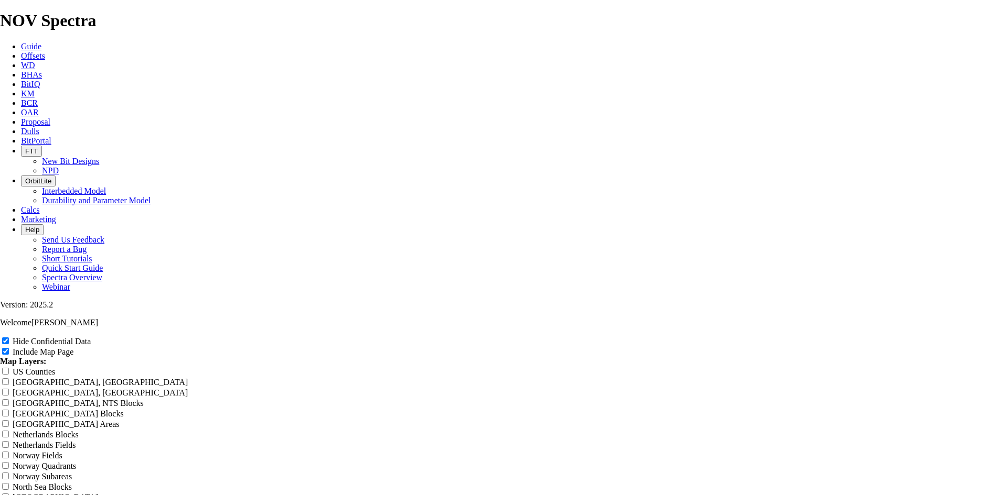
type input "11 TKF66 H deep Set Mo"
type input "11 TKF66 H deep Set Mod"
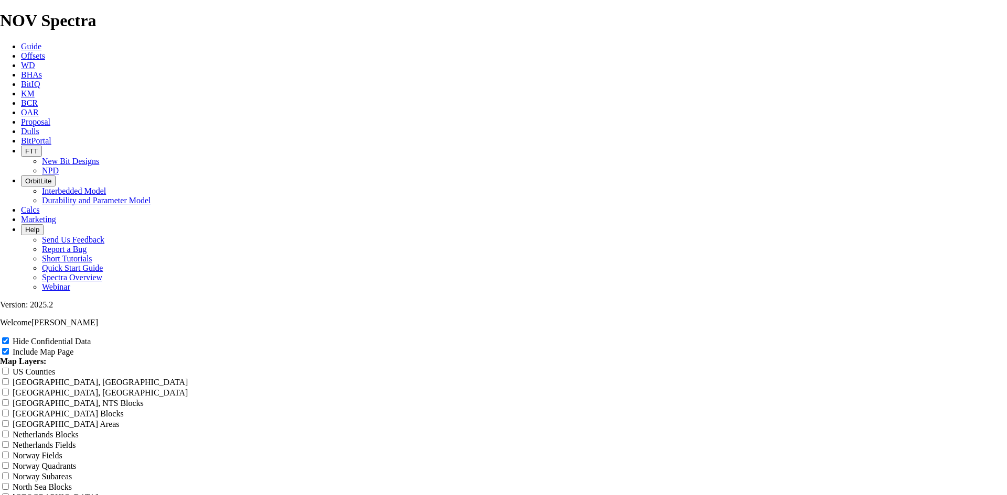
type input "11 TKF66 H deep Set Mod"
type input "11 TKF66 H deep Set Mo"
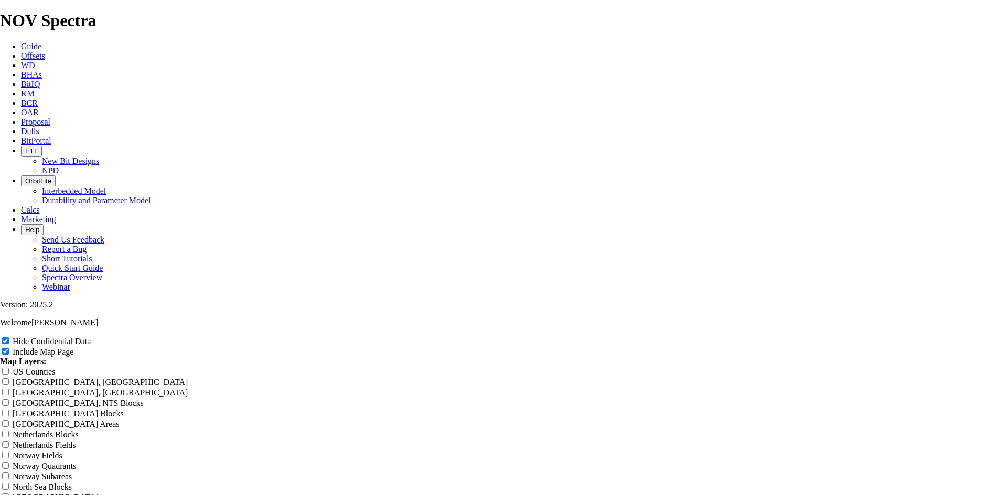
type input "11 TKF66 H deep Set Mo"
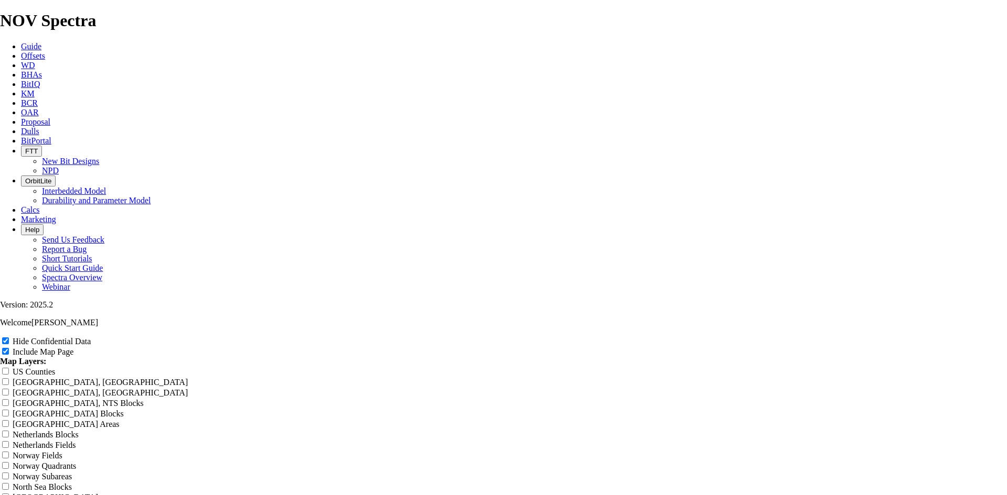
type input "11 TKF66 H deep Set Mo"
type input "11 TKF66 H deep Set Moi"
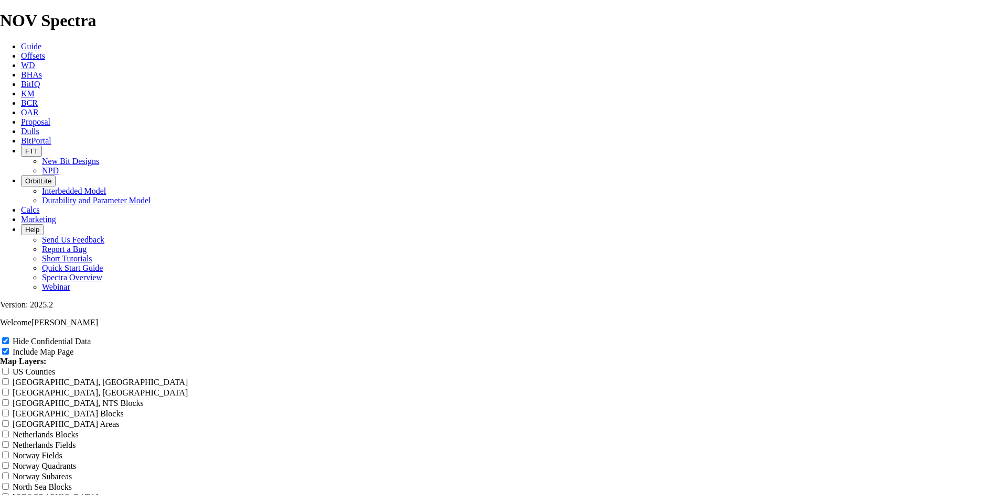
type input "11 TKF66 H deep Set Moi"
type input "11 TKF66 H deep Set Mo"
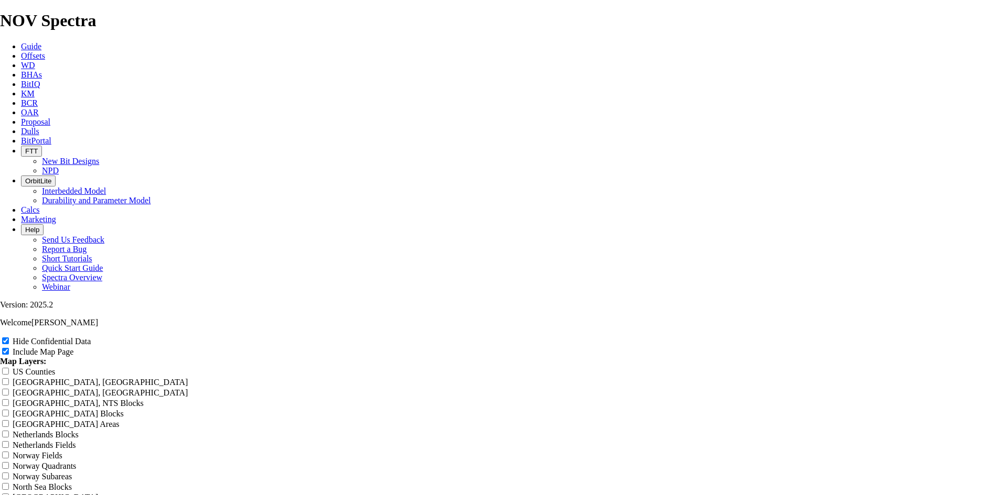
type input "11 TKF66 H deep Set Mo"
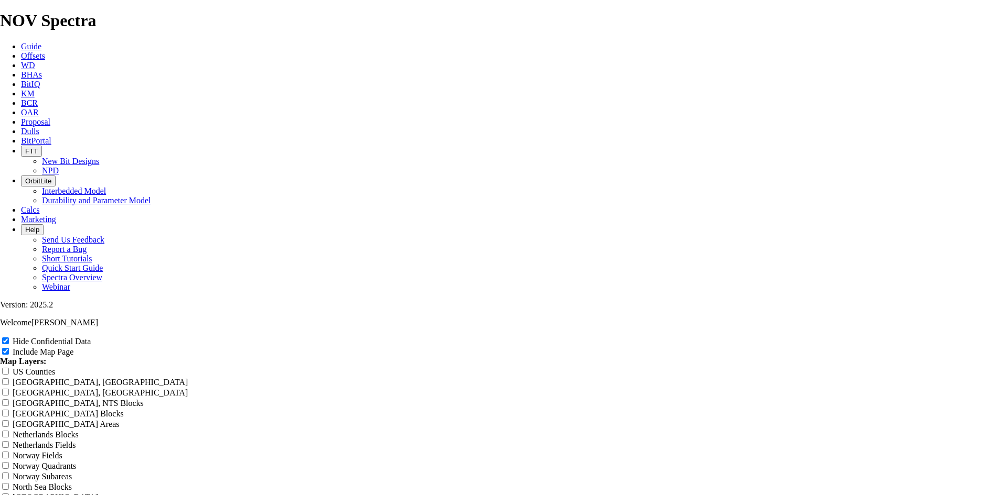
type input "11 TKF66 H deep Set M"
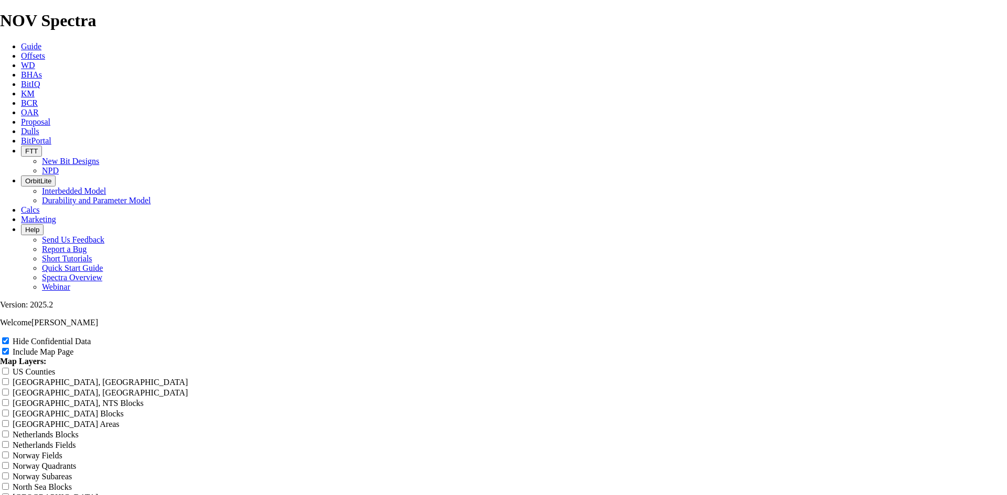
type input "11 TKF66 H deep Set M"
type input "11 TKF66 H deep Set Mi"
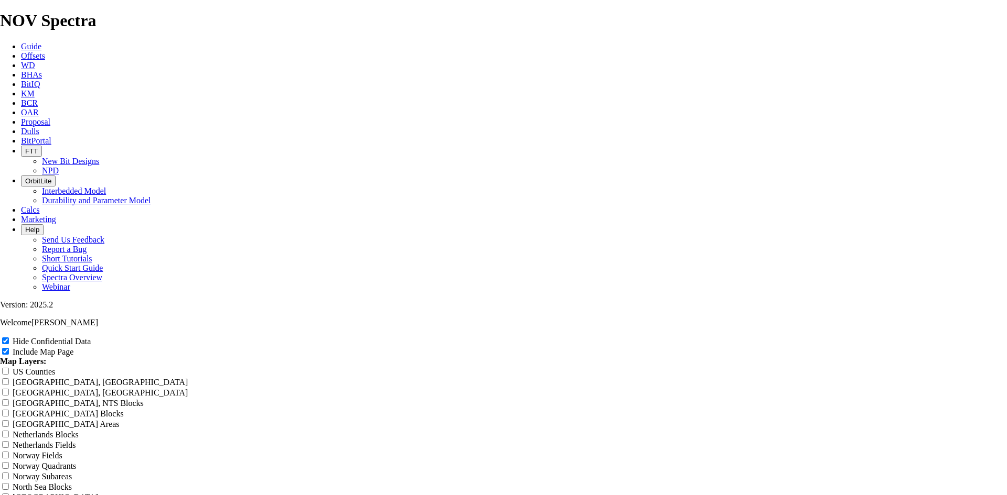
type input "11 TKF66 H deep Set Mi"
type input "11 TKF66 H deep Set Mid"
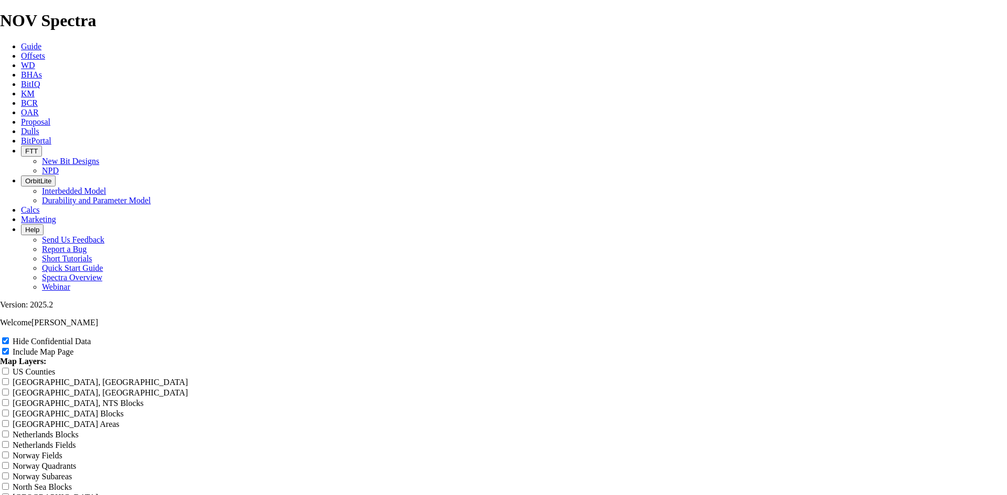
type input "11 TKF66 H deep Set Mid"
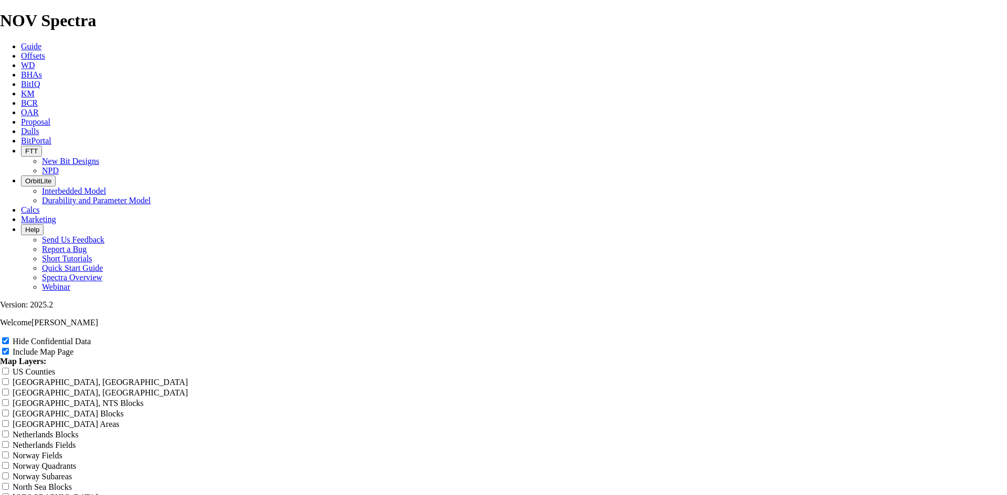
type input "11 TKF66 H deep Set Mid"
type input "11 TKF66 H deep Set Midl"
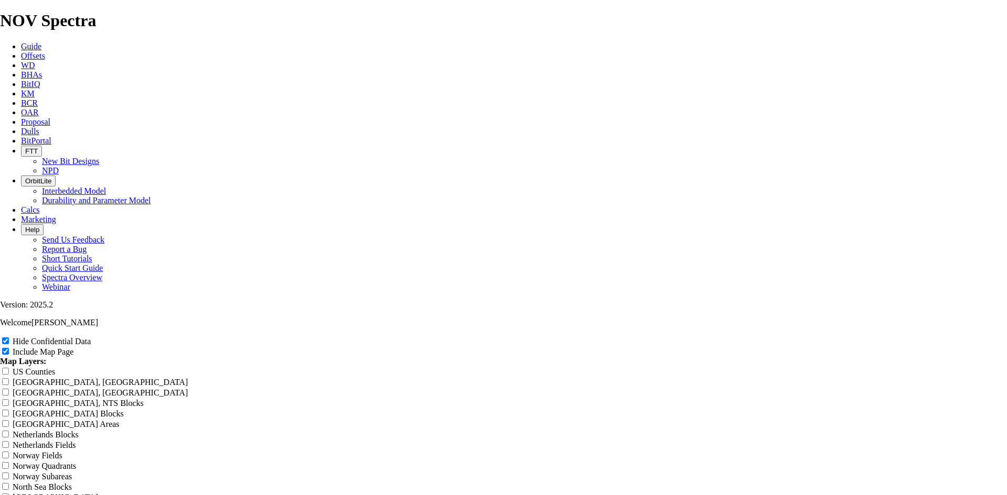
type input "11 TKF66 H deep Set Midl"
type input "11 TKF66 H deep Set Midla"
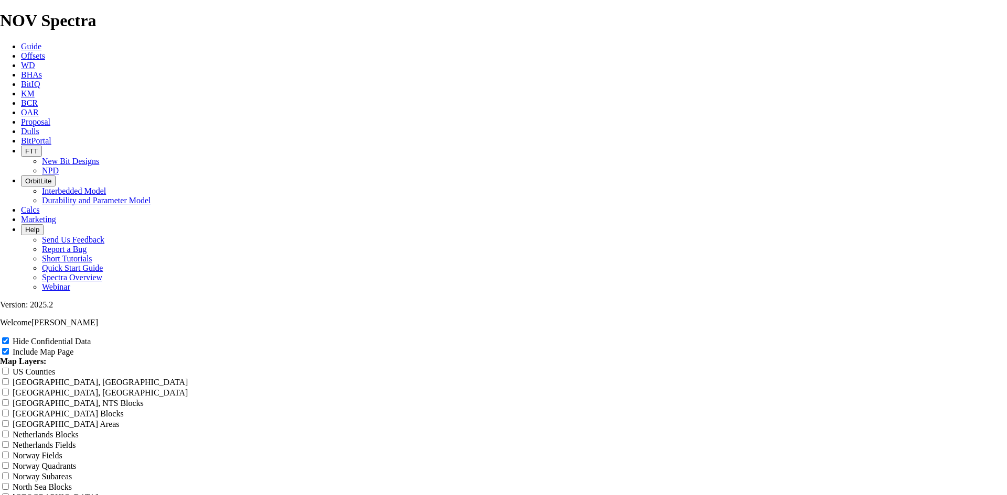
type input "11 TKF66 H deep Set Midla"
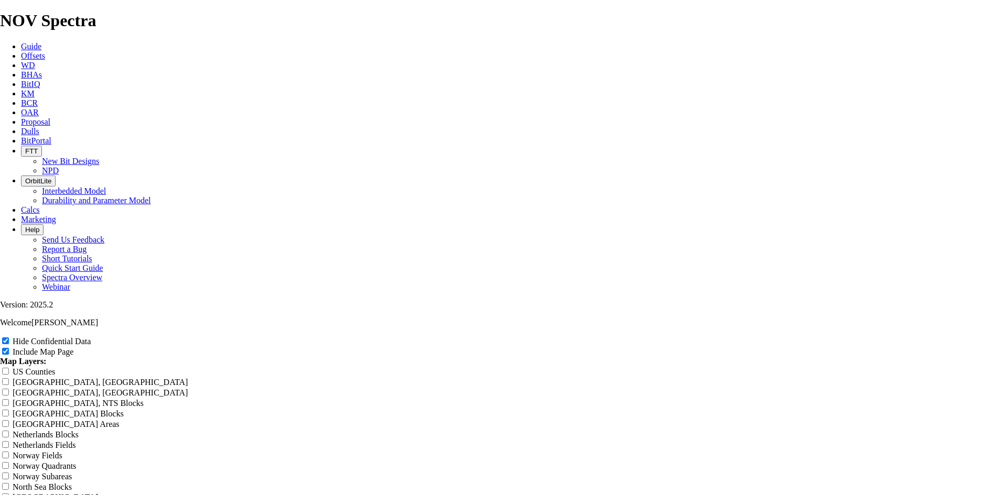
type input "11 TKF66 H deep Set Midlan"
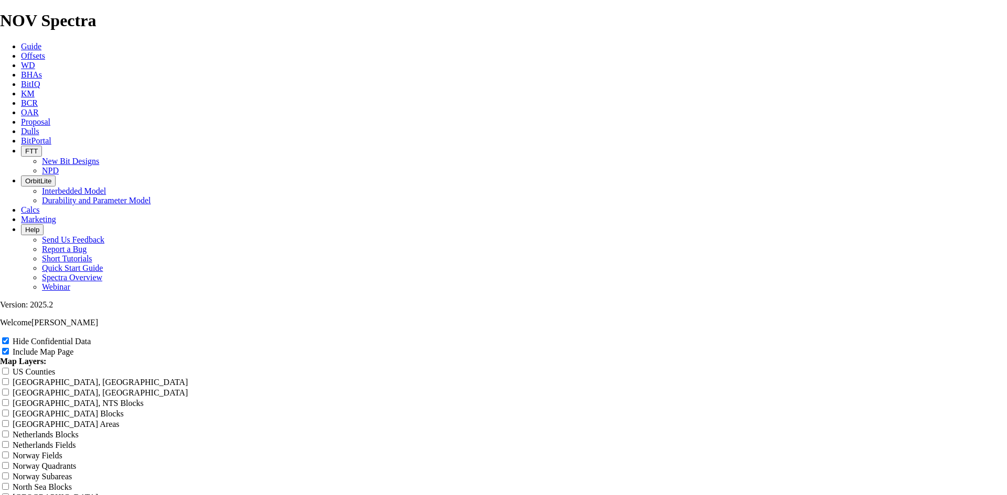
type input "11 TKF66 H deep Set Midlan"
type input "11 TKF66 H deep Set Midland"
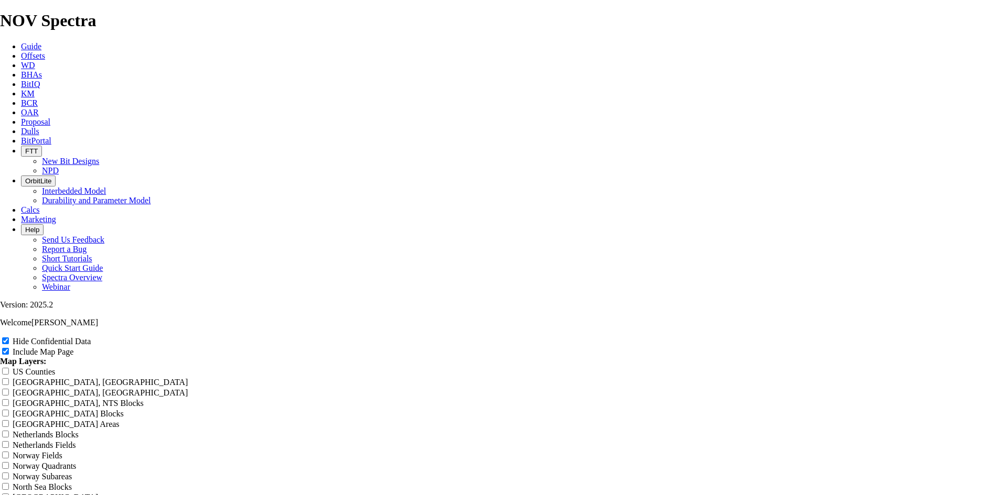
type input "11 TKF66 H deep Set Midland"
type input "11 TKF66 H deep Set Midland B"
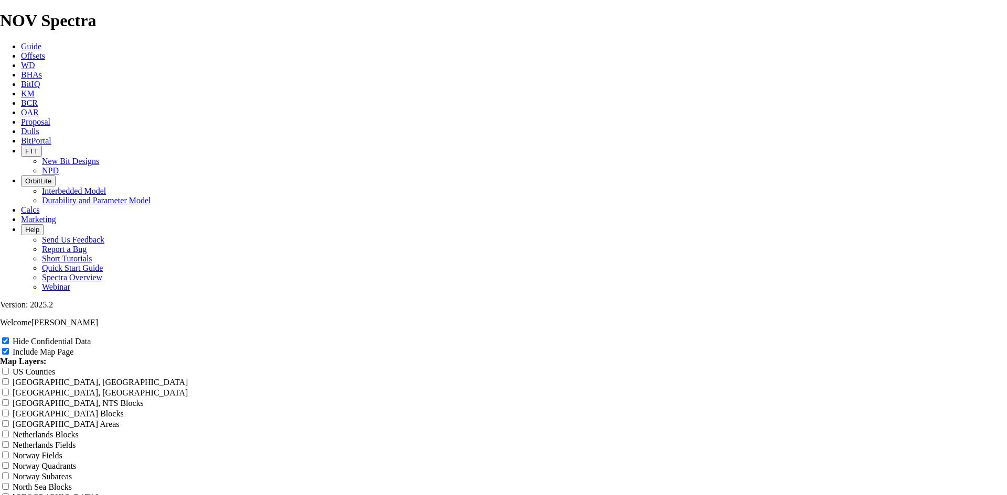
type input "11 TKF66 H deep Set Midland B"
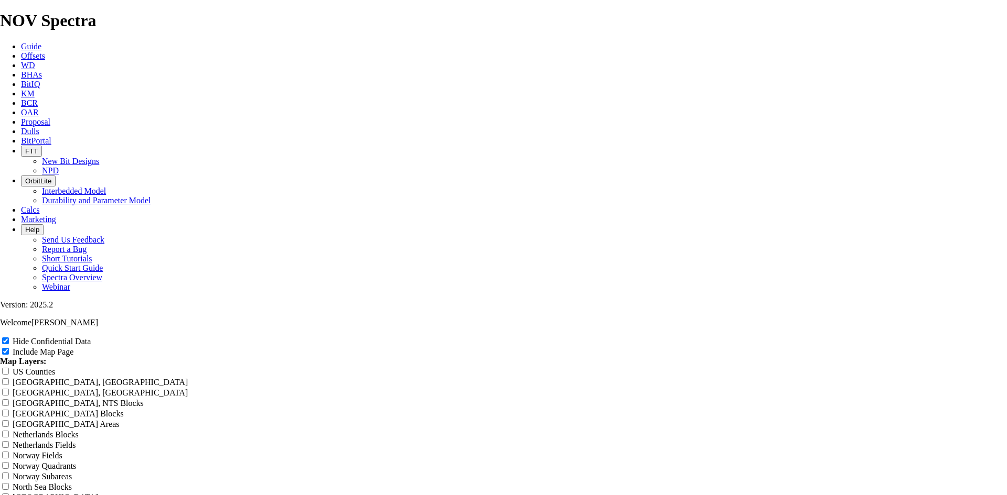
type input "11 TKF66 H deep Set Midland B"
type input "11 TKF66 H deep Set Midland Ba"
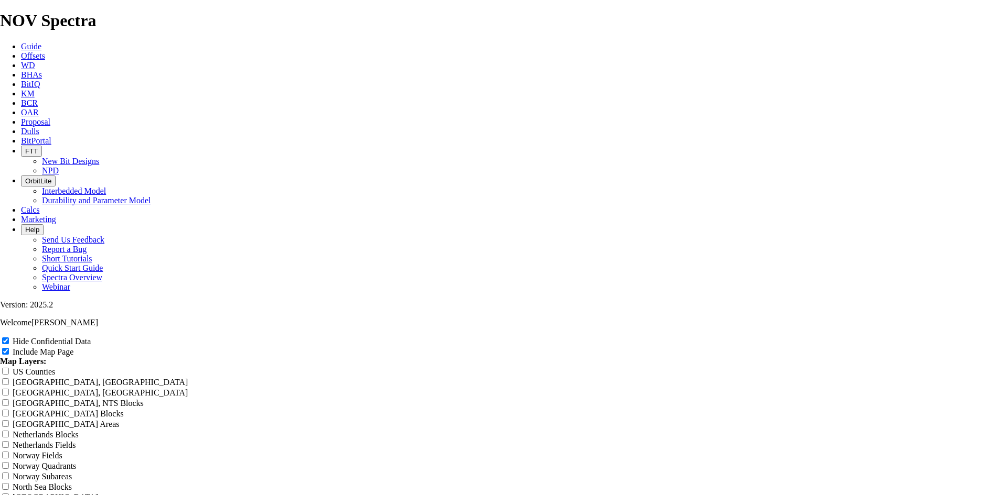
type input "11 TKF66 H deep Set Midland Ba"
type input "11 TKF66 H deep Set Midland Bas"
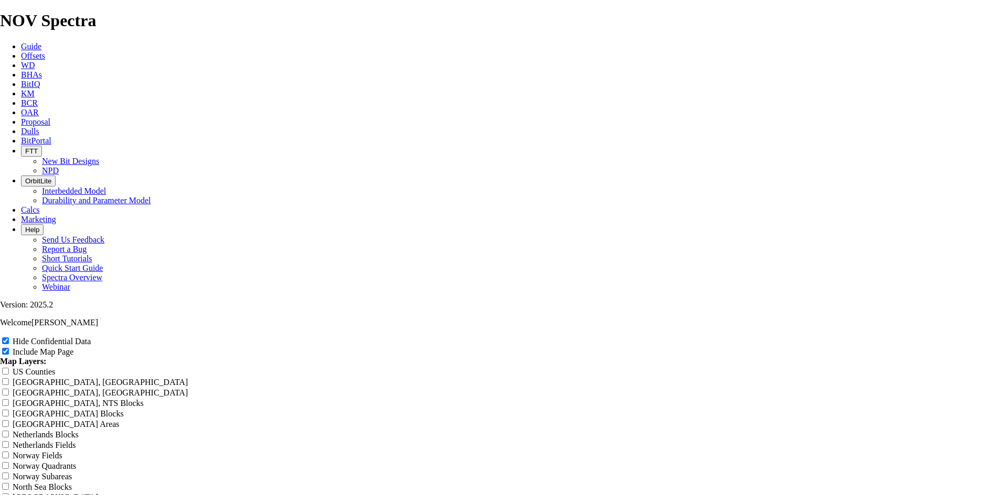
type input "11 TKF66 H deep Set Midland Bas"
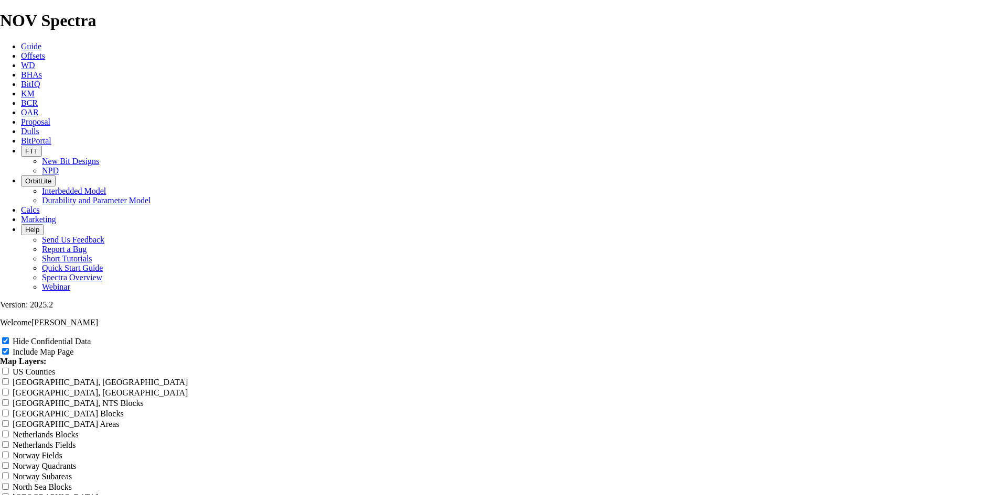
type input "11 TKF66 H deep Set Midland Basi"
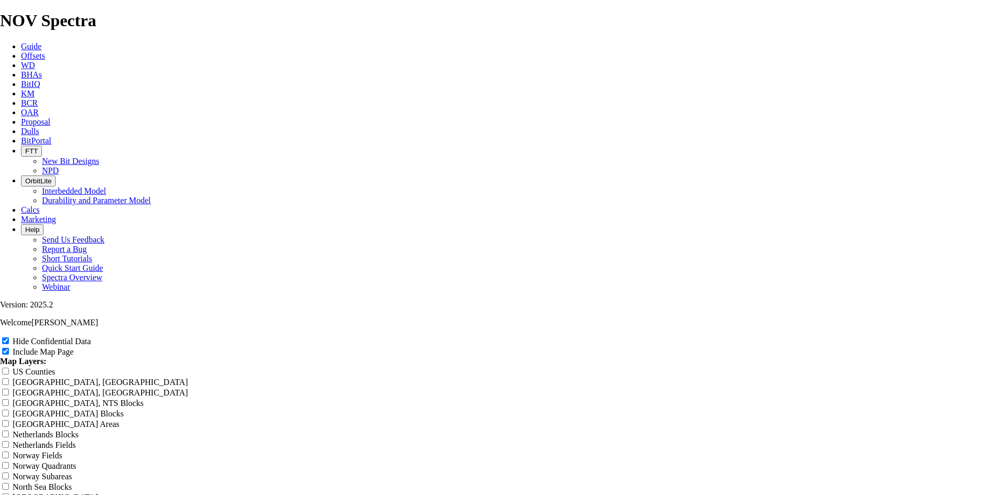
type input "11 TKF66 H deep Set Midland Basi"
type input "11 TKF66 H deep Set Midland Basin"
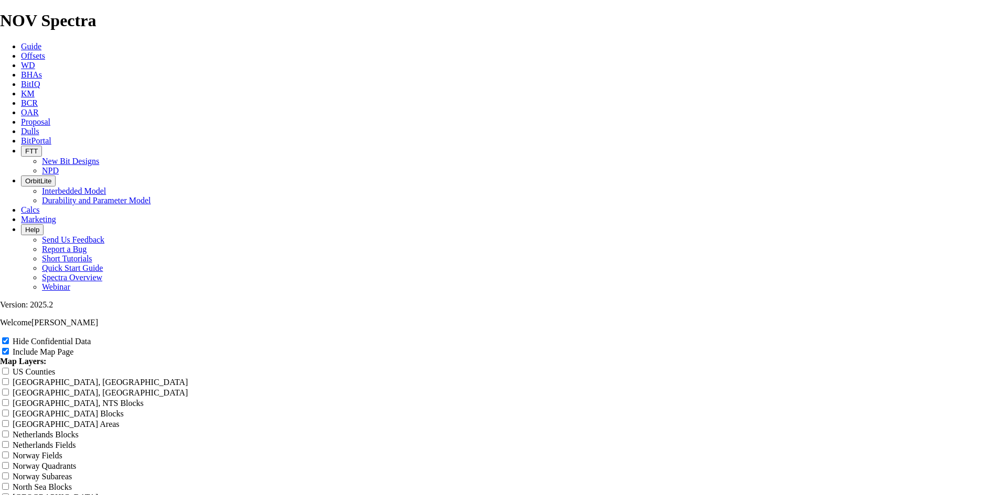
type input "11 TKF66 H deep Set Midland Basin"
type input "11 TKF66 H deep Set Midland Basin o"
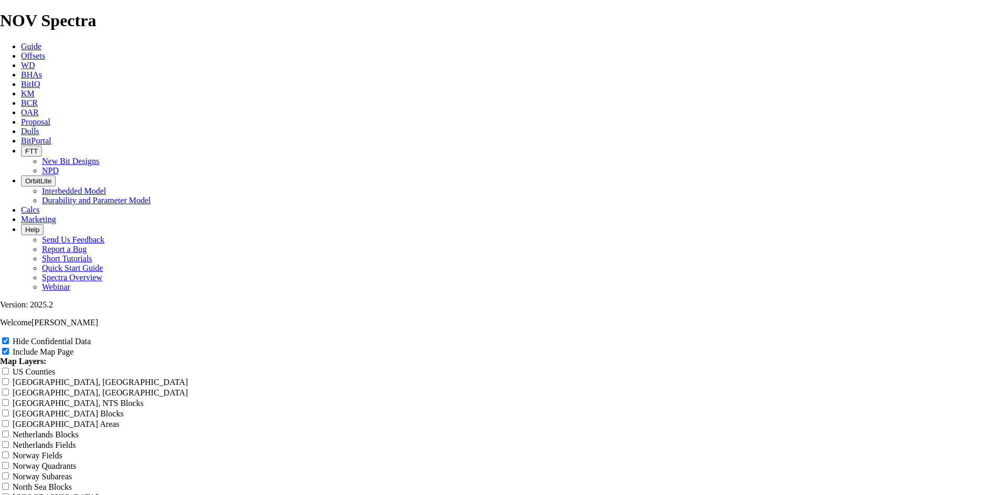
type input "11 TKF66 H deep Set Midland Basin o"
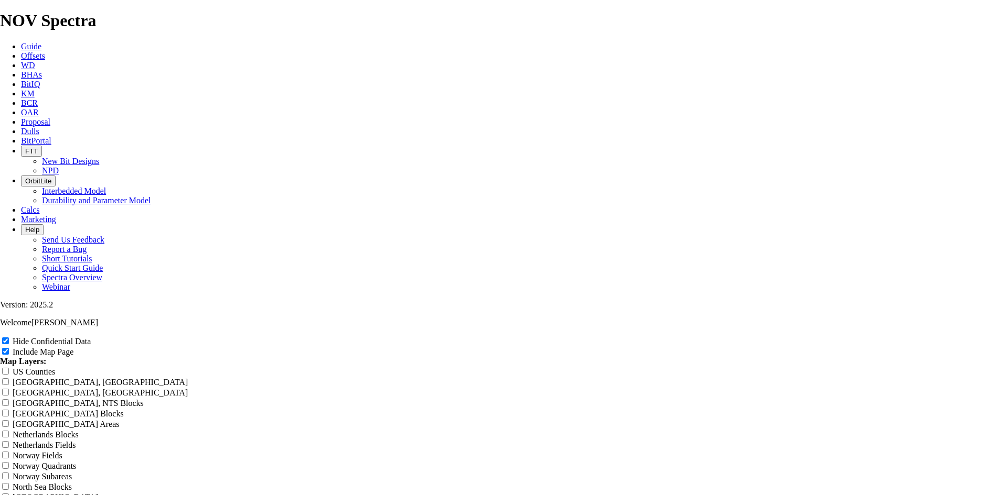
type input "11 TKF66 H deep Set Midland Basin o"
type input "11 TKF66 H deep Set Midland Basin of"
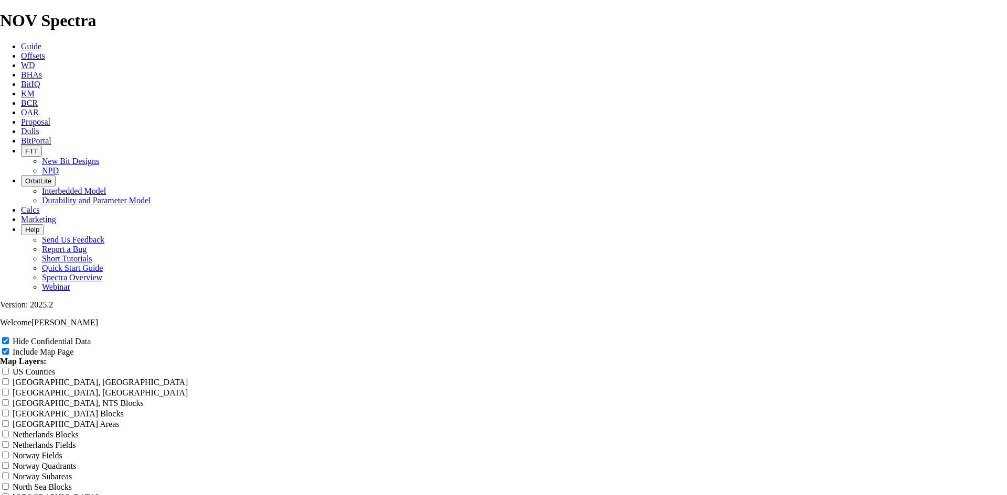
drag, startPoint x: 621, startPoint y: 74, endPoint x: 355, endPoint y: 78, distance: 265.8
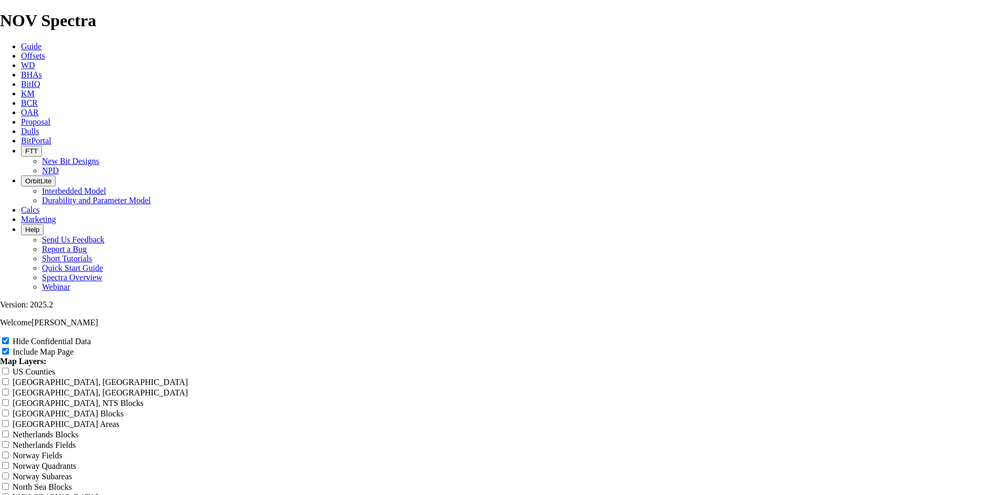
click at [45, 51] on span "Offsets" at bounding box center [33, 55] width 24 height 9
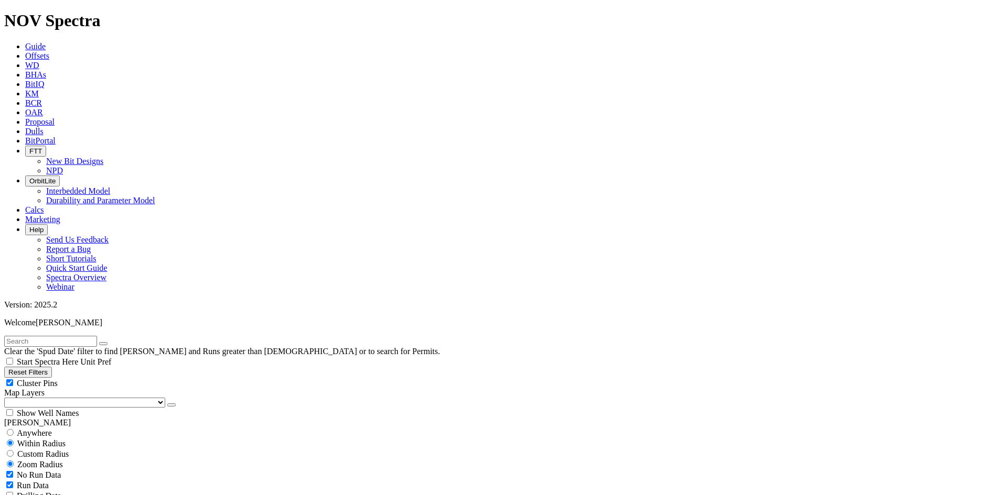
click at [44, 127] on link "Dulls" at bounding box center [34, 131] width 18 height 9
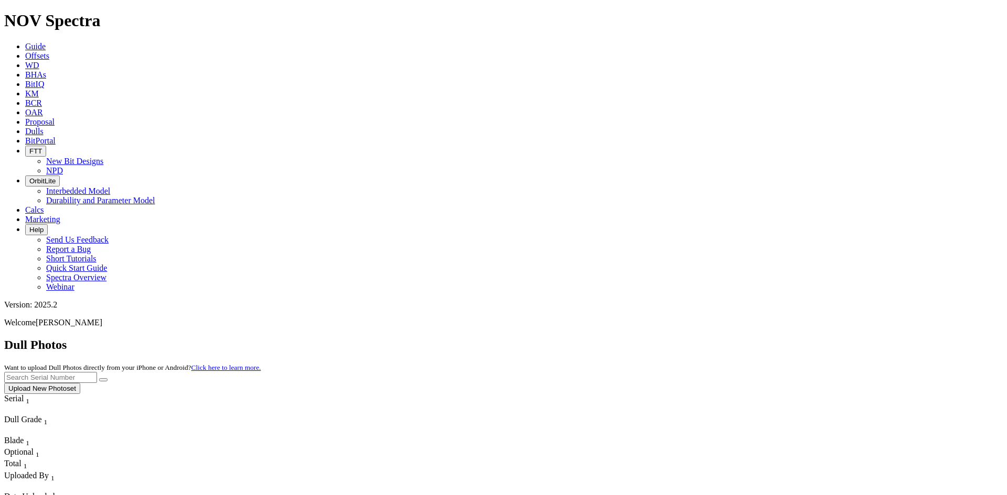
click at [97, 372] on input "text" at bounding box center [50, 377] width 93 height 11
click at [103, 380] on icon "submit" at bounding box center [103, 380] width 0 height 0
drag, startPoint x: 788, startPoint y: 49, endPoint x: 667, endPoint y: 39, distance: 122.0
click at [667, 338] on div "Dull Photos Want to upload Dull Photos directly from your iPhone or Android? Cl…" at bounding box center [503, 366] width 998 height 56
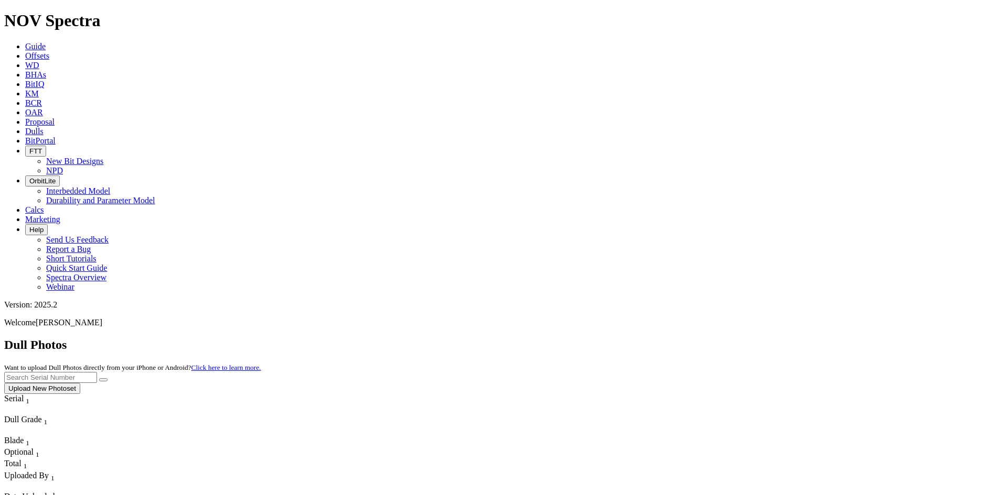
click at [97, 372] on input "text" at bounding box center [50, 377] width 93 height 11
paste input "A318921"
click at [103, 380] on icon "submit" at bounding box center [103, 380] width 0 height 0
drag, startPoint x: 790, startPoint y: 48, endPoint x: 697, endPoint y: 59, distance: 93.9
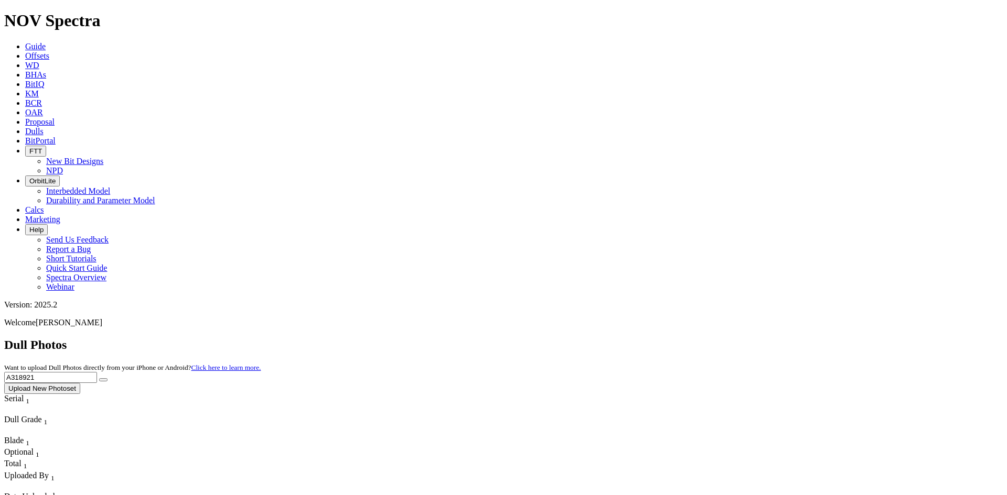
click at [697, 338] on div "Dull Photos Want to upload Dull Photos directly from your iPhone or Android? Cl…" at bounding box center [503, 366] width 998 height 56
paste input "A317734"
click at [103, 380] on icon "submit" at bounding box center [103, 380] width 0 height 0
drag, startPoint x: 780, startPoint y: 46, endPoint x: 718, endPoint y: 53, distance: 61.8
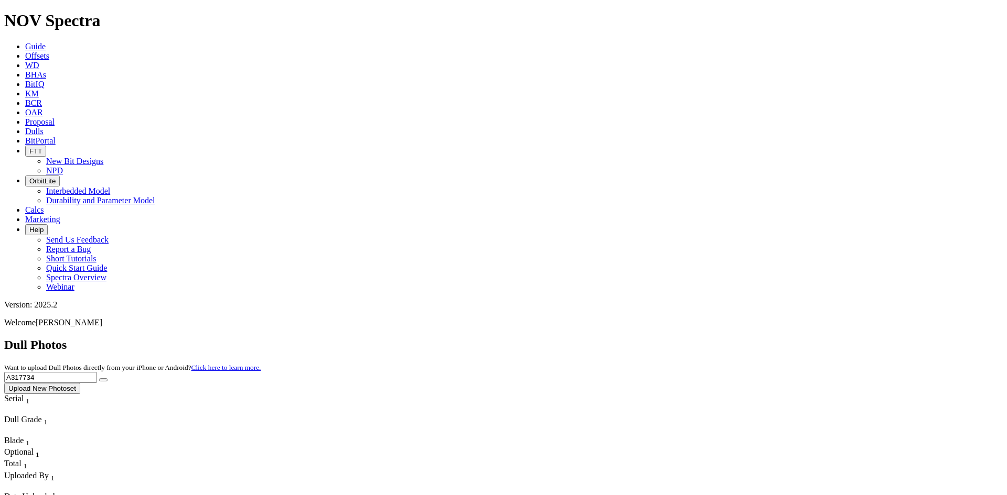
click at [718, 338] on div "Dull Photos Want to upload Dull Photos directly from your iPhone or Android? Cl…" at bounding box center [503, 366] width 998 height 56
click at [97, 372] on input "text" at bounding box center [50, 377] width 93 height 11
paste input "A312635"
click at [107, 379] on button "submit" at bounding box center [103, 380] width 8 height 3
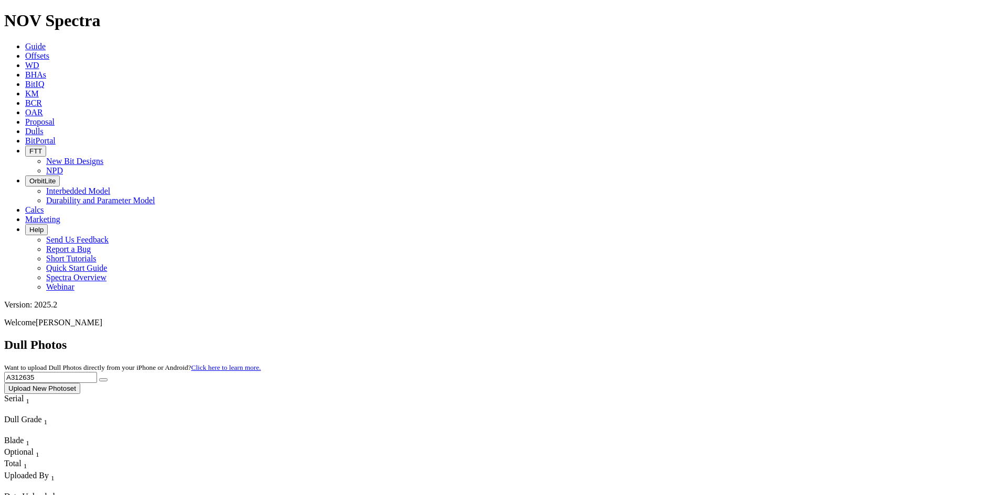
drag, startPoint x: 786, startPoint y: 50, endPoint x: 705, endPoint y: 57, distance: 81.5
click at [705, 338] on div "Dull Photos Want to upload Dull Photos directly from your iPhone or Android? Cl…" at bounding box center [503, 366] width 998 height 56
paste input "A315795"
click at [107, 379] on button "submit" at bounding box center [103, 380] width 8 height 3
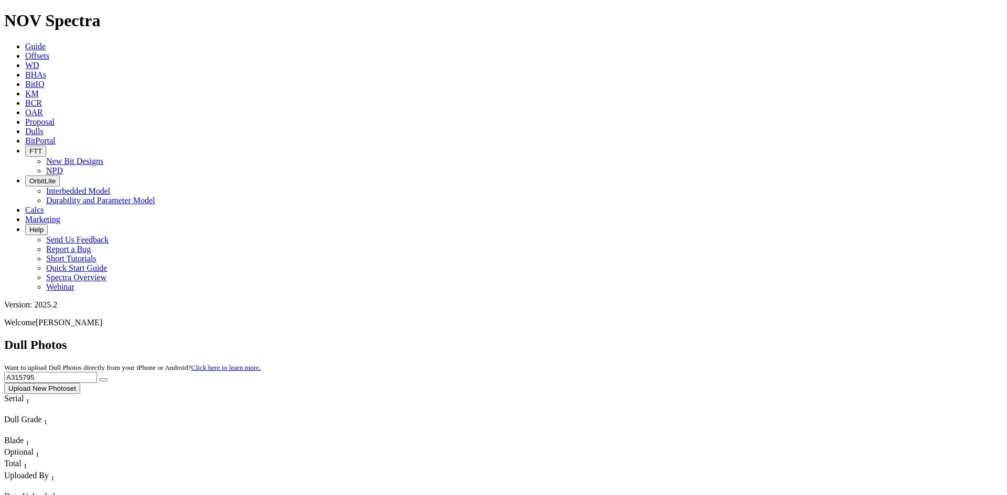
drag, startPoint x: 712, startPoint y: 54, endPoint x: 700, endPoint y: 55, distance: 11.6
click at [700, 338] on div "Dull Photos Want to upload Dull Photos directly from your iPhone or Android? Cl…" at bounding box center [503, 366] width 998 height 56
paste input "A313190"
click at [103, 380] on icon "submit" at bounding box center [103, 380] width 0 height 0
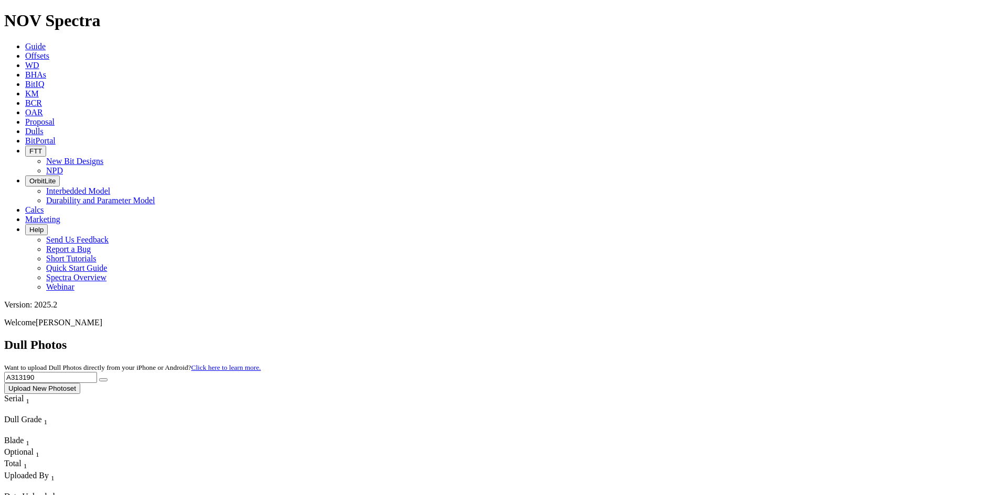
drag, startPoint x: 792, startPoint y: 45, endPoint x: 726, endPoint y: 57, distance: 66.5
click at [726, 338] on div "Dull Photos Want to upload Dull Photos directly from your iPhone or Android? Cl…" at bounding box center [503, 366] width 998 height 56
paste input "A317731"
click at [103, 380] on icon "submit" at bounding box center [103, 380] width 0 height 0
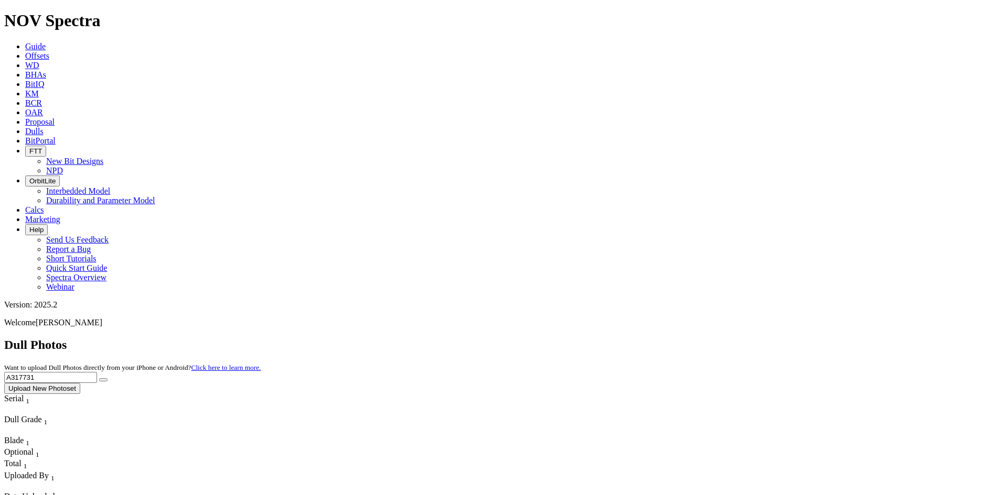
drag, startPoint x: 809, startPoint y: 49, endPoint x: 707, endPoint y: 53, distance: 102.3
click at [707, 338] on div "Dull Photos Want to upload Dull Photos directly from your iPhone or Android? Cl…" at bounding box center [503, 366] width 998 height 56
paste input "A316743"
click at [103, 380] on icon "submit" at bounding box center [103, 380] width 0 height 0
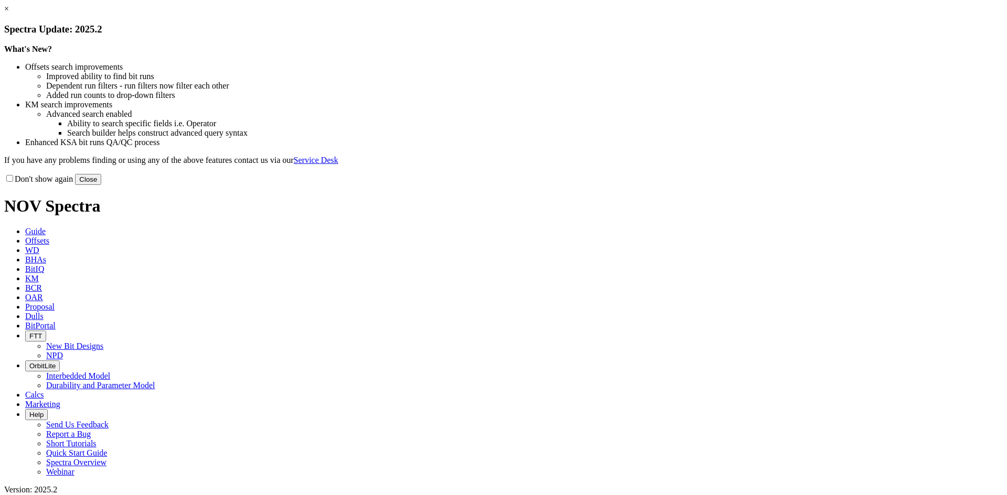
click at [9, 13] on link "×" at bounding box center [6, 8] width 5 height 9
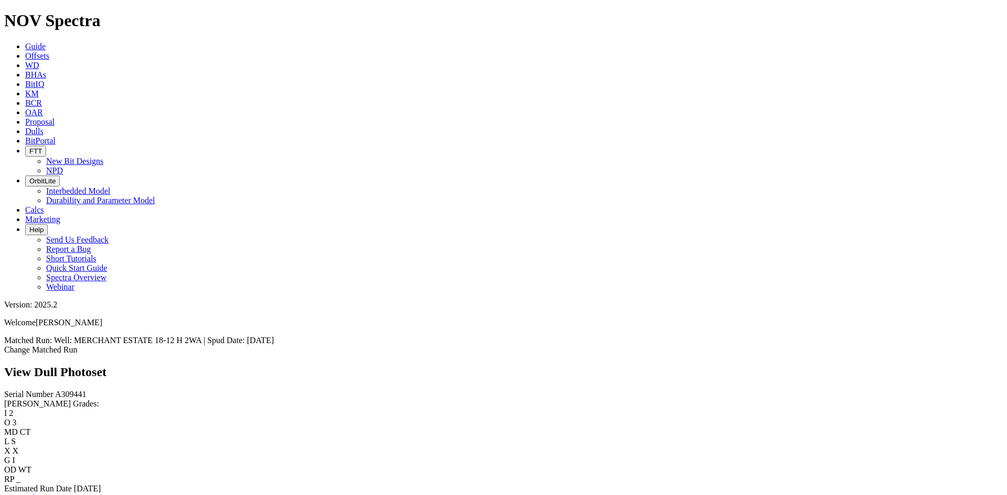
click at [75, 494] on link "Bit Condition Report" at bounding box center [39, 498] width 71 height 9
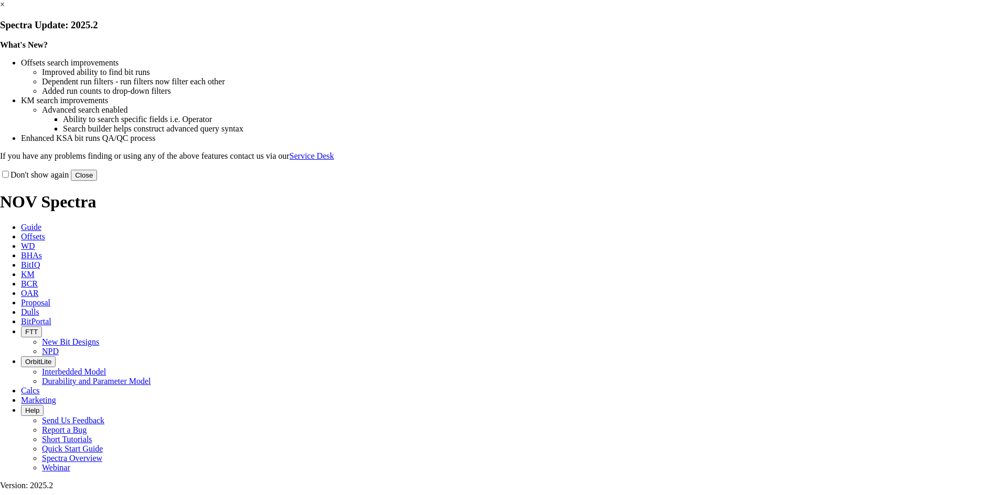
click at [5, 9] on link "×" at bounding box center [2, 4] width 5 height 9
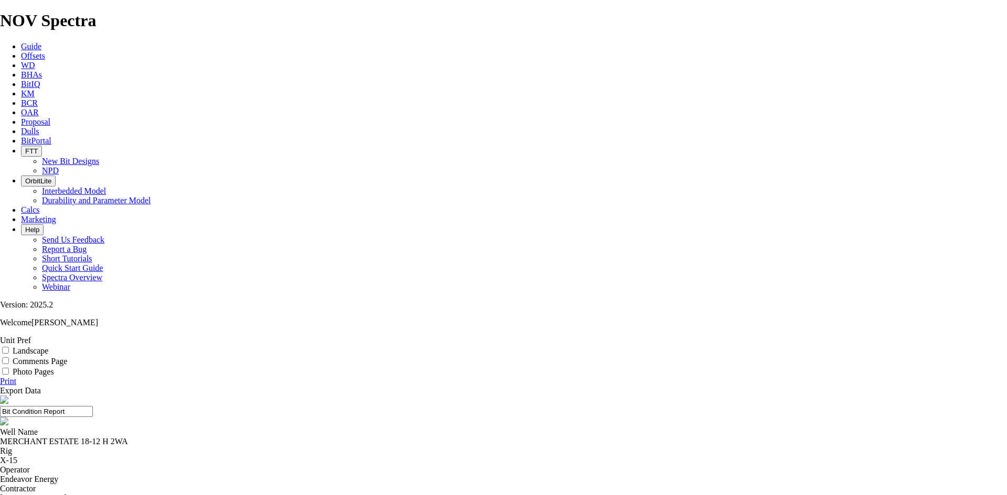
click at [48, 347] on label "Landscape" at bounding box center [31, 351] width 36 height 9
click at [9, 347] on input "Landscape" at bounding box center [5, 350] width 7 height 7
checkbox input "true"
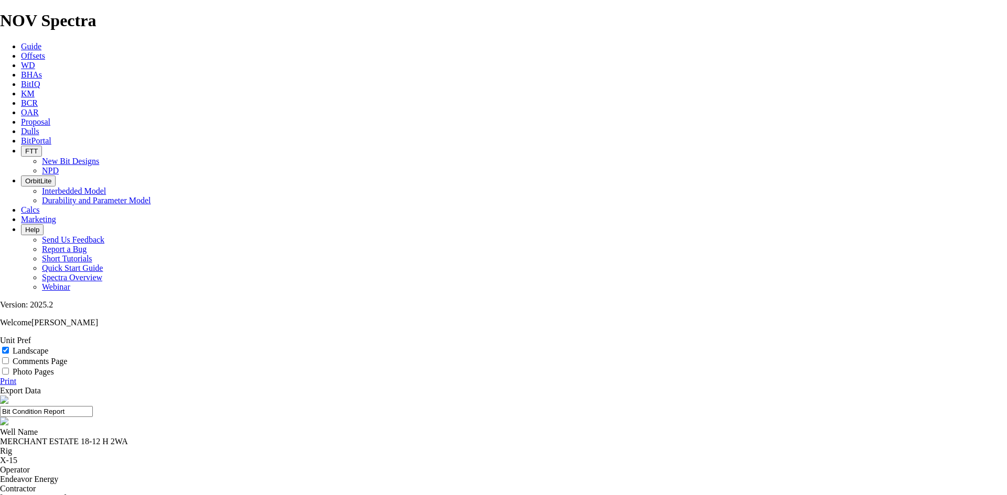
select select "string:TD"
drag, startPoint x: 574, startPoint y: 73, endPoint x: 252, endPoint y: 77, distance: 321.9
click at [249, 396] on header "Bit Condition Report" at bounding box center [503, 412] width 1007 height 32
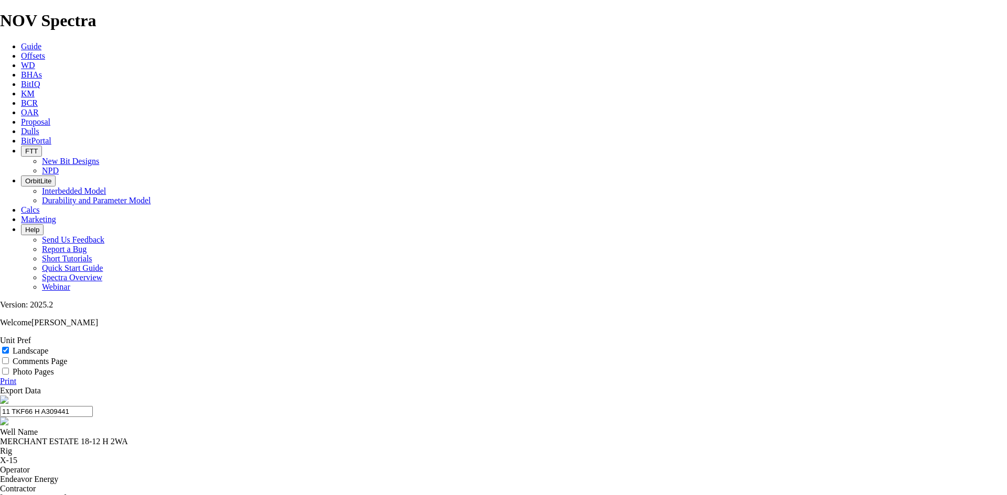
drag, startPoint x: 563, startPoint y: 66, endPoint x: 375, endPoint y: 74, distance: 187.9
click at [93, 406] on input "11 TKF66 H A309441" at bounding box center [46, 411] width 93 height 11
type input "11 TKF66 H A309441"
click at [41, 386] on link "Export Data" at bounding box center [20, 390] width 41 height 9
drag, startPoint x: 982, startPoint y: 105, endPoint x: 411, endPoint y: 221, distance: 582.6
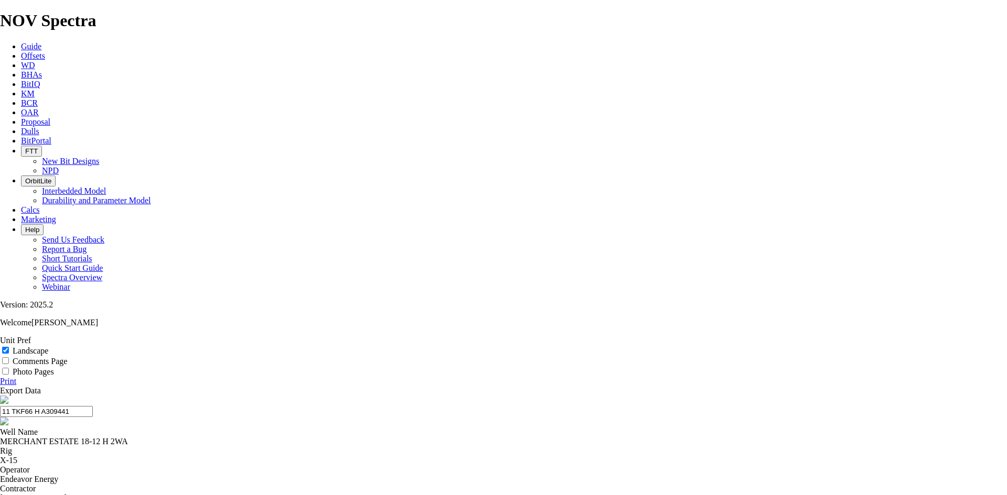
click at [16, 377] on link "Print" at bounding box center [8, 381] width 16 height 9
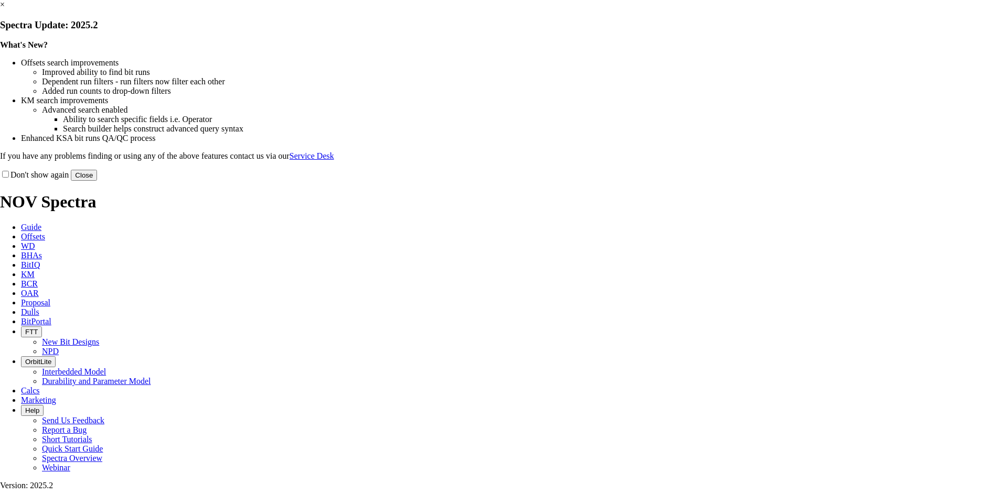
click at [5, 9] on link "×" at bounding box center [2, 4] width 5 height 9
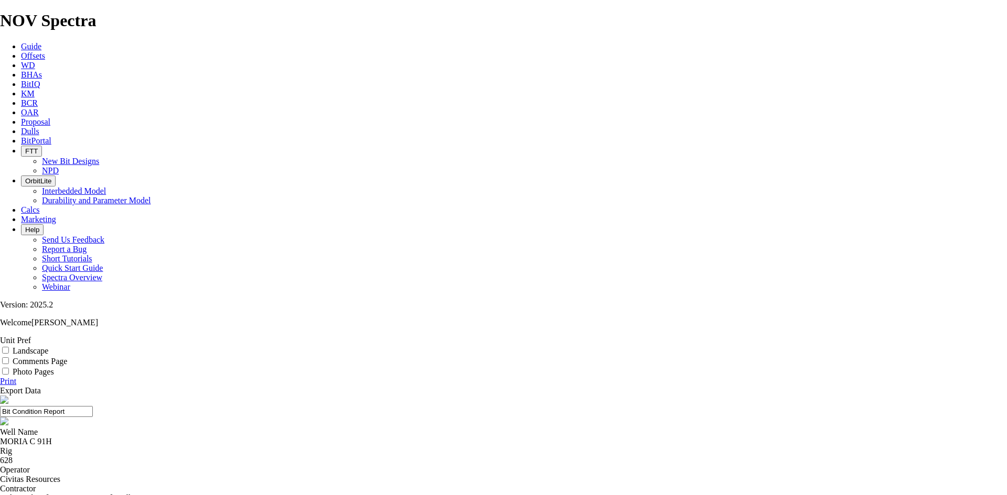
click at [48, 347] on label "Landscape" at bounding box center [31, 351] width 36 height 9
click at [9, 347] on input "Landscape" at bounding box center [5, 350] width 7 height 7
checkbox input "true"
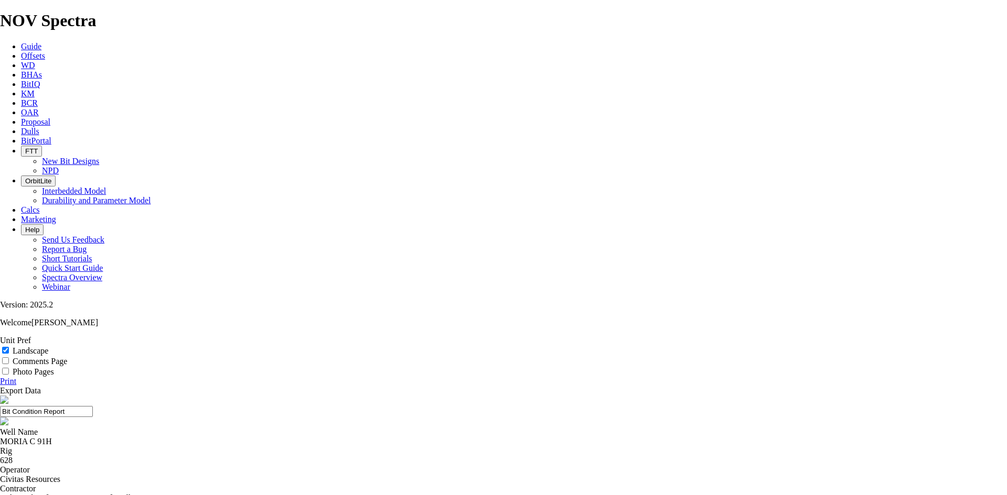
select select "string:TD"
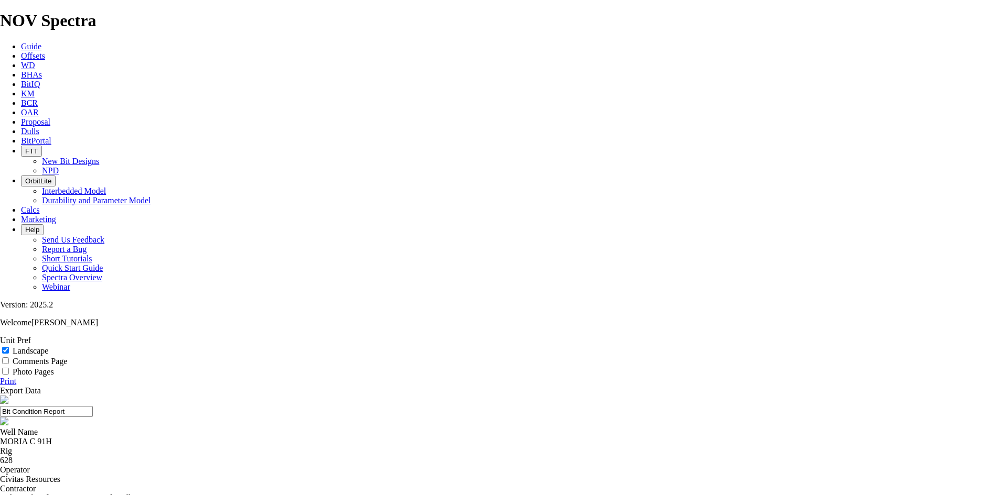
select select "string:TD"
drag, startPoint x: 565, startPoint y: 74, endPoint x: 357, endPoint y: 87, distance: 208.5
drag, startPoint x: 457, startPoint y: 77, endPoint x: 441, endPoint y: 78, distance: 16.3
click at [93, 406] on input "11 TKF66 A317734" at bounding box center [46, 411] width 93 height 11
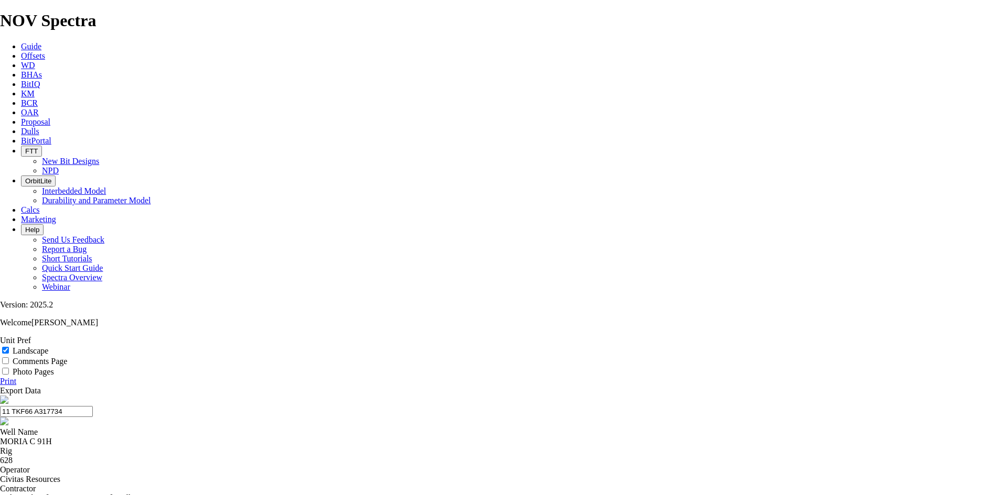
type input "11 TKF66 A317734"
click at [16, 377] on link "Print" at bounding box center [8, 381] width 16 height 9
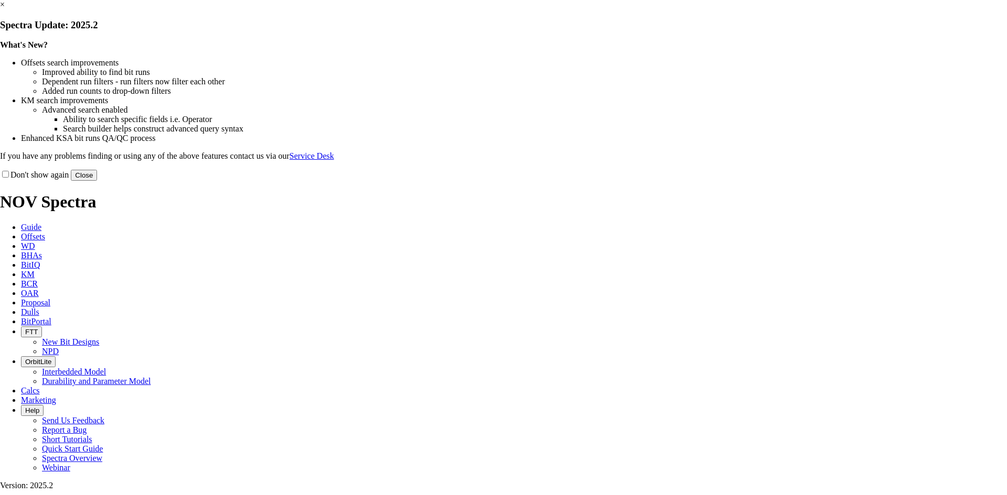
click at [5, 9] on link "×" at bounding box center [2, 4] width 5 height 9
click at [969, 61] on div "× Spectra Update: 2025.2 What's New? Offsets search improvements Improved abili…" at bounding box center [503, 90] width 1007 height 181
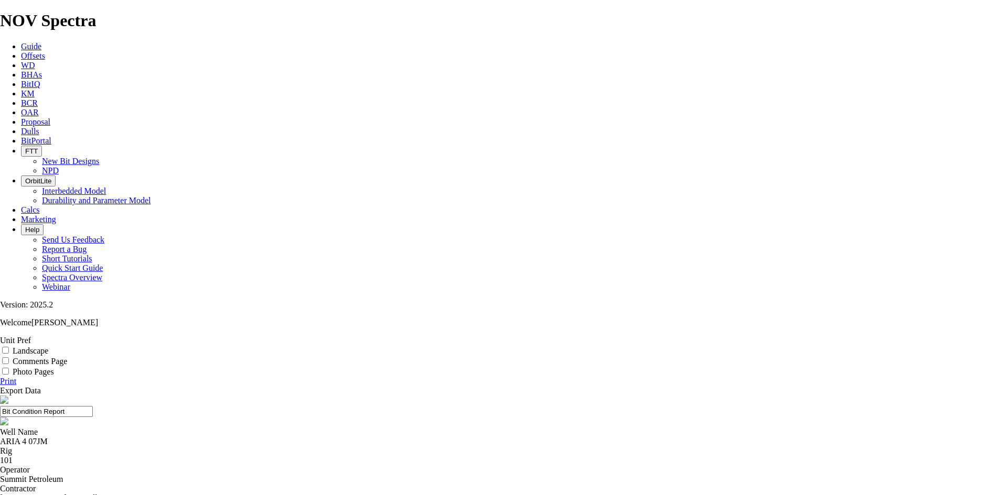
click at [956, 345] on div "Landscape" at bounding box center [503, 350] width 1007 height 10
click at [48, 347] on label "Landscape" at bounding box center [31, 351] width 36 height 9
click at [9, 347] on input "Landscape" at bounding box center [5, 350] width 7 height 7
checkbox input "true"
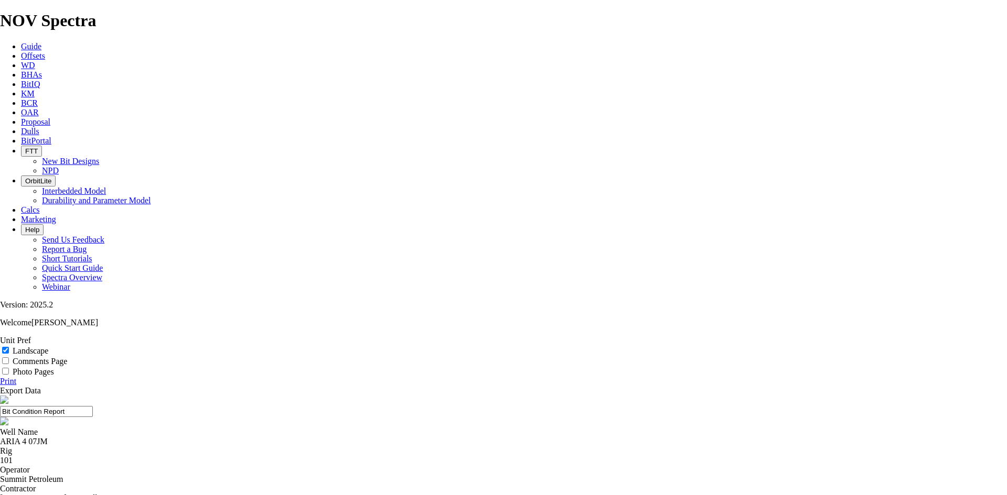
select select "string:TD"
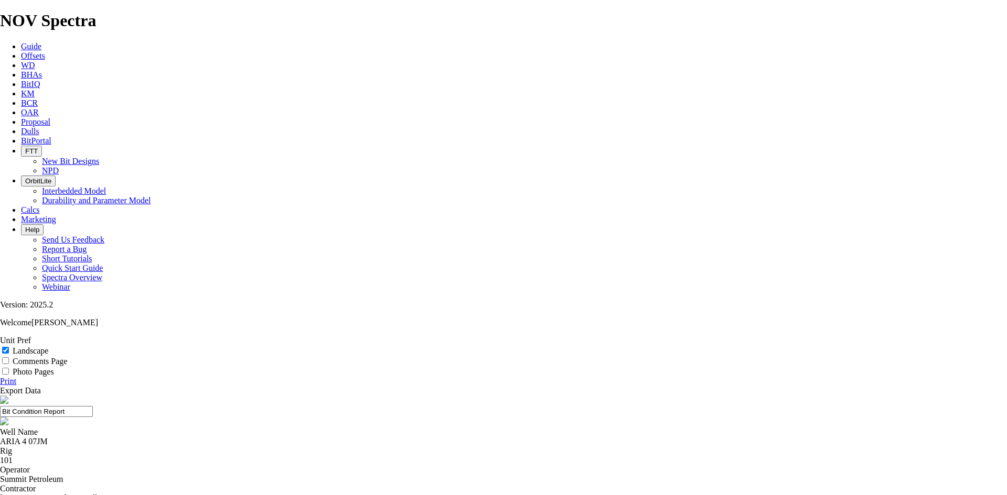
select select "string:TD"
drag, startPoint x: 593, startPoint y: 74, endPoint x: 308, endPoint y: 79, distance: 284.7
click at [308, 396] on header "Bit Condition Report" at bounding box center [503, 412] width 1007 height 32
drag, startPoint x: 559, startPoint y: 77, endPoint x: 341, endPoint y: 69, distance: 217.7
click at [93, 406] on input "11 TKF66 A315795" at bounding box center [46, 411] width 93 height 11
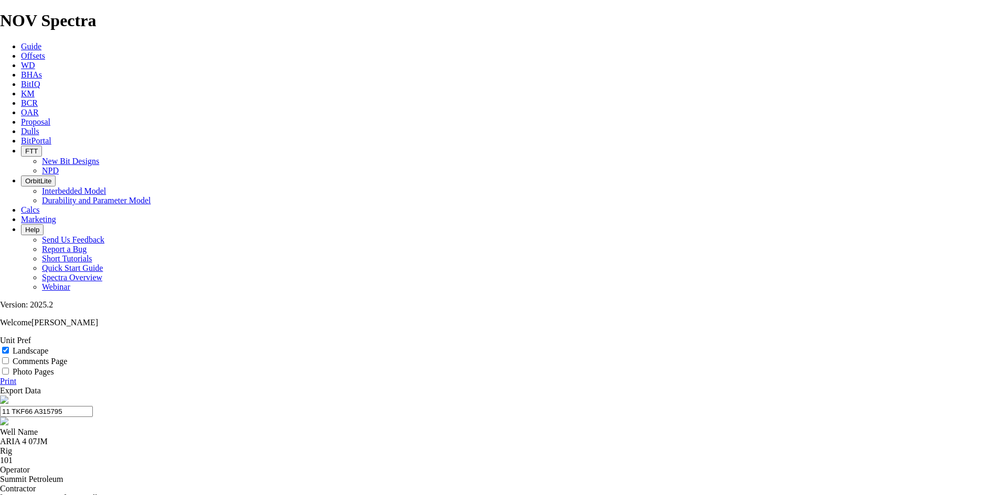
type input "11 TKF66 A315795"
click at [16, 377] on link "Print" at bounding box center [8, 381] width 16 height 9
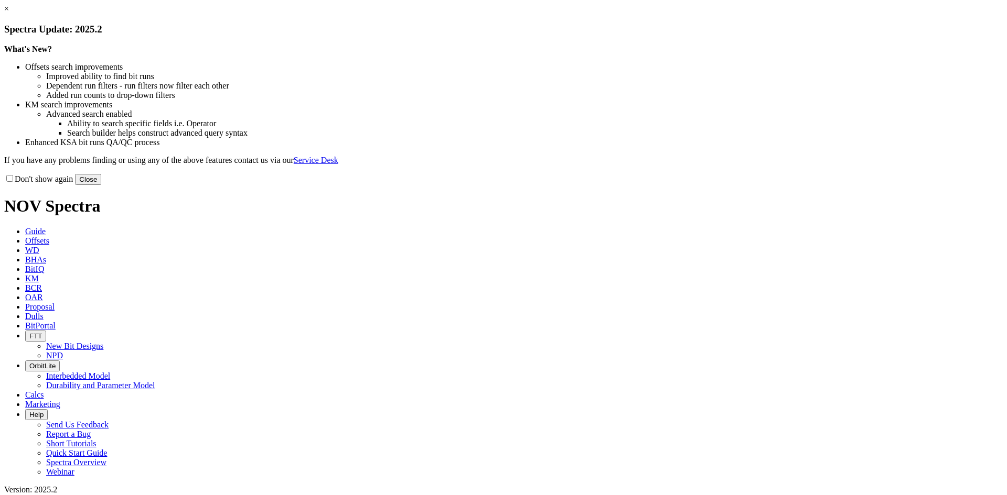
click at [9, 13] on link "×" at bounding box center [6, 8] width 5 height 9
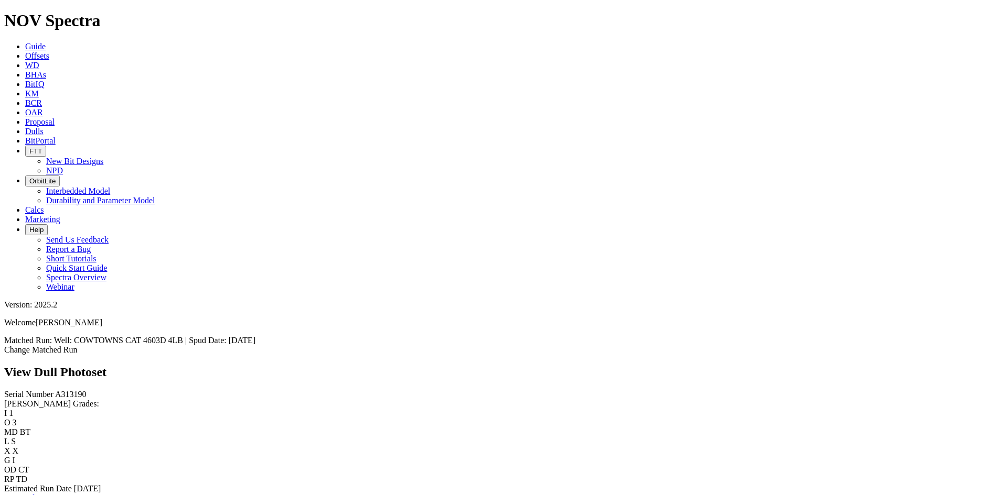
scroll to position [92, 0]
click at [61, 494] on link "Bit Condition Report" at bounding box center [39, 498] width 71 height 9
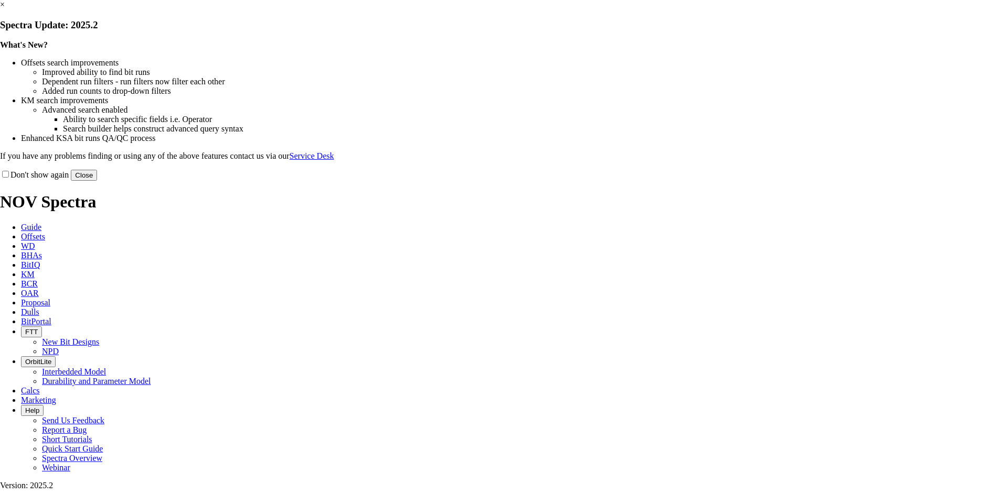
click at [5, 9] on link "×" at bounding box center [2, 4] width 5 height 9
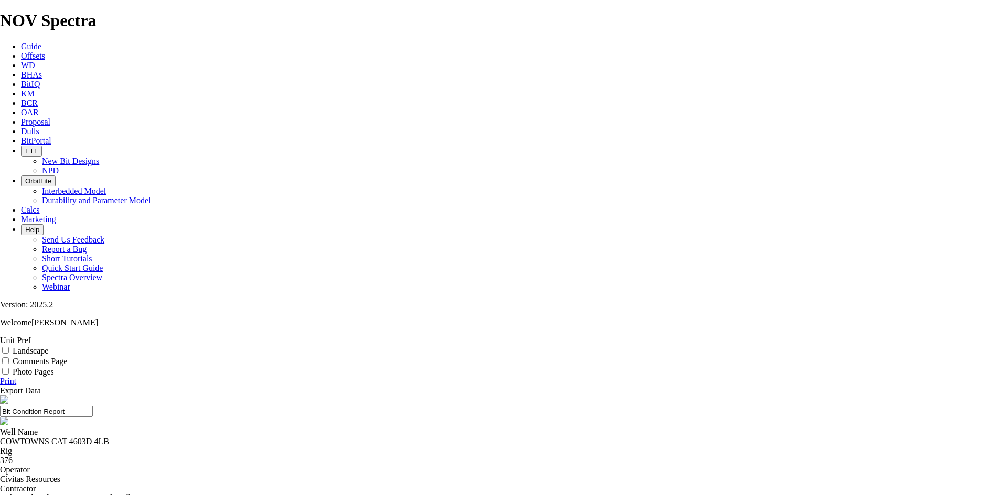
click at [48, 347] on label "Landscape" at bounding box center [31, 351] width 36 height 9
click at [9, 347] on input "Landscape" at bounding box center [5, 350] width 7 height 7
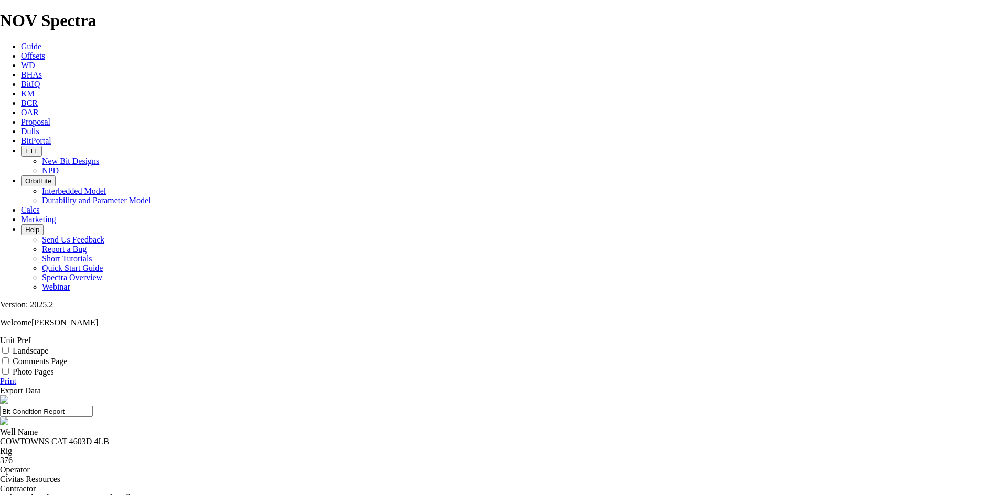
checkbox input "true"
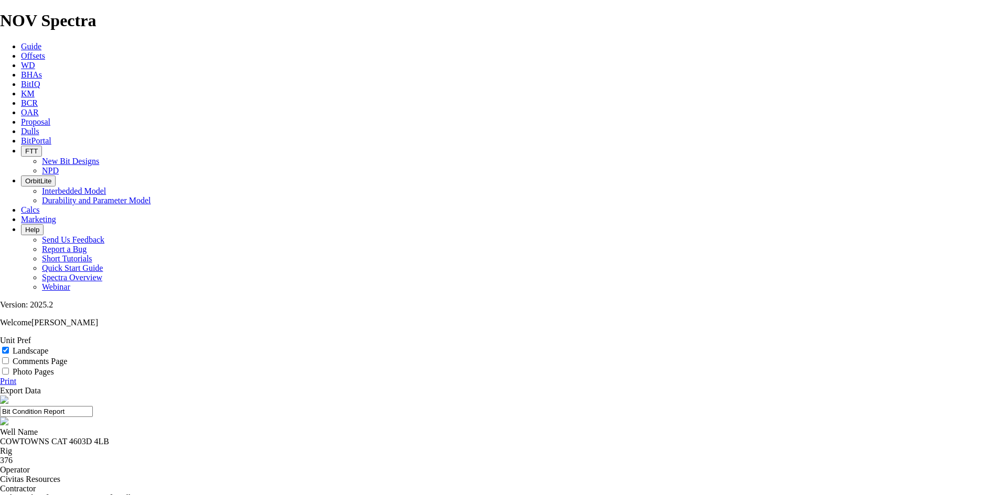
drag, startPoint x: 509, startPoint y: 80, endPoint x: 384, endPoint y: 80, distance: 124.2
click at [93, 406] on input "Bit Condition Report" at bounding box center [46, 411] width 93 height 11
drag, startPoint x: 550, startPoint y: 72, endPoint x: 481, endPoint y: 73, distance: 69.7
click at [93, 406] on input "11 TKF66 A313190" at bounding box center [46, 411] width 93 height 11
type input "11 TKF66 A313190"
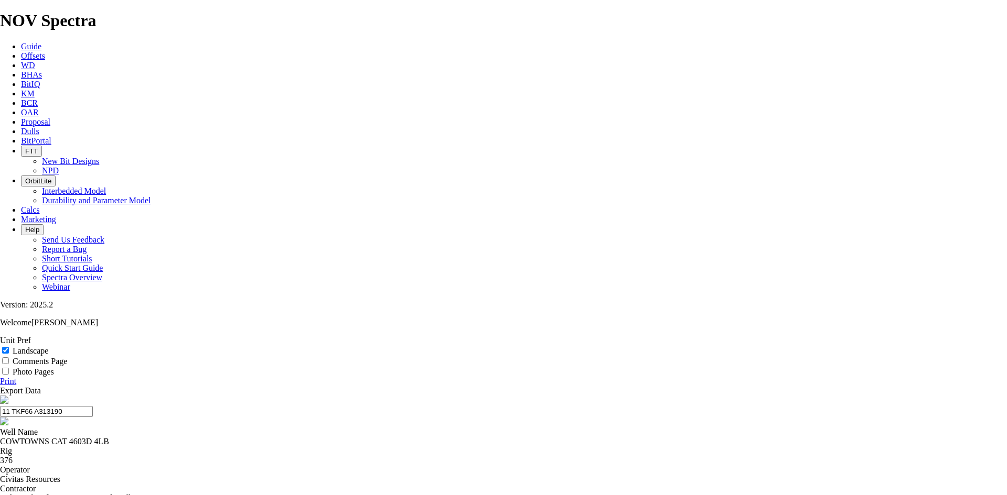
click at [16, 377] on link "Print" at bounding box center [8, 381] width 16 height 9
click at [21, 127] on icon at bounding box center [21, 131] width 0 height 9
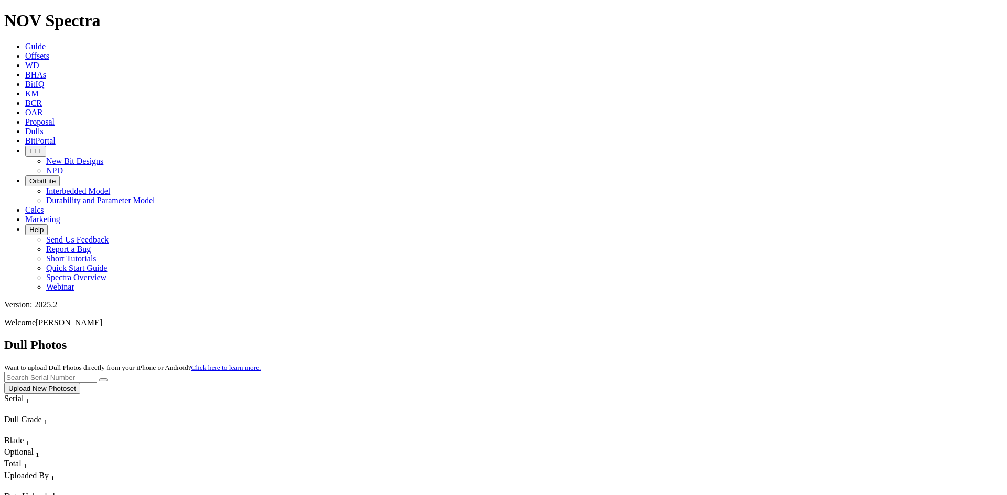
click at [97, 372] on input "text" at bounding box center [50, 377] width 93 height 11
paste input "A317734"
type input "A317734"
click at [103, 380] on icon "submit" at bounding box center [103, 380] width 0 height 0
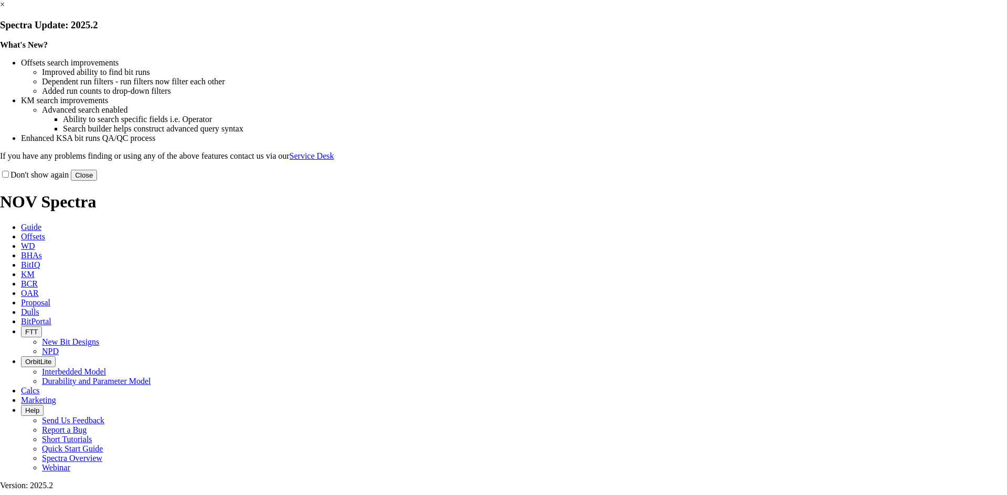
click at [5, 9] on link "×" at bounding box center [2, 4] width 5 height 9
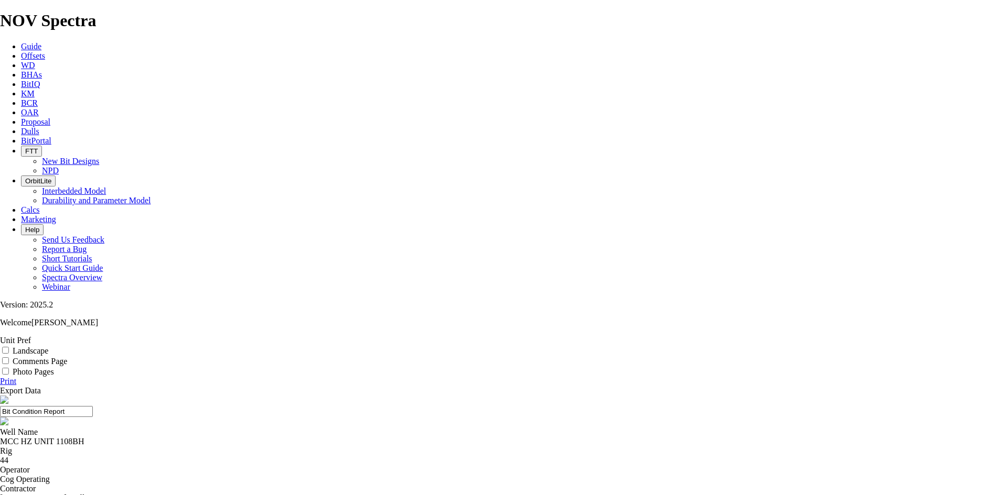
click at [48, 347] on label "Landscape" at bounding box center [31, 351] width 36 height 9
click at [9, 347] on input "Landscape" at bounding box center [5, 350] width 7 height 7
checkbox input "true"
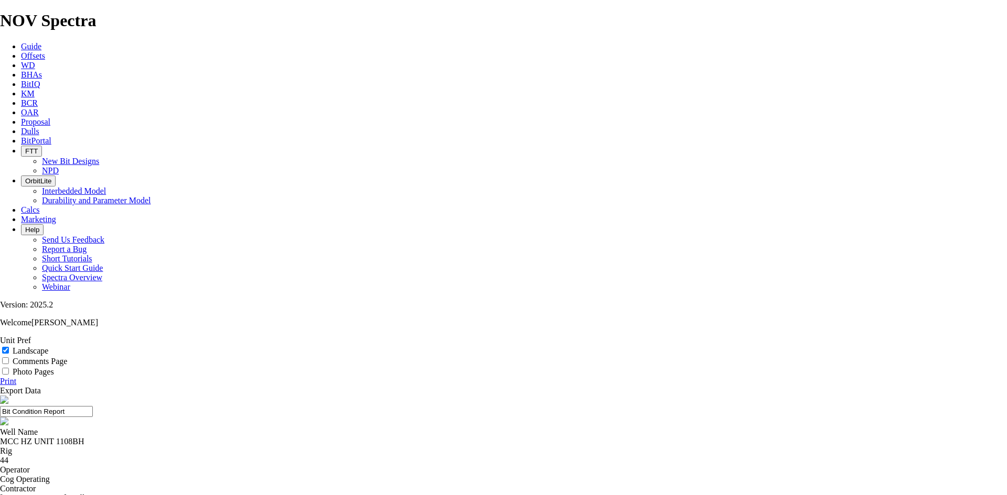
drag, startPoint x: 556, startPoint y: 75, endPoint x: 393, endPoint y: 96, distance: 163.9
drag, startPoint x: 563, startPoint y: 70, endPoint x: 432, endPoint y: 77, distance: 131.2
click at [93, 406] on input "11 TKF66 A317734" at bounding box center [46, 411] width 93 height 11
type input "11 TKF66 A317734"
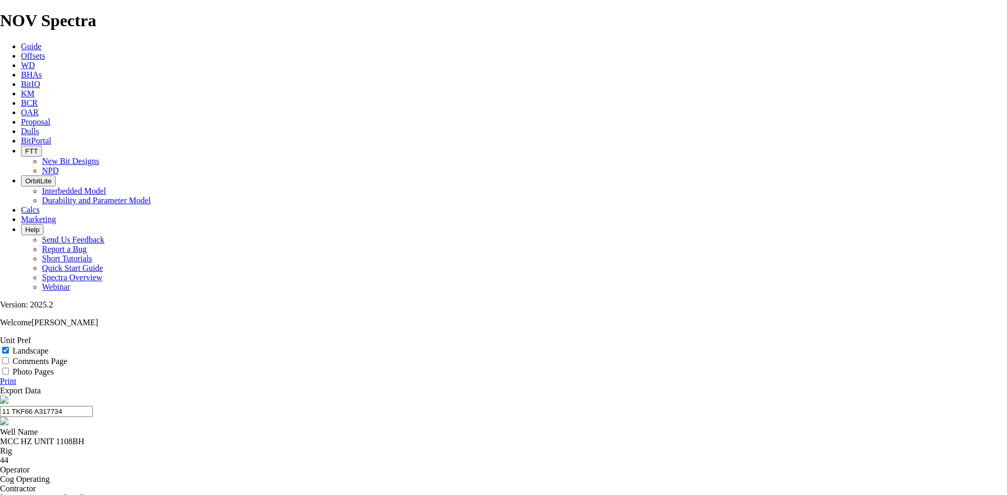
drag, startPoint x: 987, startPoint y: 106, endPoint x: 812, endPoint y: 435, distance: 372.4
click at [16, 377] on link "Print" at bounding box center [8, 381] width 16 height 9
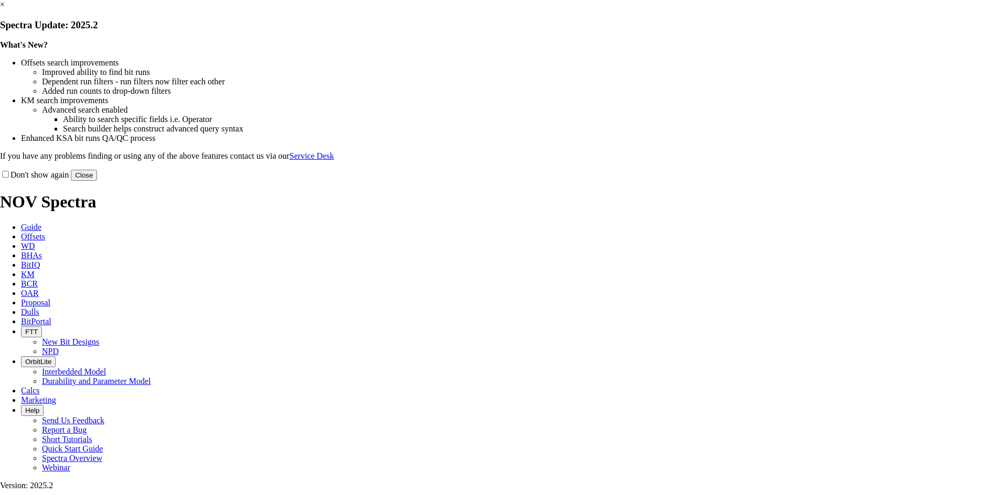
click at [5, 9] on link "×" at bounding box center [2, 4] width 5 height 9
click at [97, 181] on button "Close" at bounding box center [84, 175] width 26 height 11
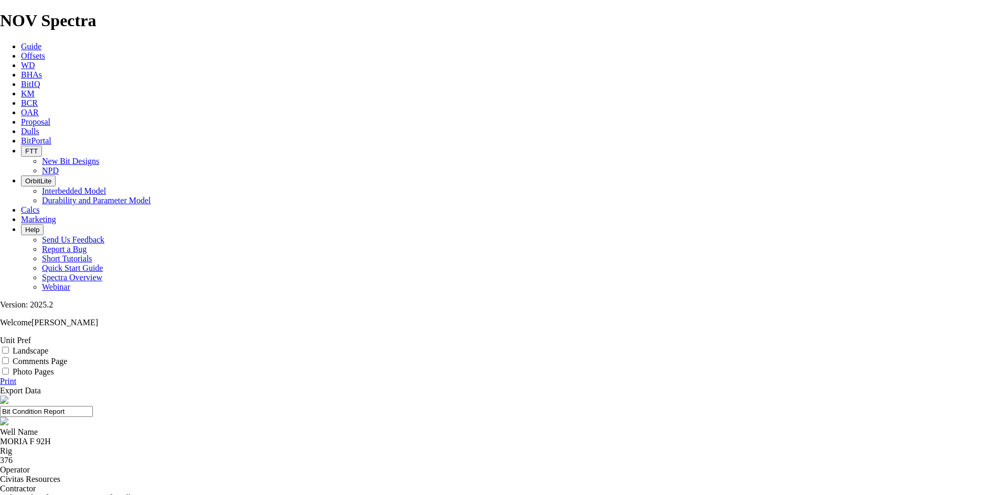
click at [48, 347] on label "Landscape" at bounding box center [31, 351] width 36 height 9
click at [9, 347] on input "Landscape" at bounding box center [5, 350] width 7 height 7
checkbox input "true"
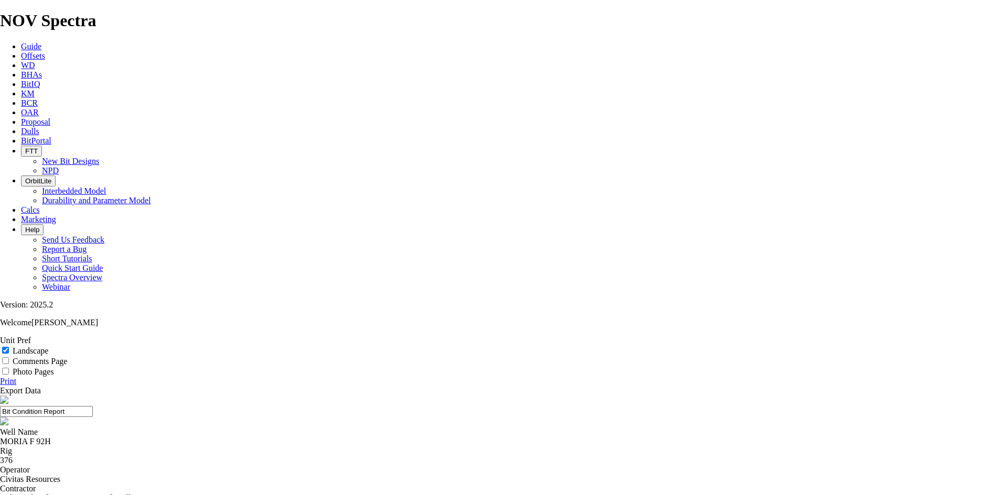
select select "string:TD"
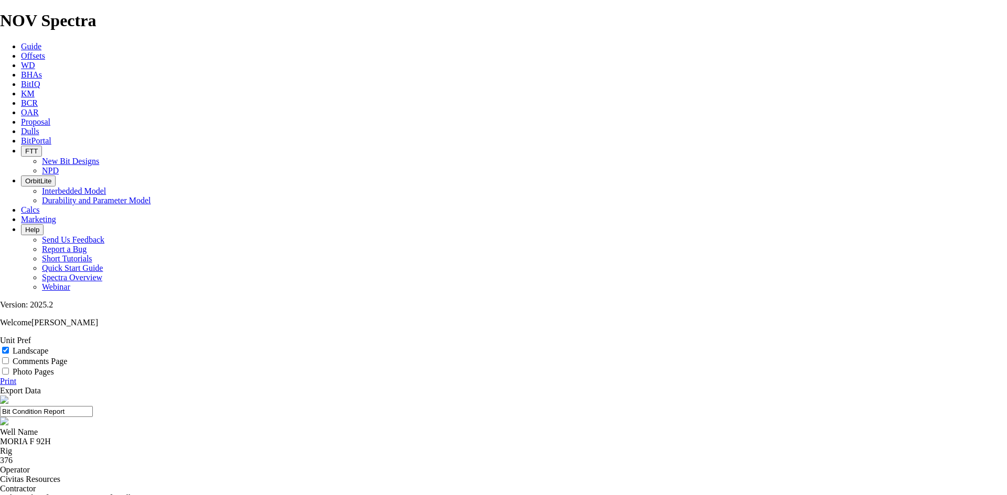
select select "string:TD"
drag, startPoint x: 554, startPoint y: 68, endPoint x: 447, endPoint y: 82, distance: 108.3
click at [93, 406] on input "Bit Condition Report" at bounding box center [46, 411] width 93 height 11
type input "B"
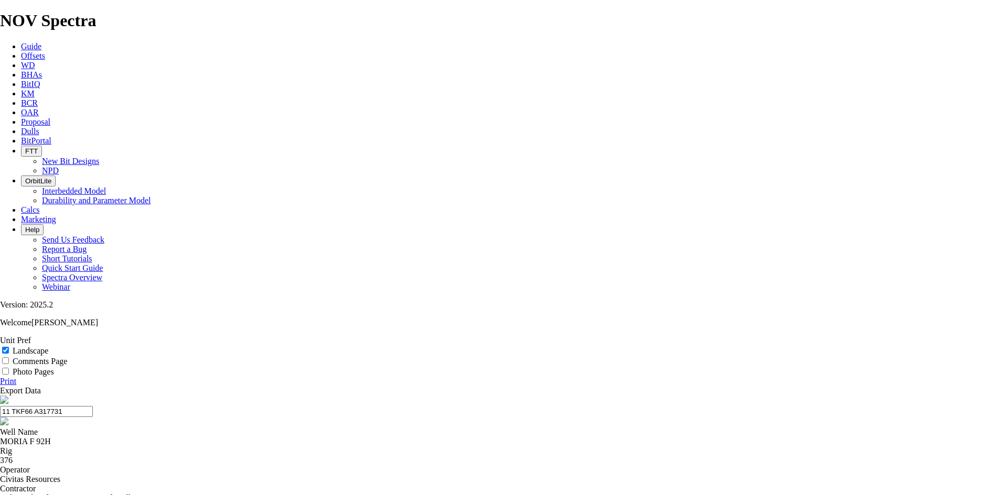
drag, startPoint x: 537, startPoint y: 72, endPoint x: 497, endPoint y: 73, distance: 40.4
click at [93, 406] on input "11 TKF66 A317731" at bounding box center [46, 411] width 93 height 11
drag, startPoint x: 554, startPoint y: 71, endPoint x: 443, endPoint y: 69, distance: 110.6
click at [93, 406] on input "11 TKF66 A317731" at bounding box center [46, 411] width 93 height 11
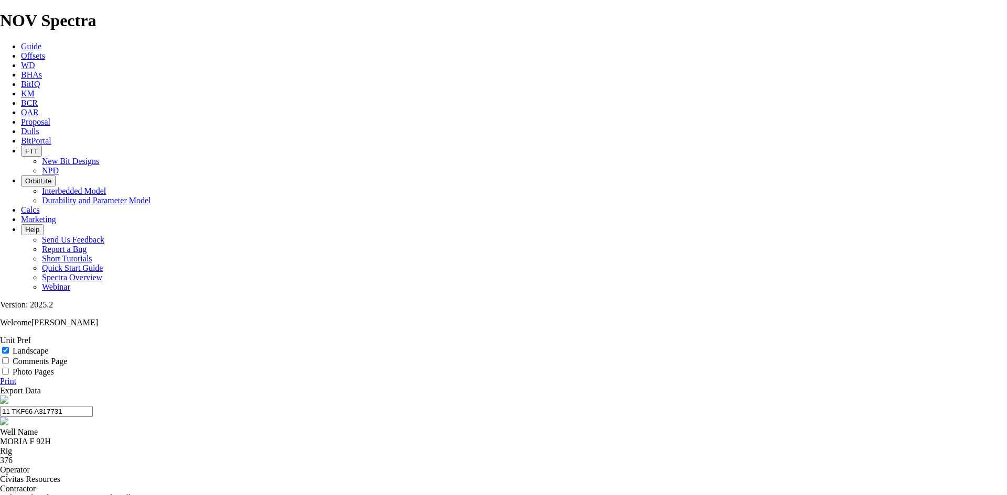
type input "11 TKF66 A317731"
click at [16, 377] on link "Print" at bounding box center [8, 381] width 16 height 9
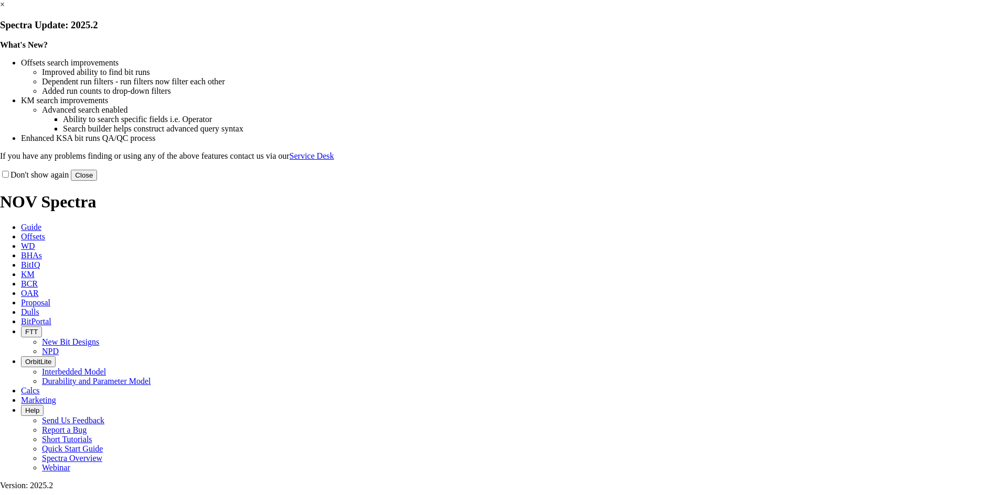
click at [97, 181] on button "Close" at bounding box center [84, 175] width 26 height 11
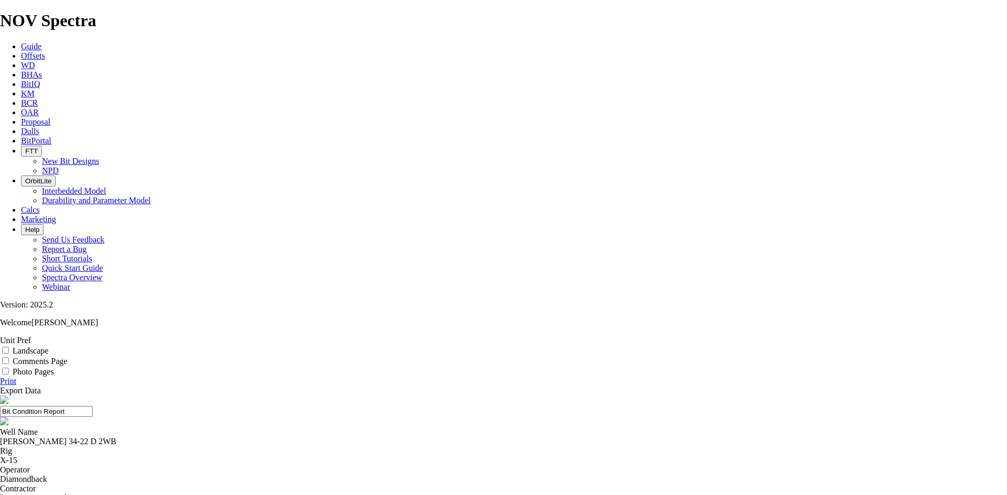
click at [48, 347] on label "Landscape" at bounding box center [31, 351] width 36 height 9
click at [9, 347] on input "Landscape" at bounding box center [5, 350] width 7 height 7
checkbox input "true"
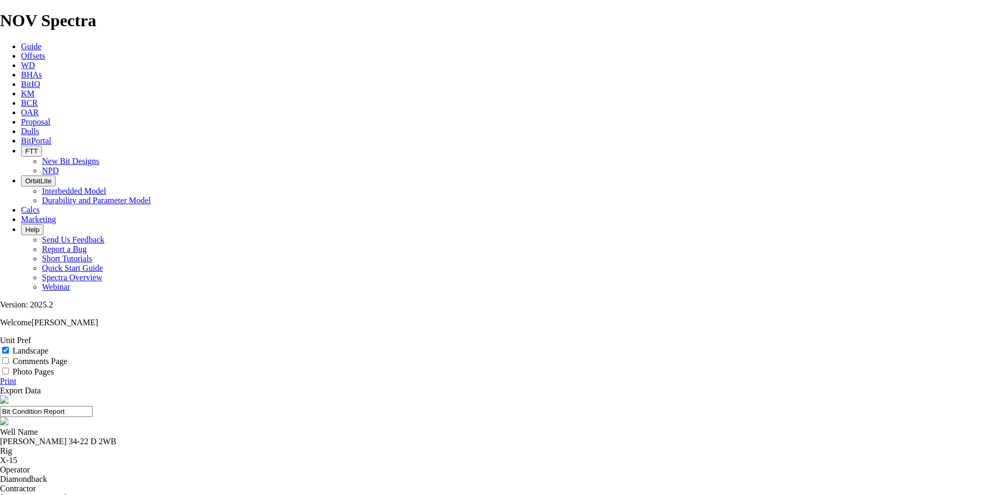
select select "number:1"
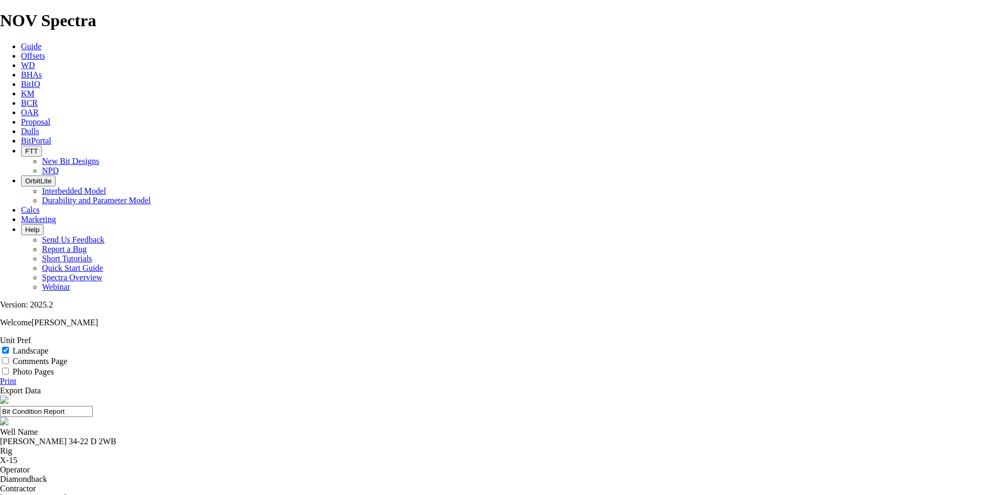
select select "number:1"
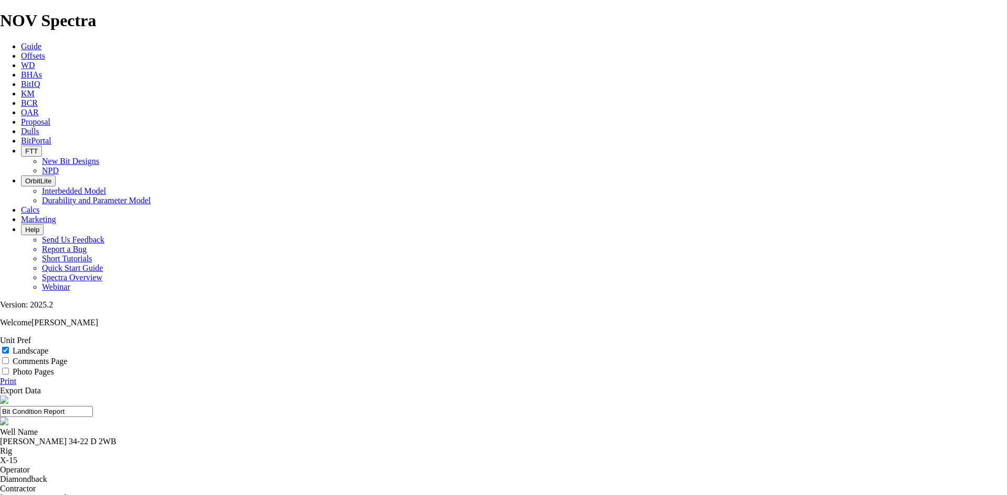
select select "number:0"
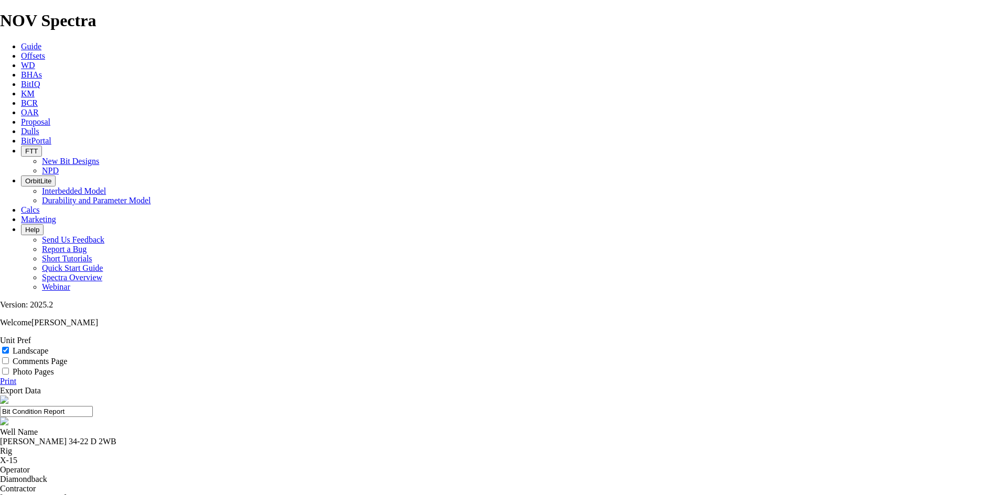
select select "number:0"
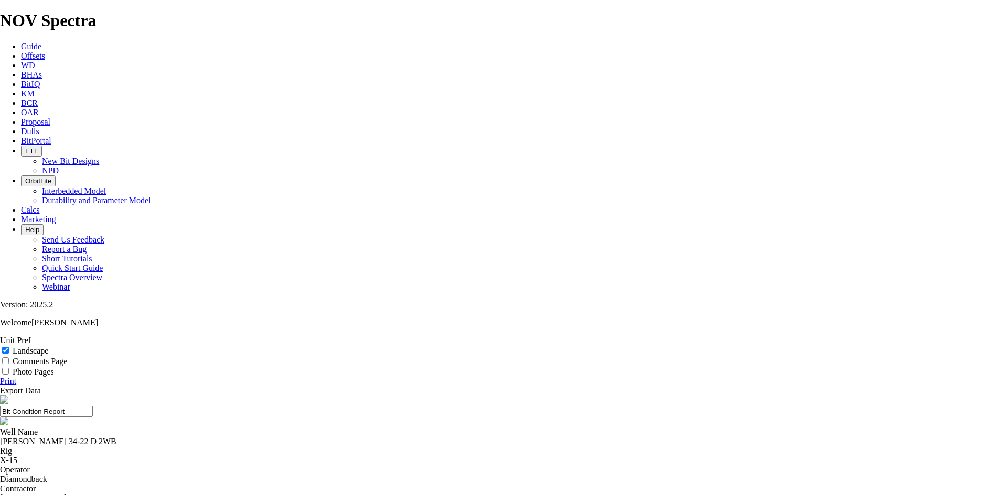
select select "string:TD"
drag, startPoint x: 563, startPoint y: 74, endPoint x: 353, endPoint y: 81, distance: 210.3
click at [93, 406] on input "Bit Condition Report" at bounding box center [46, 411] width 93 height 11
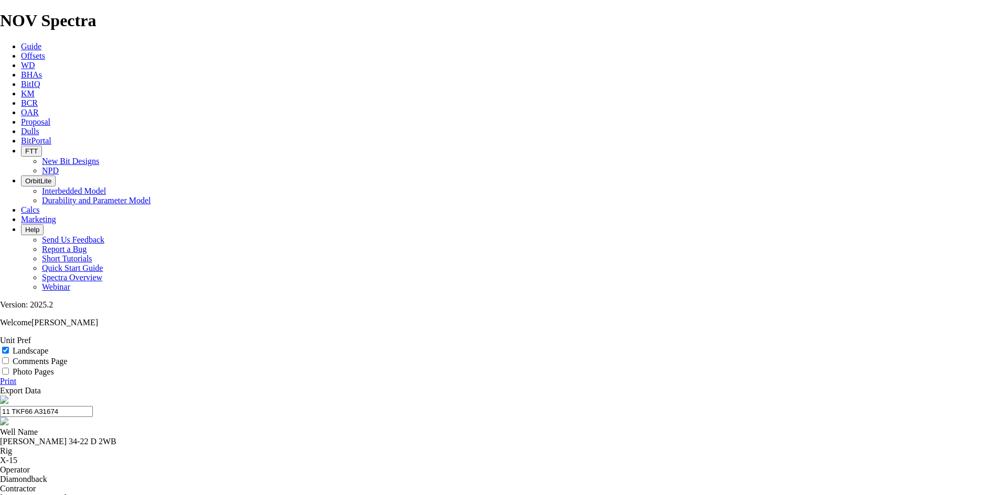
type input "11 TKF66 A316743"
drag, startPoint x: 564, startPoint y: 70, endPoint x: 403, endPoint y: 75, distance: 161.6
click at [93, 406] on input "11 TKF66 A316743" at bounding box center [46, 411] width 93 height 11
